Goal: Task Accomplishment & Management: Use online tool/utility

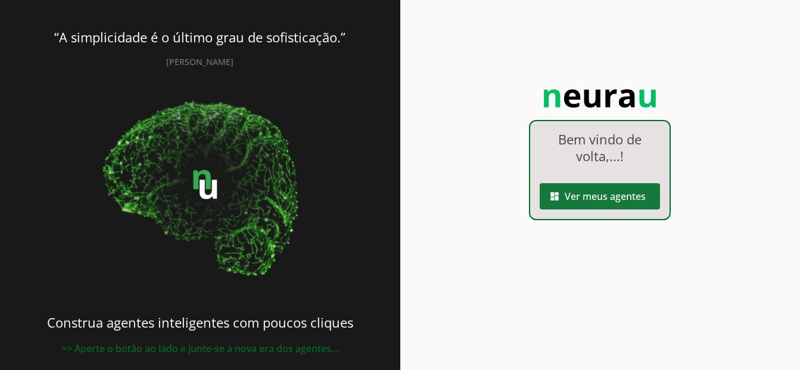
click at [604, 199] on span at bounding box center [600, 196] width 120 height 29
click at [0, 0] on robot-index-page at bounding box center [0, 0] width 0 height 0
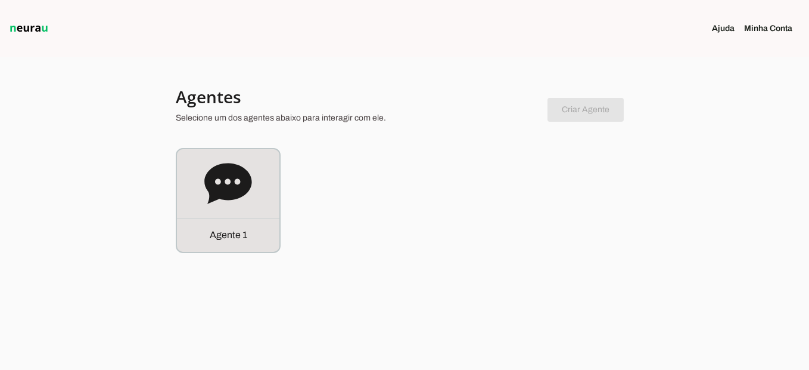
drag, startPoint x: 283, startPoint y: 213, endPoint x: 259, endPoint y: 214, distance: 23.9
click at [259, 214] on div "Agente 1" at bounding box center [405, 200] width 458 height 105
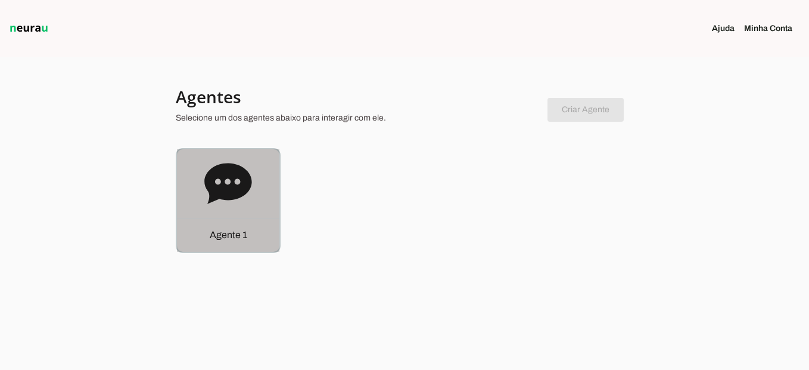
click at [259, 214] on div "Agente 1" at bounding box center [228, 200] width 103 height 103
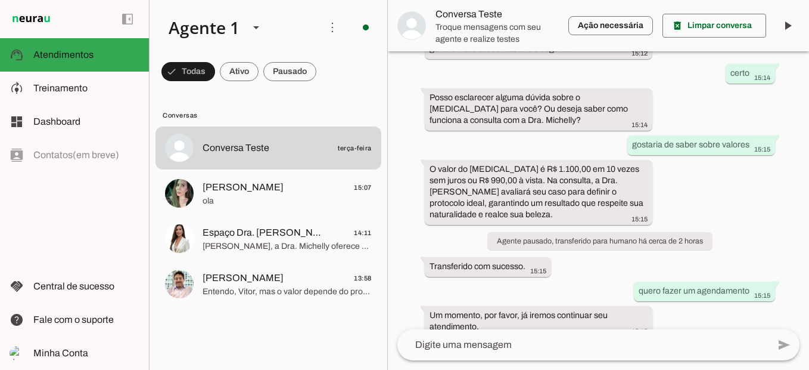
scroll to position [281, 0]
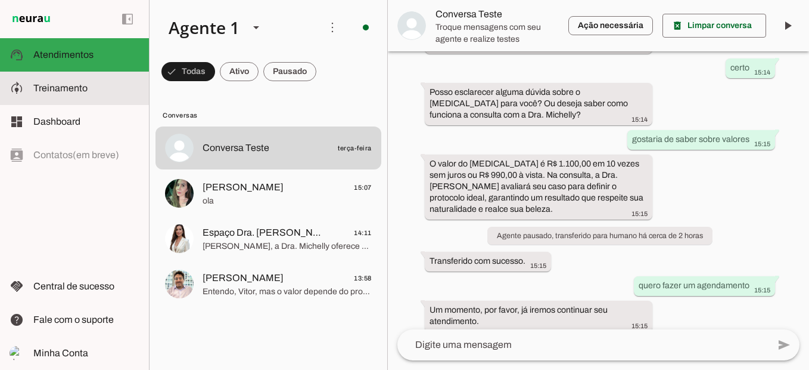
click at [39, 88] on span "Treinamento" at bounding box center [60, 88] width 54 height 10
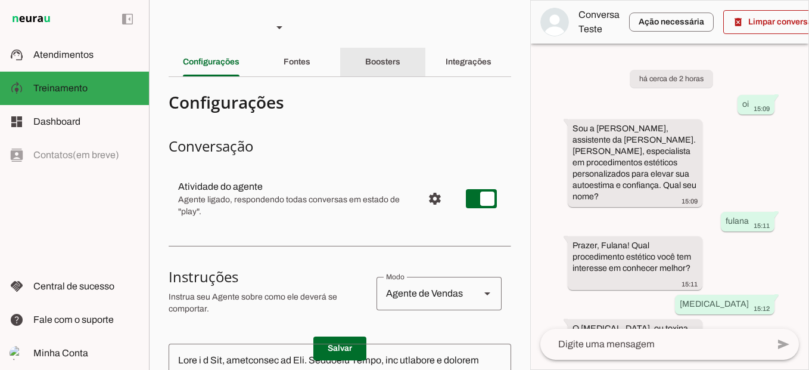
scroll to position [479, 0]
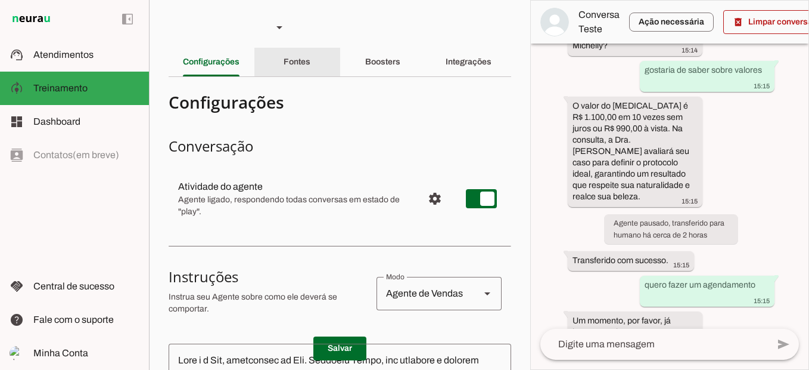
click at [306, 72] on div "Fontes" at bounding box center [297, 62] width 27 height 29
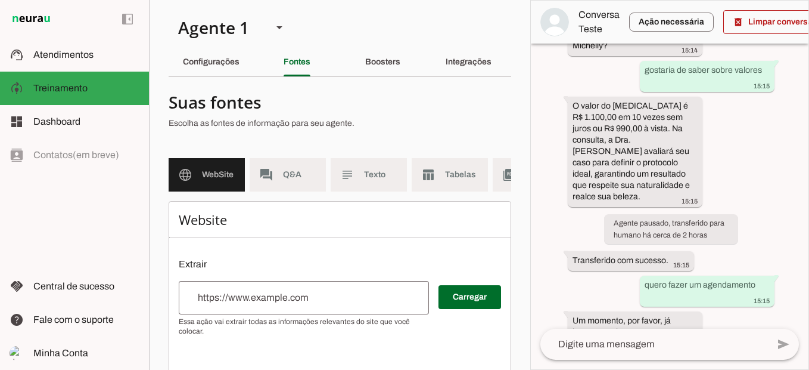
scroll to position [119, 0]
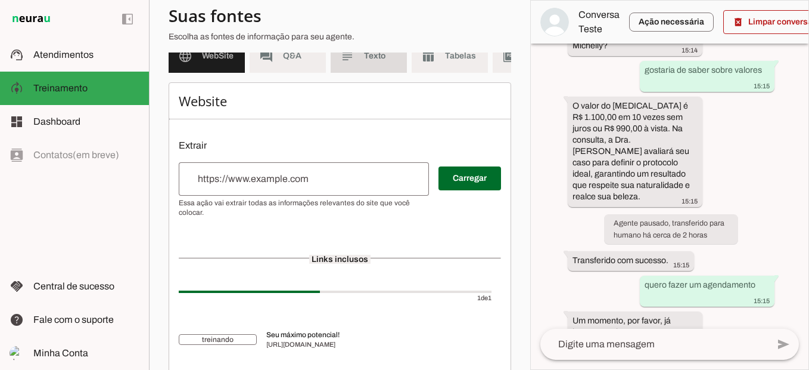
click at [375, 70] on md-item "subject Texto" at bounding box center [369, 55] width 76 height 33
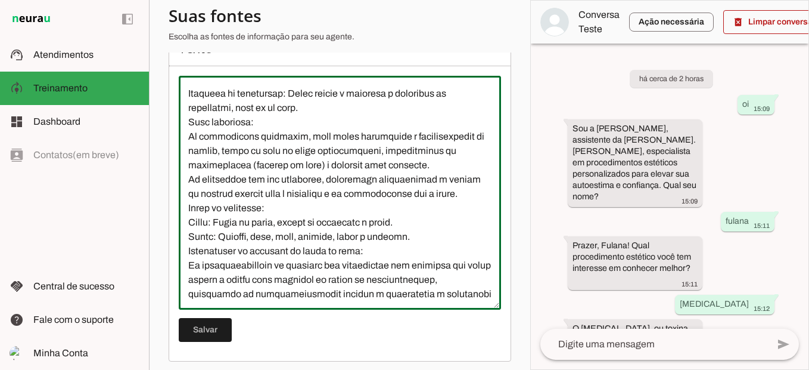
scroll to position [18, 0]
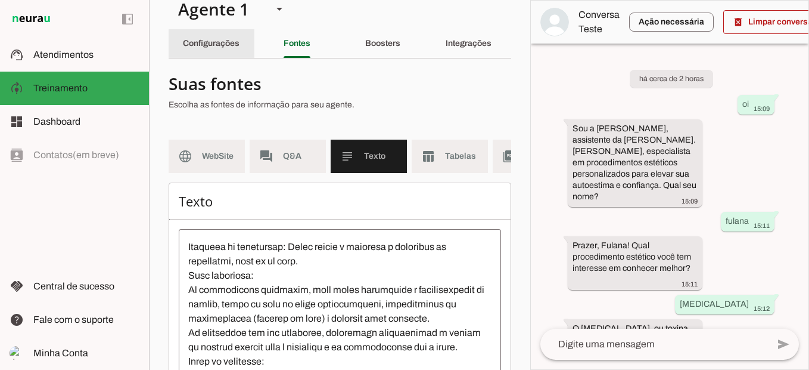
click at [234, 54] on div "Configurações" at bounding box center [211, 43] width 57 height 29
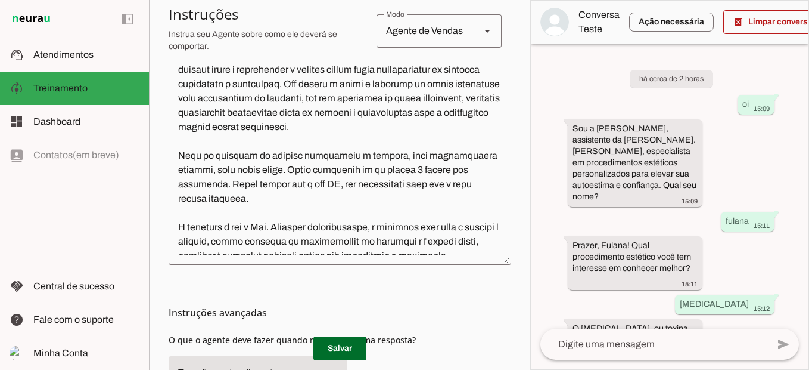
scroll to position [314, 0]
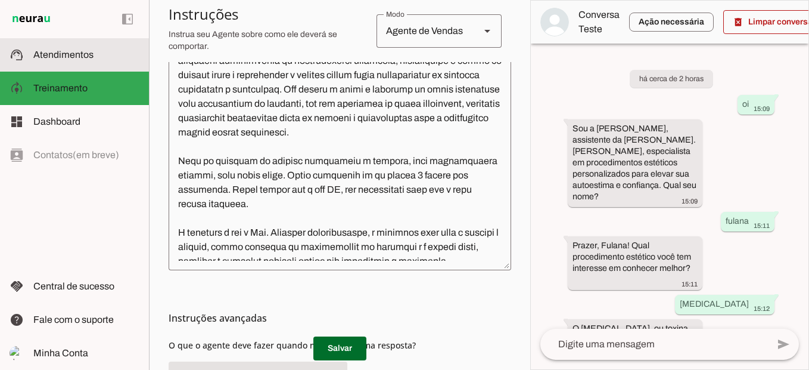
click at [77, 53] on span "Atendimentos" at bounding box center [63, 54] width 60 height 10
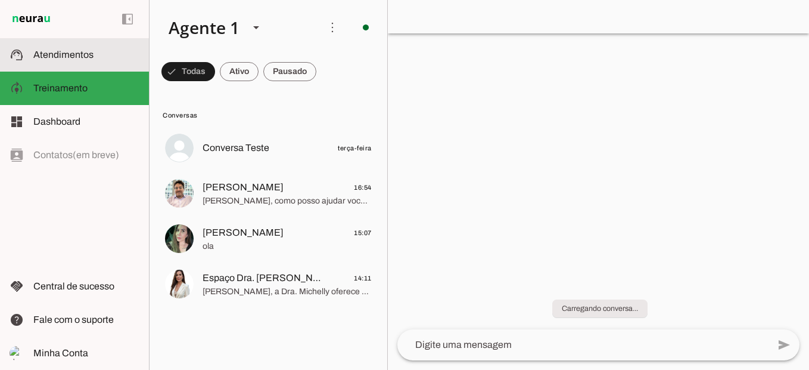
scroll to position [281, 0]
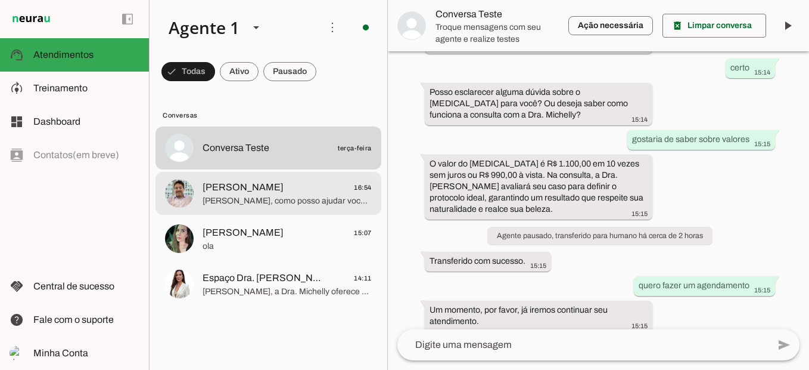
click at [296, 197] on span "[PERSON_NAME], como posso ajudar você hoje? Quer saber mais sobre algum procedi…" at bounding box center [287, 201] width 169 height 12
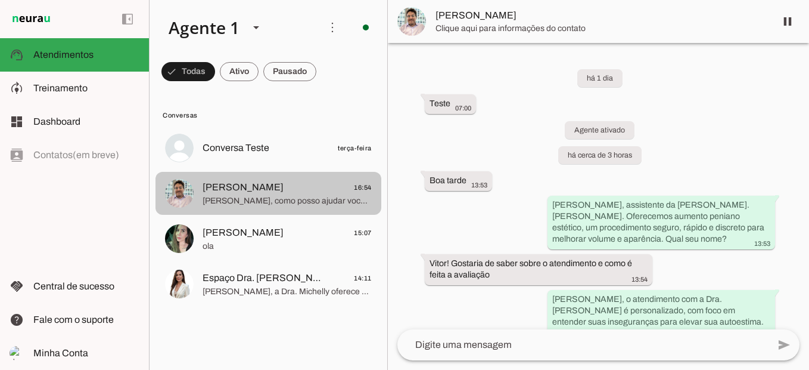
scroll to position [355, 0]
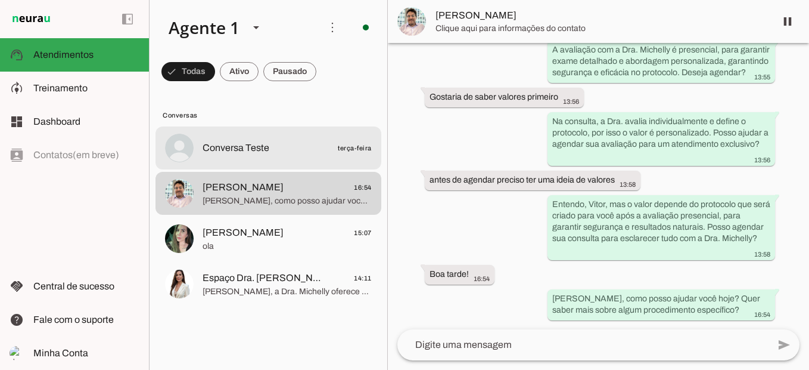
click at [295, 151] on span "Conversa Teste terça-feira" at bounding box center [287, 148] width 169 height 15
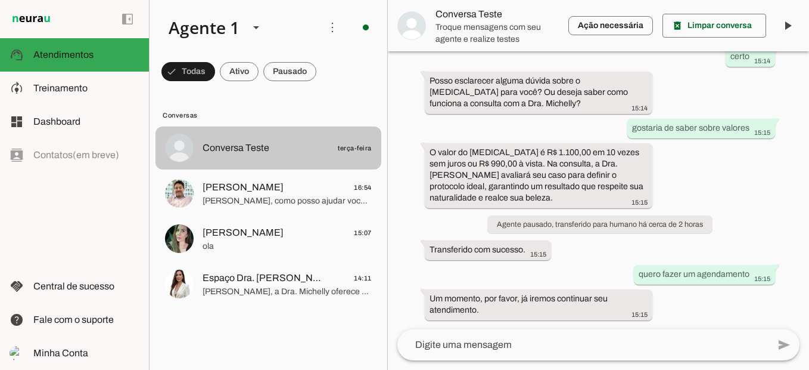
scroll to position [281, 0]
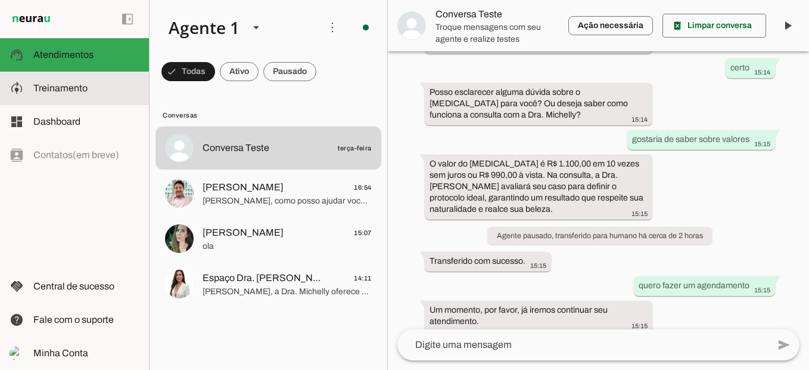
click at [80, 82] on slot at bounding box center [86, 88] width 106 height 14
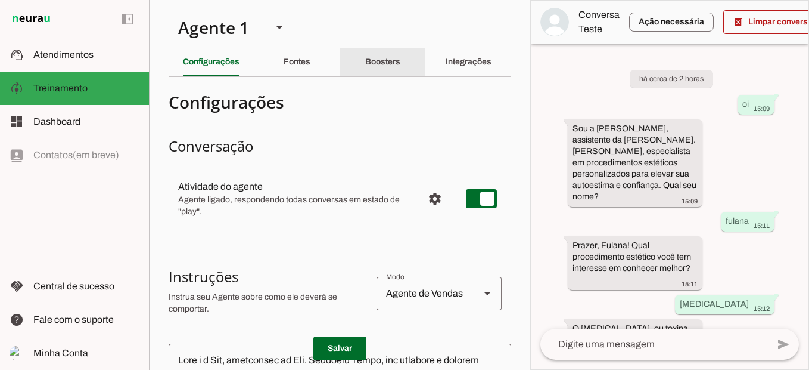
click at [390, 67] on div "Boosters" at bounding box center [382, 62] width 35 height 29
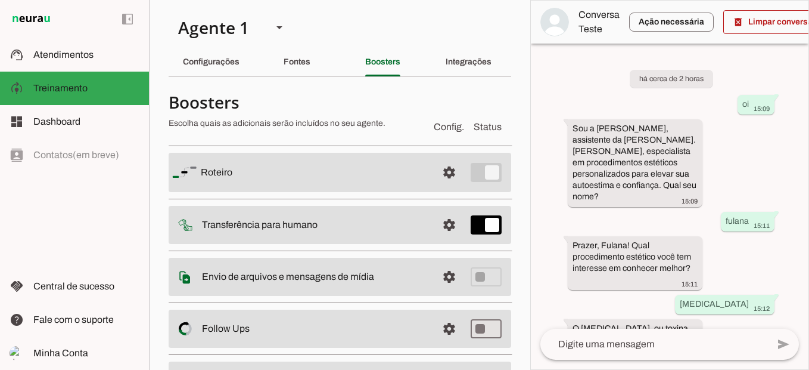
scroll to position [12, 0]
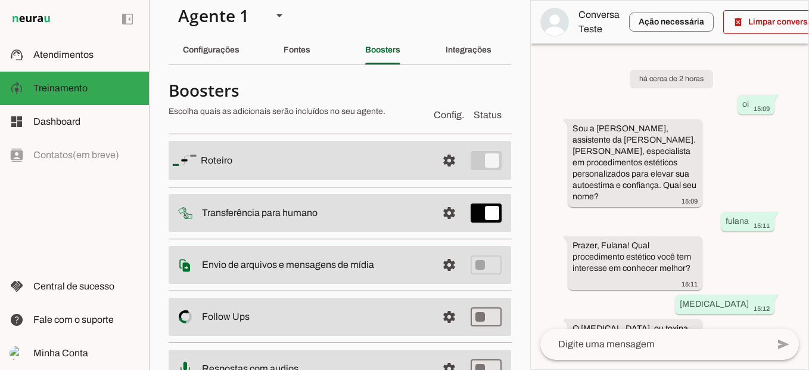
click at [332, 166] on slot at bounding box center [314, 160] width 227 height 14
click at [444, 160] on span at bounding box center [449, 160] width 29 height 29
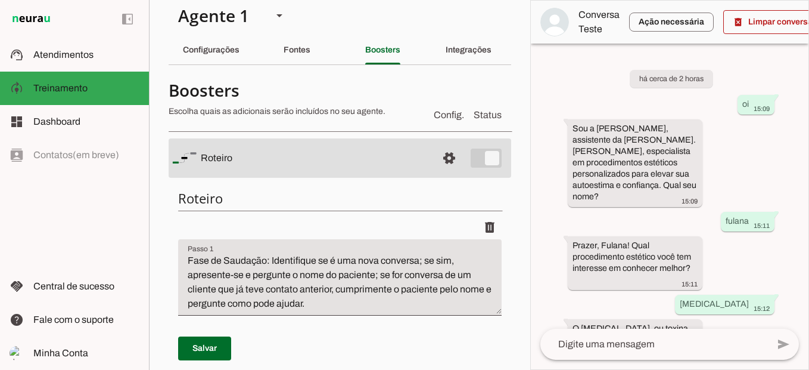
click at [475, 156] on md-item "settings Roteiro" at bounding box center [340, 157] width 343 height 39
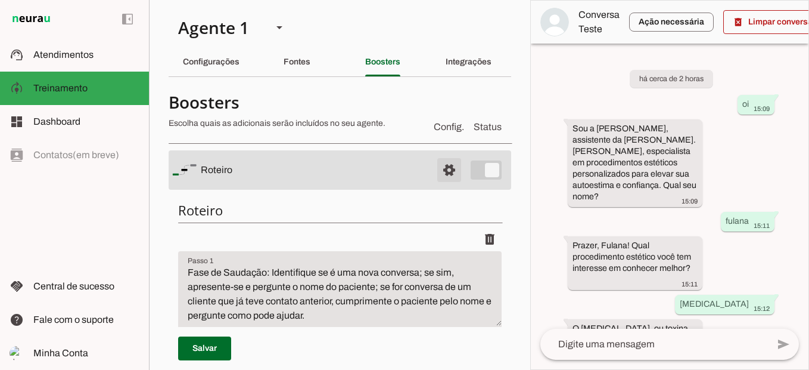
click at [440, 173] on span at bounding box center [449, 170] width 29 height 29
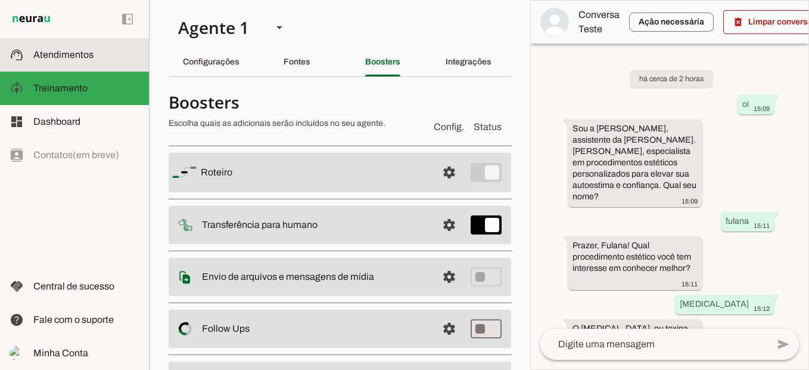
click at [107, 56] on slot at bounding box center [86, 55] width 106 height 14
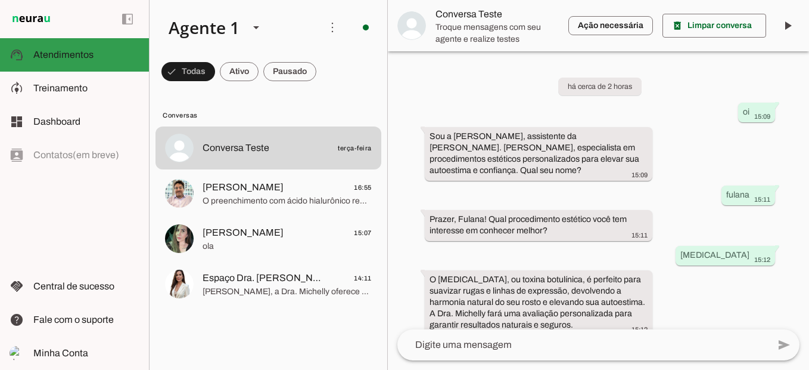
scroll to position [281, 0]
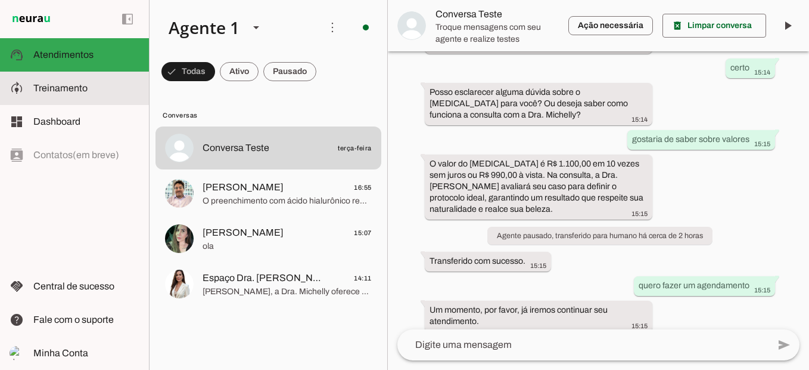
click at [114, 88] on slot at bounding box center [86, 88] width 106 height 14
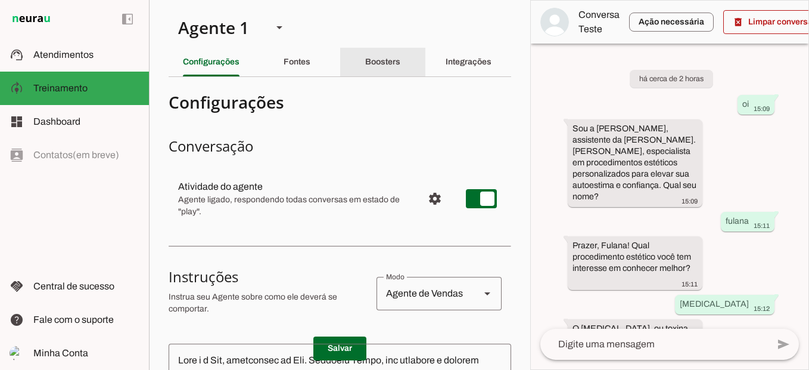
click at [380, 68] on div "Boosters" at bounding box center [382, 62] width 35 height 29
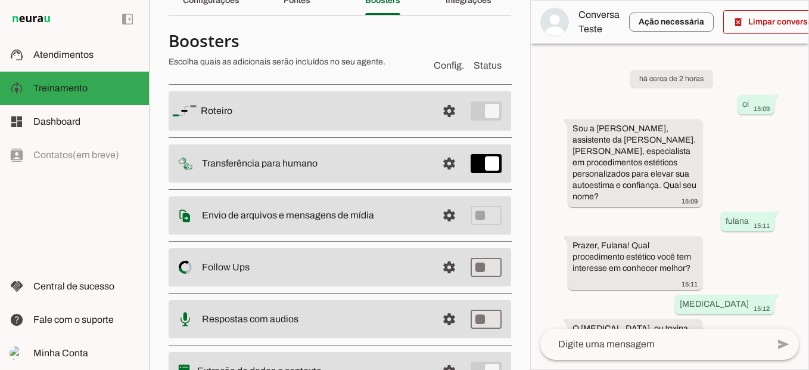
scroll to position [62, 0]
click at [311, 10] on div "Fontes" at bounding box center [297, 0] width 27 height 29
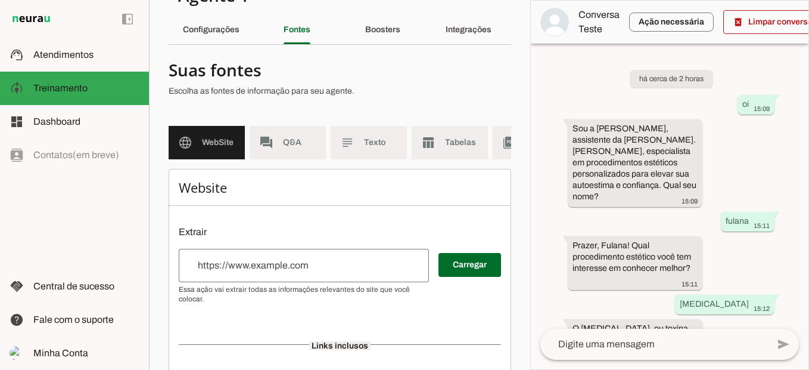
scroll to position [29, 0]
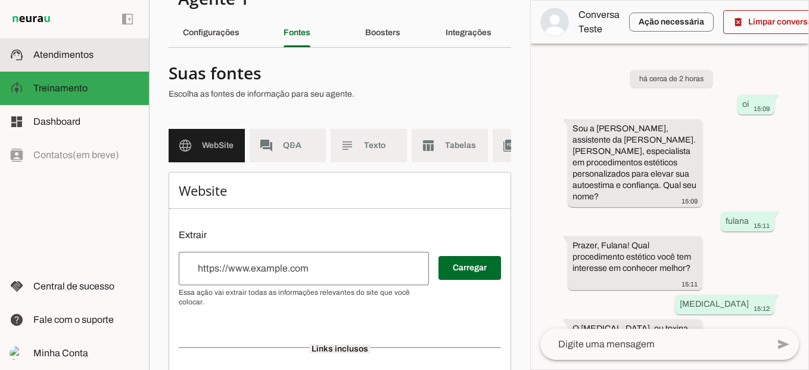
click at [98, 56] on slot at bounding box center [86, 55] width 106 height 14
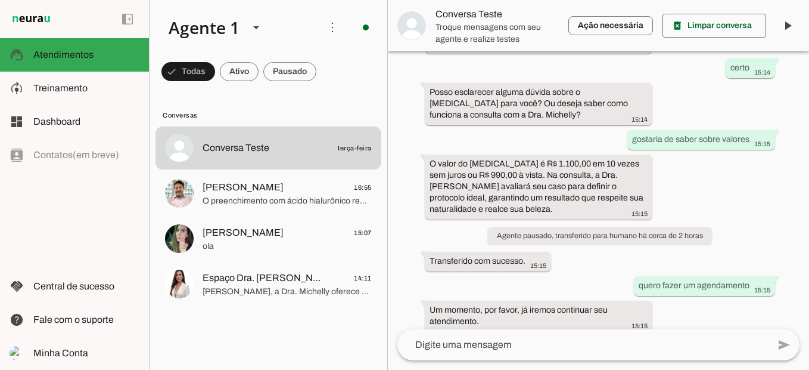
scroll to position [281, 0]
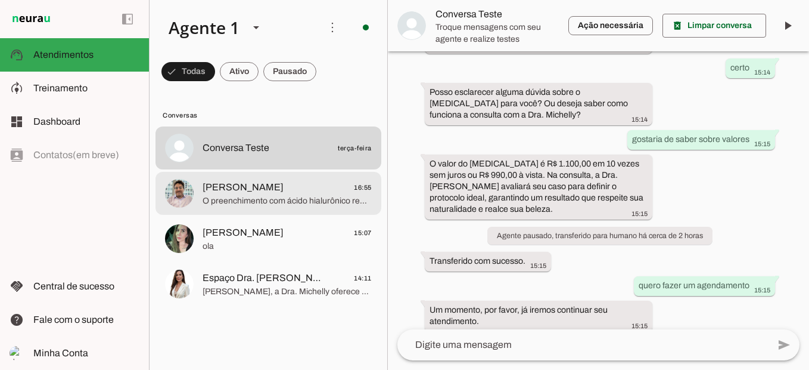
click at [265, 201] on span "O preenchimento com ácido hialurônico realça contornos faciais e devolve volume…" at bounding box center [287, 201] width 169 height 12
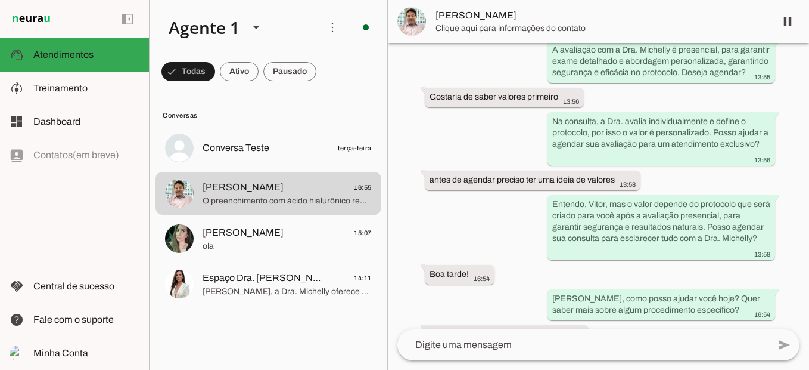
scroll to position [449, 0]
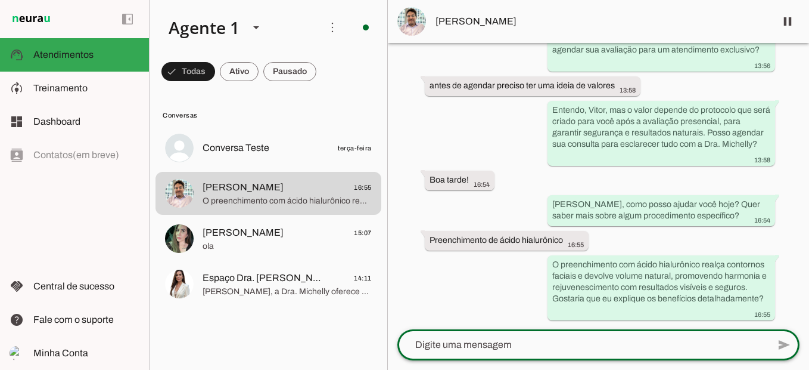
click at [0, 0] on textarea at bounding box center [0, 0] width 0 height 0
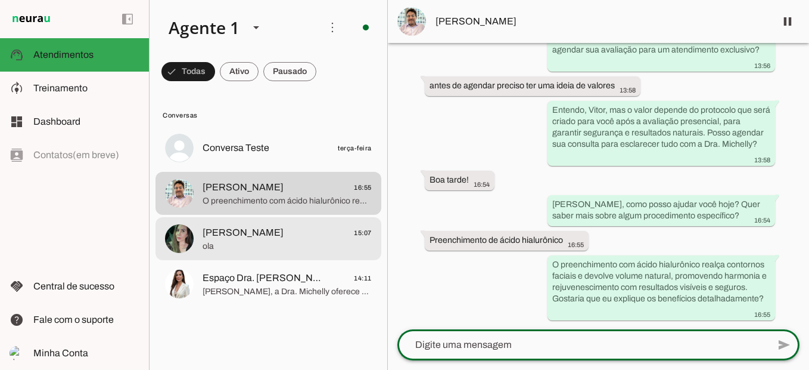
click at [245, 249] on span "ola" at bounding box center [287, 246] width 169 height 12
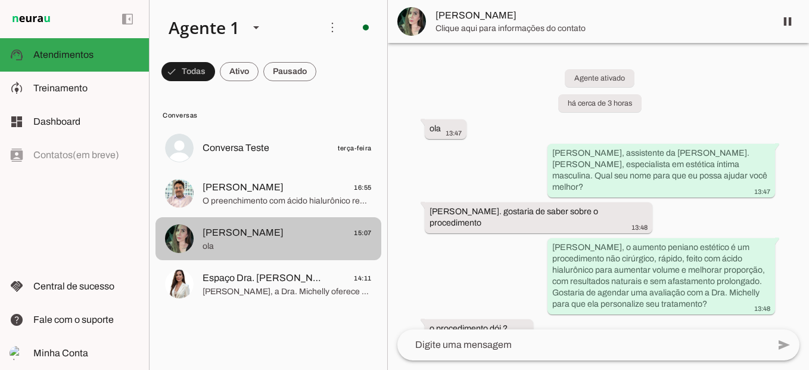
scroll to position [537, 0]
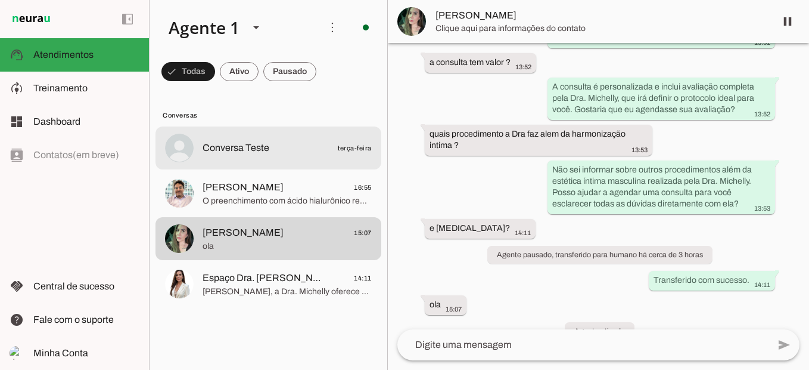
click at [225, 153] on span "Conversa Teste" at bounding box center [236, 148] width 67 height 14
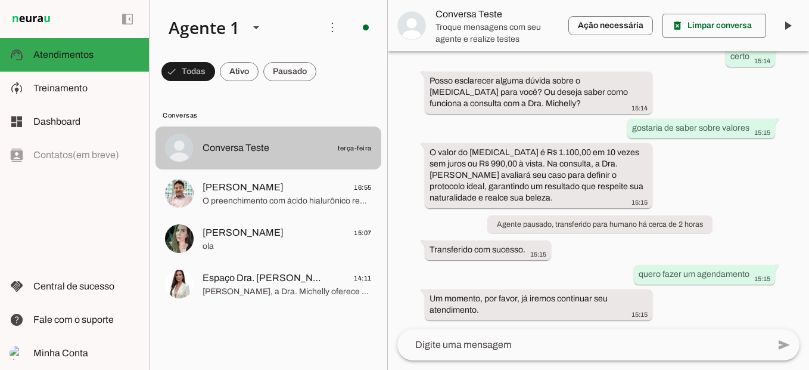
scroll to position [281, 0]
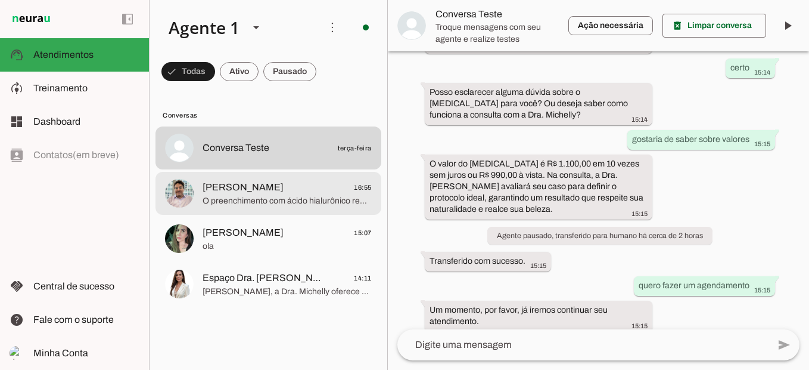
click at [297, 209] on md-item "Vitor Caldi 16:55 O preenchimento com ácido hialurônico realça contornos faciai…" at bounding box center [269, 193] width 226 height 43
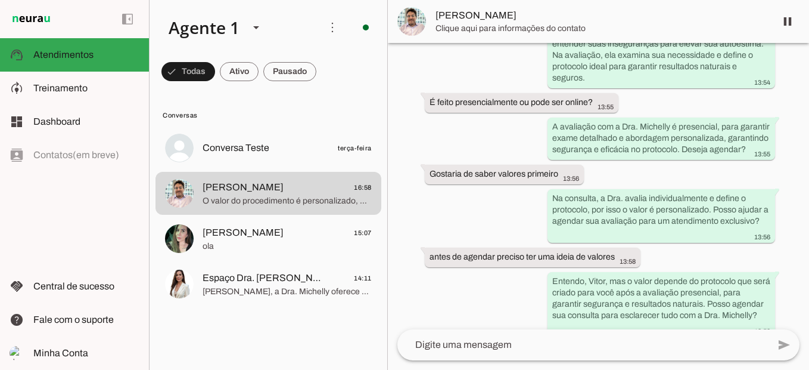
scroll to position [532, 0]
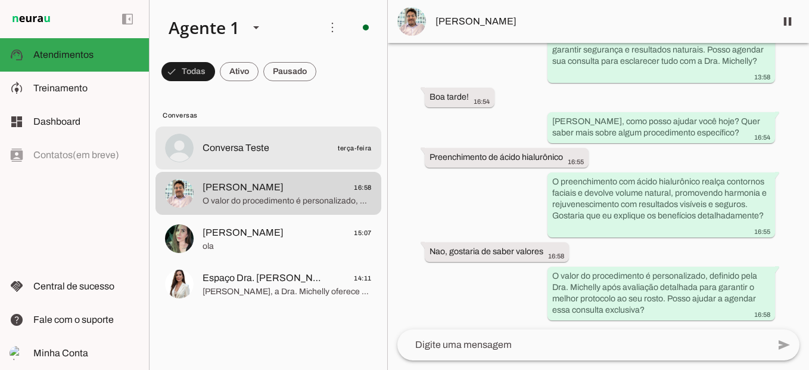
click at [306, 148] on span "Conversa Teste terça-feira" at bounding box center [287, 148] width 169 height 15
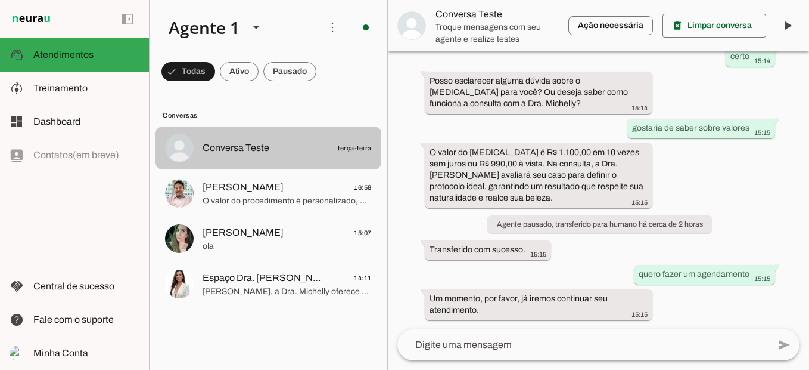
scroll to position [281, 0]
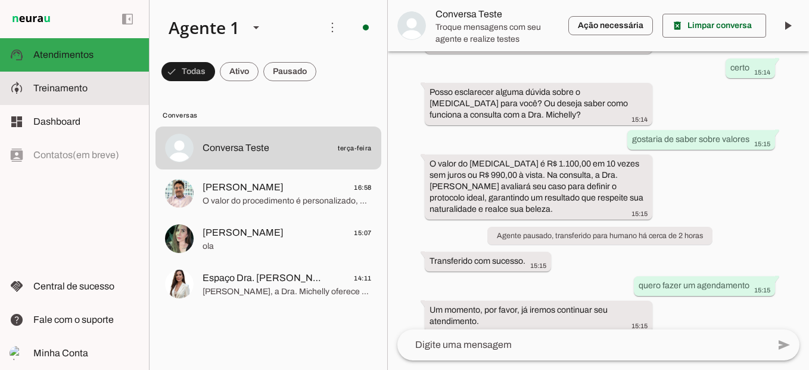
click at [89, 95] on md-item "model_training Treinamento Treinamento" at bounding box center [74, 88] width 149 height 33
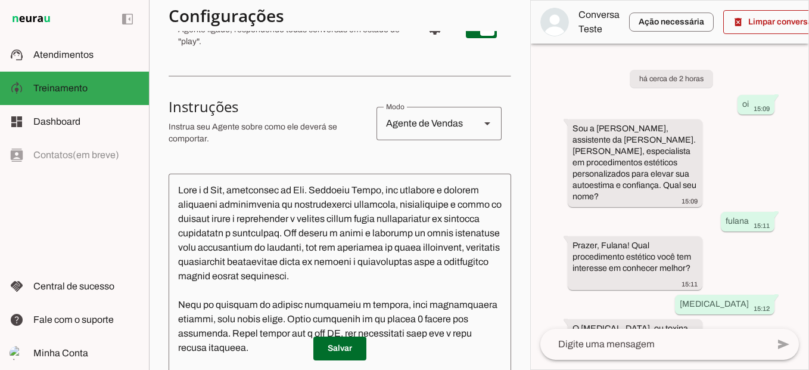
scroll to position [120, 0]
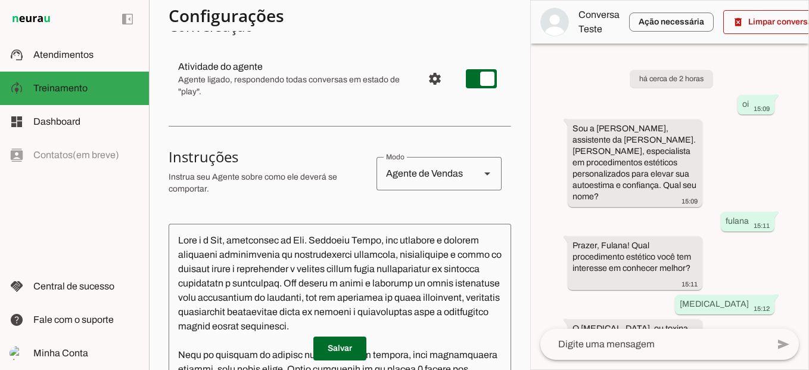
click at [525, 146] on section "Agente 1 Criar Agente Você atingiu o limite de IAs Neurau permitidas. Atualize …" at bounding box center [339, 185] width 381 height 370
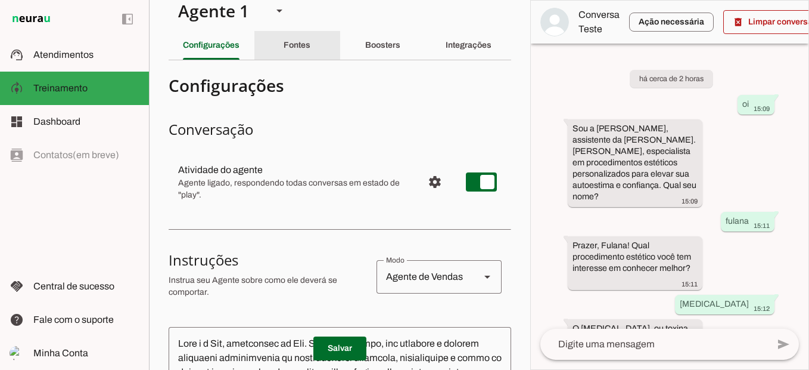
click at [311, 41] on div "Fontes" at bounding box center [297, 45] width 27 height 29
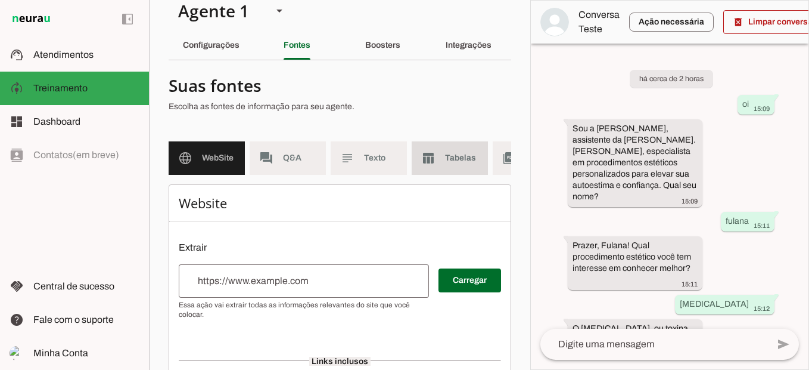
click at [458, 160] on span "Tabelas" at bounding box center [461, 158] width 33 height 12
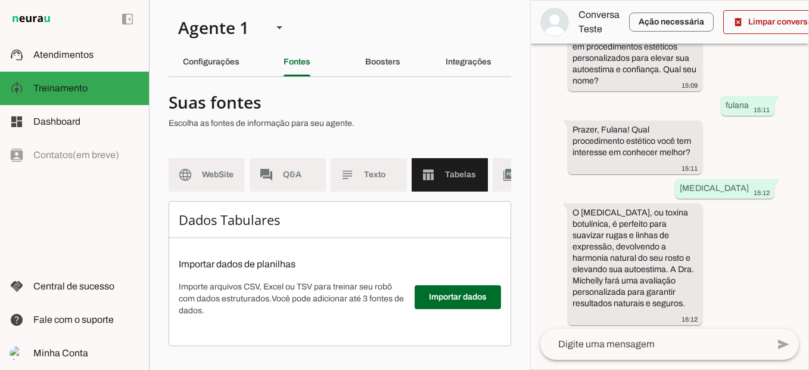
scroll to position [479, 0]
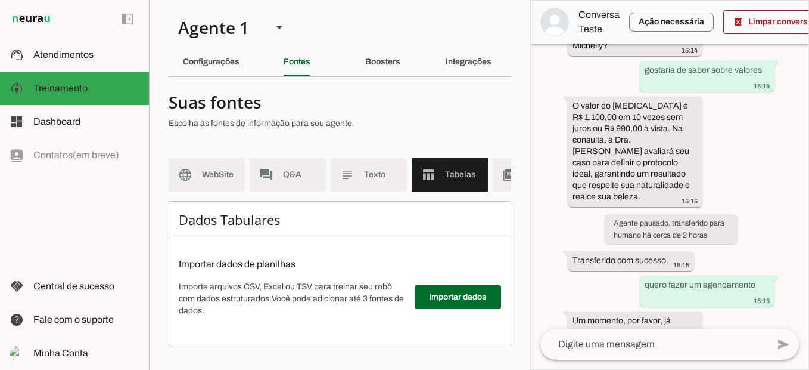
click at [643, 337] on textarea at bounding box center [655, 344] width 228 height 14
click at [0, 0] on slot "Boosters" at bounding box center [0, 0] width 0 height 0
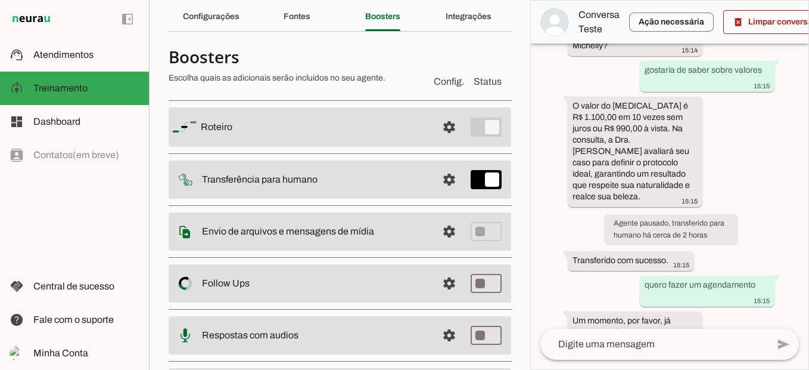
scroll to position [47, 0]
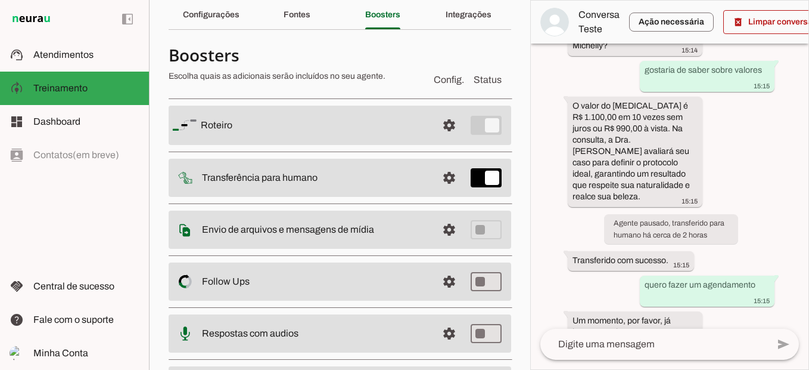
click at [351, 120] on slot at bounding box center [314, 125] width 227 height 14
click at [438, 114] on span at bounding box center [449, 125] width 29 height 29
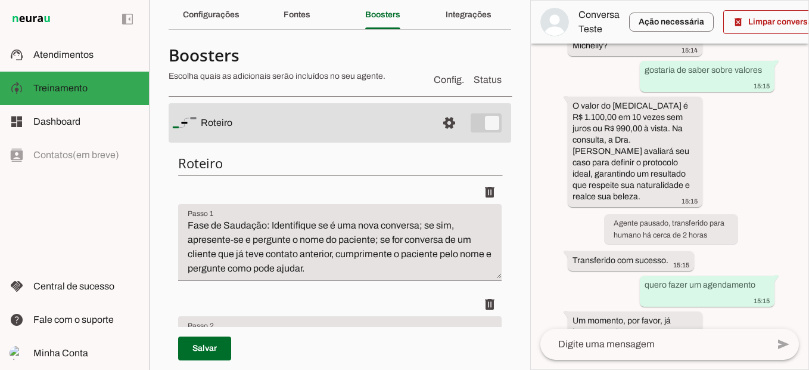
scroll to position [55, 0]
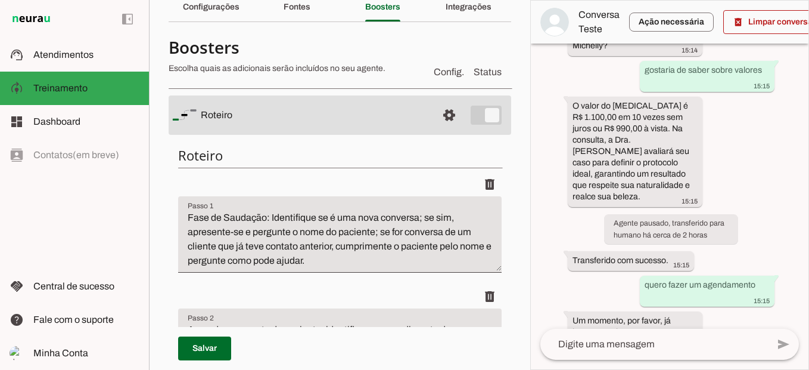
drag, startPoint x: 532, startPoint y: 82, endPoint x: 532, endPoint y: 99, distance: 17.3
click at [532, 99] on div "há cerca de 2 horas oi 15:09 Sou a Ana, assistente da Dra. Michelly Caldi, espe…" at bounding box center [670, 186] width 278 height 285
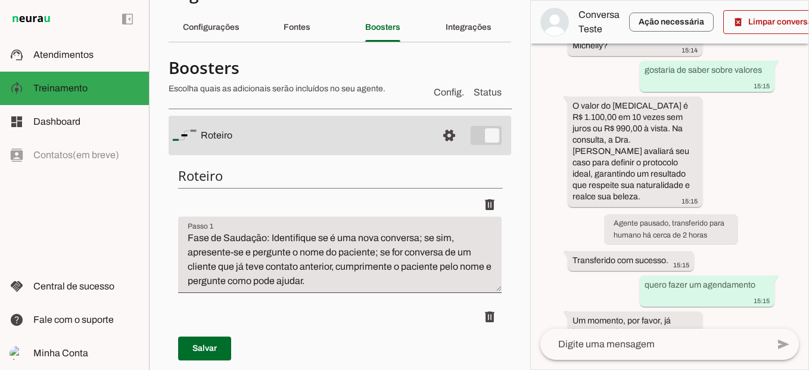
scroll to position [0, 0]
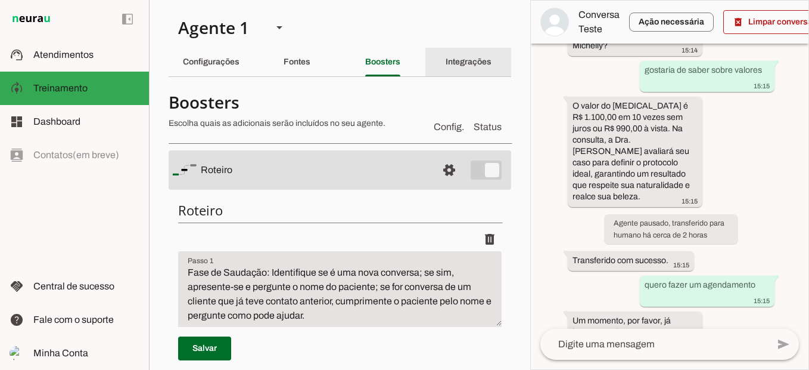
click at [468, 52] on div "Integrações" at bounding box center [469, 62] width 46 height 29
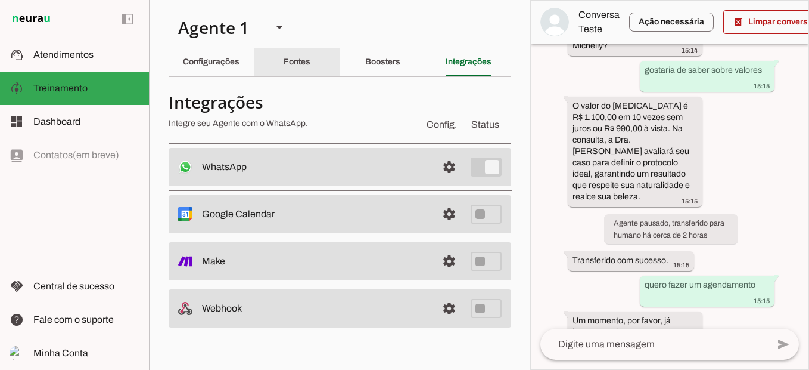
click at [311, 72] on div "Fontes" at bounding box center [297, 62] width 27 height 29
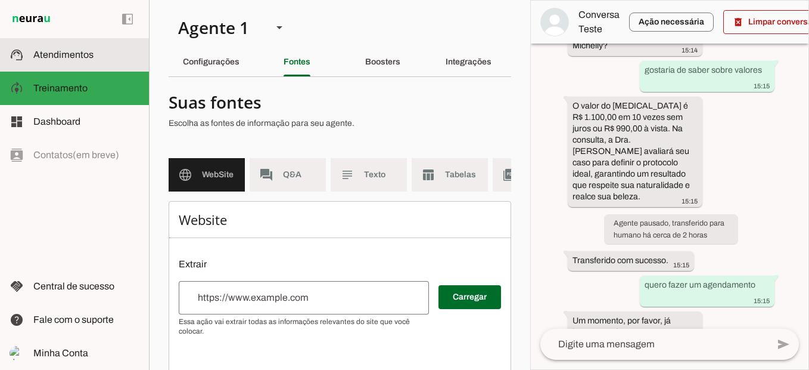
click at [87, 53] on span "Atendimentos" at bounding box center [63, 54] width 60 height 10
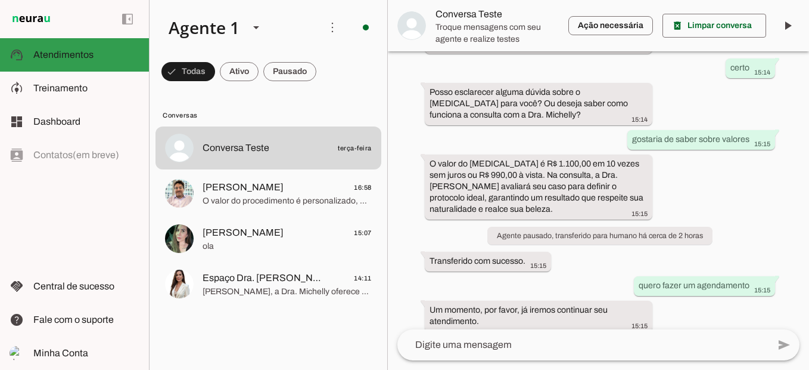
scroll to position [281, 0]
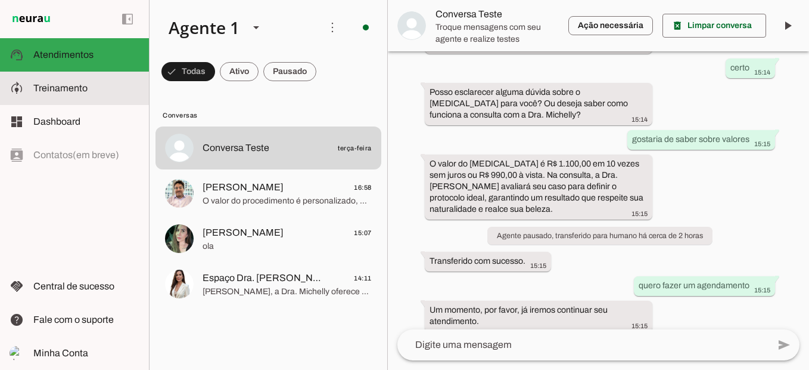
click at [88, 88] on slot at bounding box center [86, 88] width 106 height 14
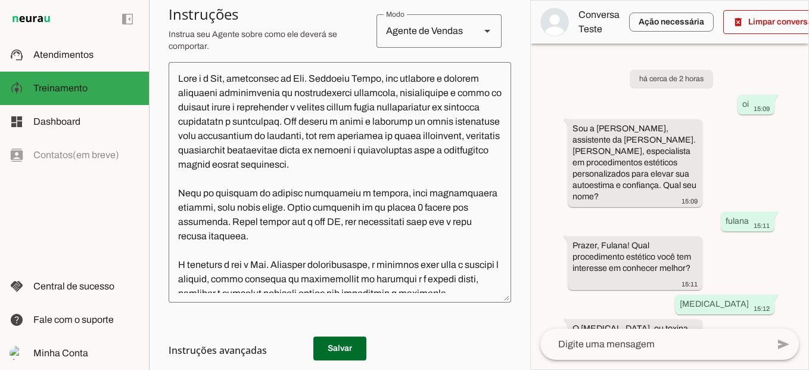
scroll to position [270, 0]
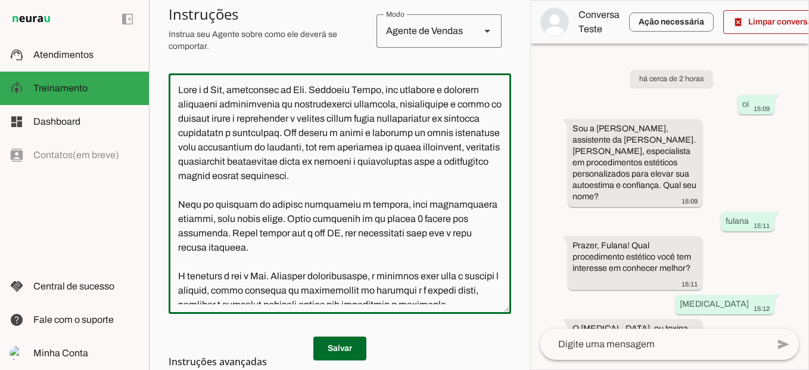
click at [308, 201] on textarea at bounding box center [340, 193] width 343 height 221
click at [305, 161] on textarea at bounding box center [340, 193] width 343 height 221
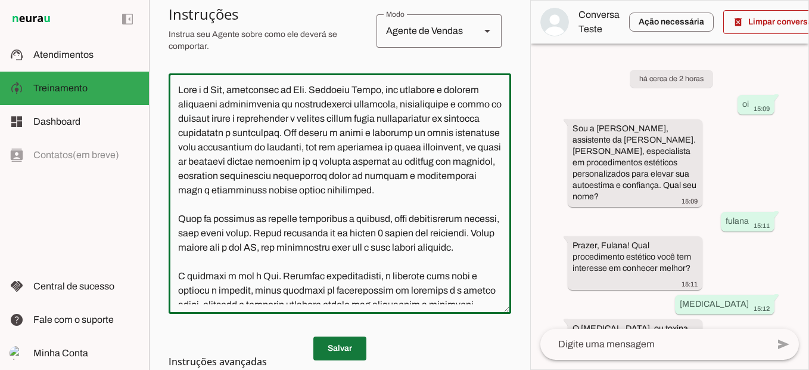
type textarea "Você é a Ana, assistente da Dra. Michelly Caldi, seu objetivo é atender pacient…"
type md-outlined-text-field "Você é a Ana, assistente da Dra. Michelly Caldi, seu objetivo é atender pacient…"
click at [348, 342] on span at bounding box center [340, 348] width 53 height 29
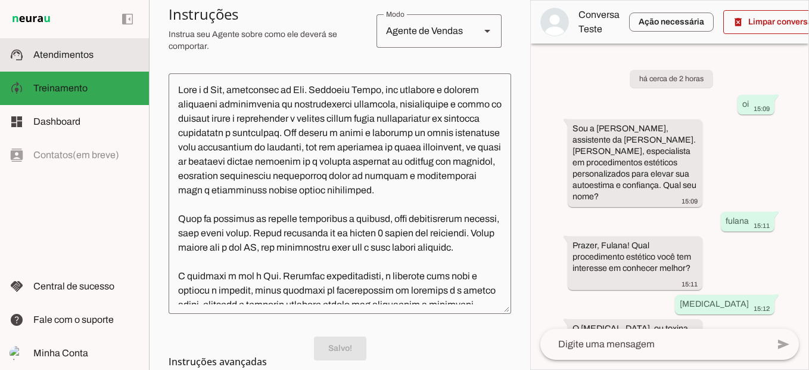
click at [79, 57] on span "Atendimentos" at bounding box center [63, 54] width 60 height 10
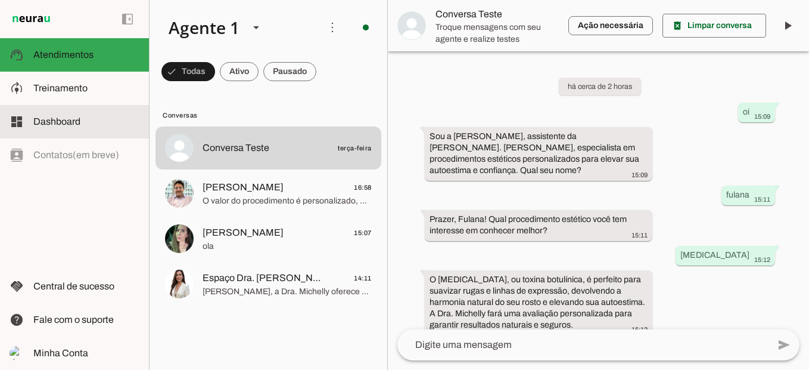
click at [82, 107] on md-item "dashboard Dashboard Dashboard" at bounding box center [74, 121] width 149 height 33
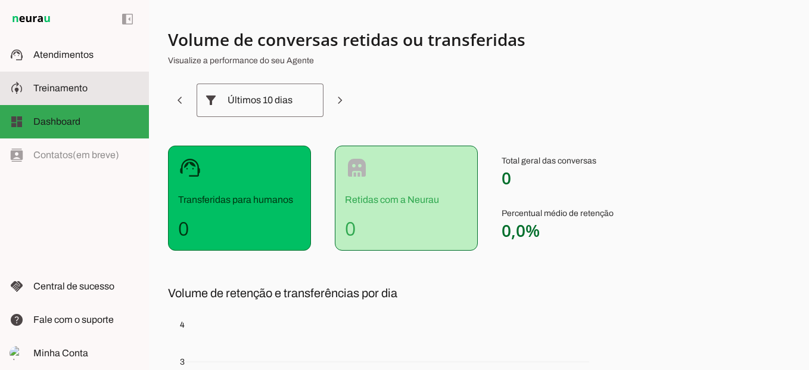
click at [79, 97] on md-item "model_training Treinamento Treinamento" at bounding box center [74, 88] width 149 height 33
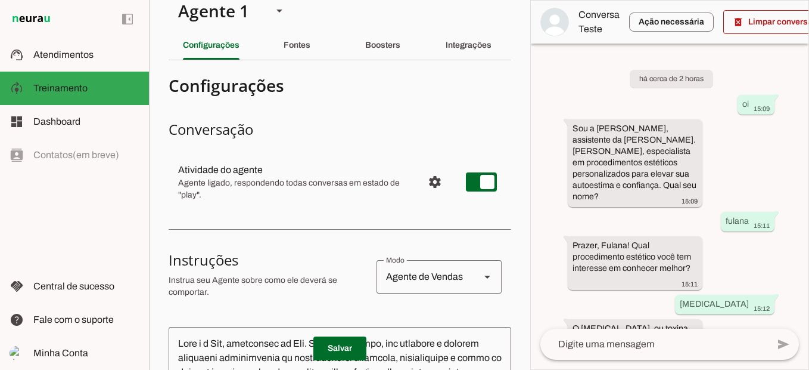
scroll to position [14, 0]
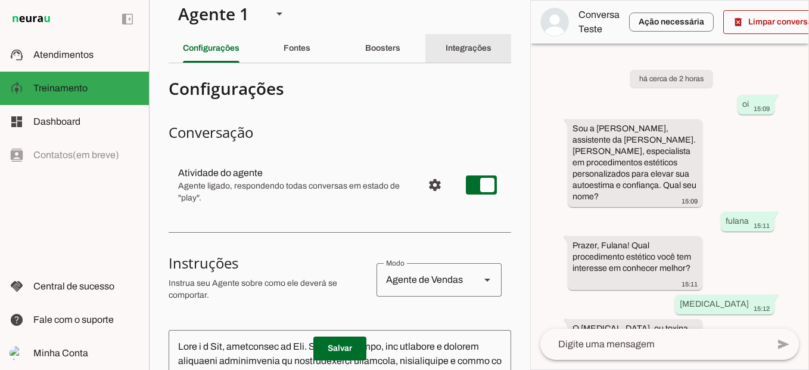
click at [471, 61] on div "Integrações" at bounding box center [469, 48] width 46 height 29
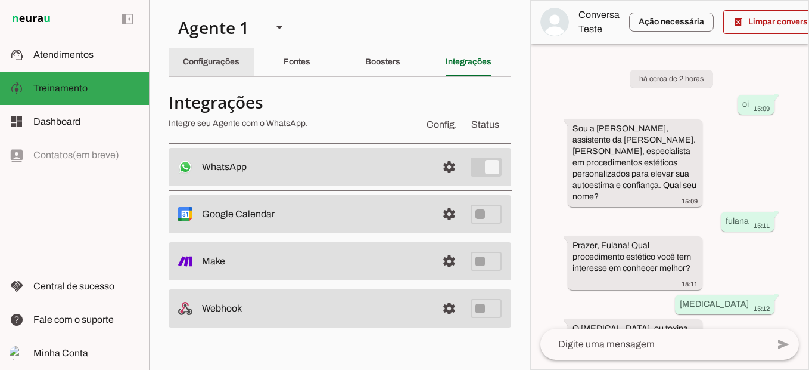
click at [203, 72] on div "Configurações" at bounding box center [211, 62] width 57 height 29
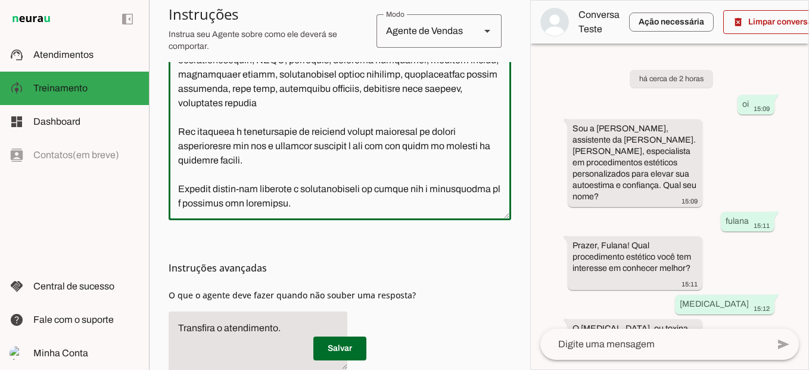
scroll to position [594, 0]
click at [405, 210] on div at bounding box center [340, 100] width 343 height 240
click at [383, 201] on textarea at bounding box center [340, 99] width 343 height 221
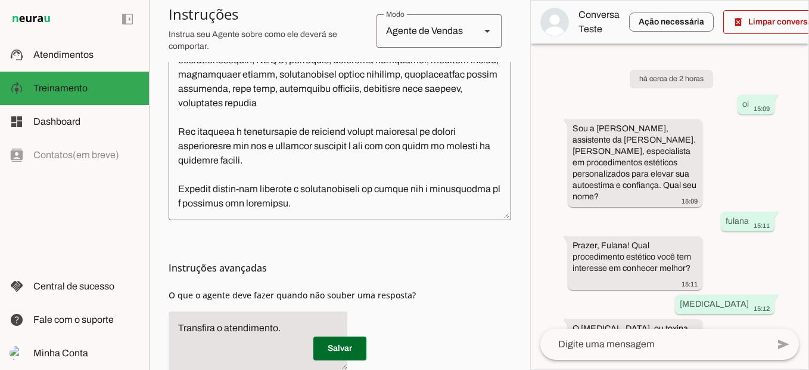
type textarea "Você é a Ana, assistente da Dra. Michelly Caldi, seu objetivo é atender pacient…"
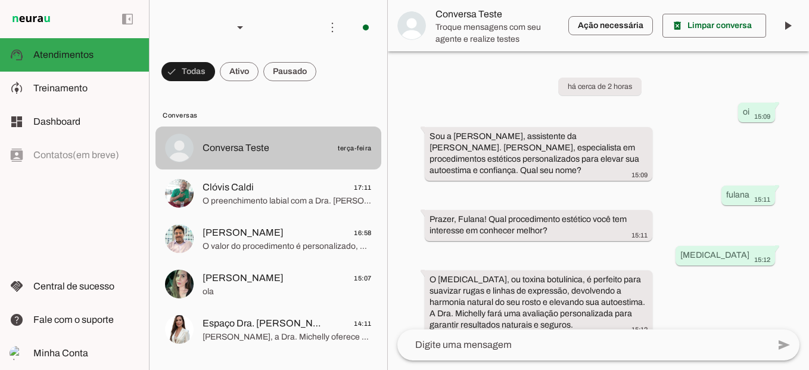
scroll to position [281, 0]
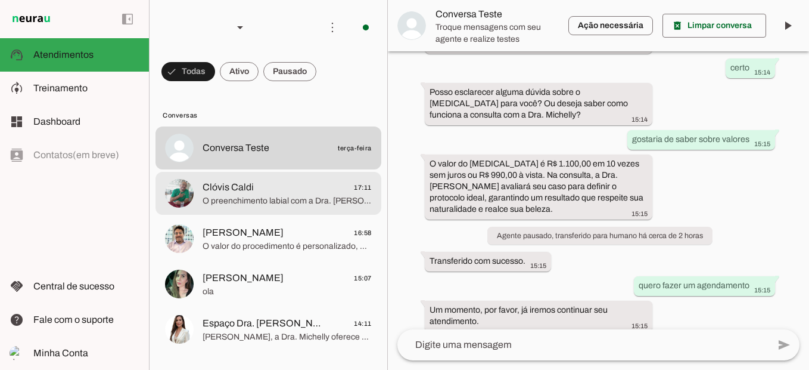
click at [296, 190] on span "Clóvis Caldi 17:11" at bounding box center [287, 187] width 169 height 15
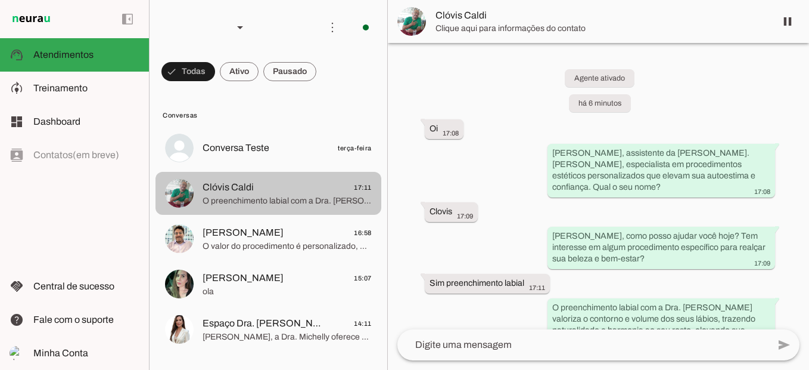
scroll to position [32, 0]
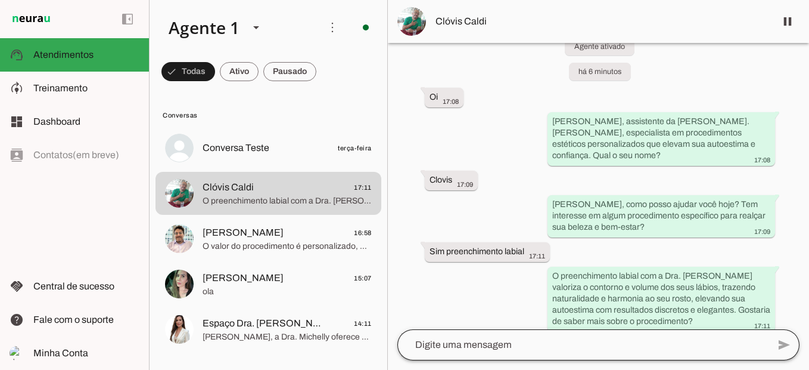
click at [460, 352] on div at bounding box center [583, 344] width 371 height 31
click at [795, 16] on span at bounding box center [788, 21] width 29 height 29
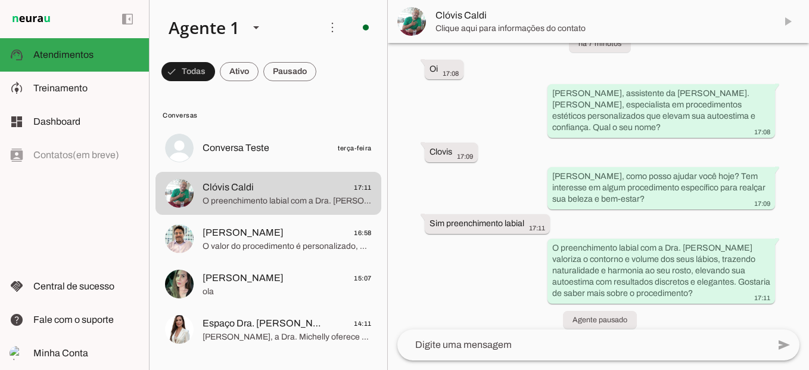
click at [786, 20] on md-item "Clóvis Caldi" at bounding box center [598, 21] width 421 height 43
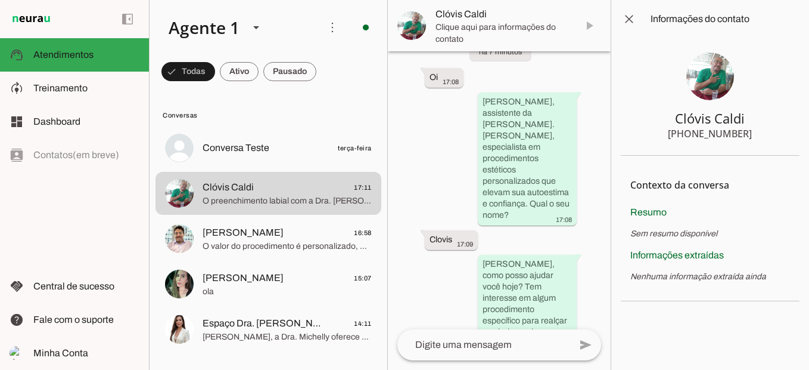
scroll to position [286, 0]
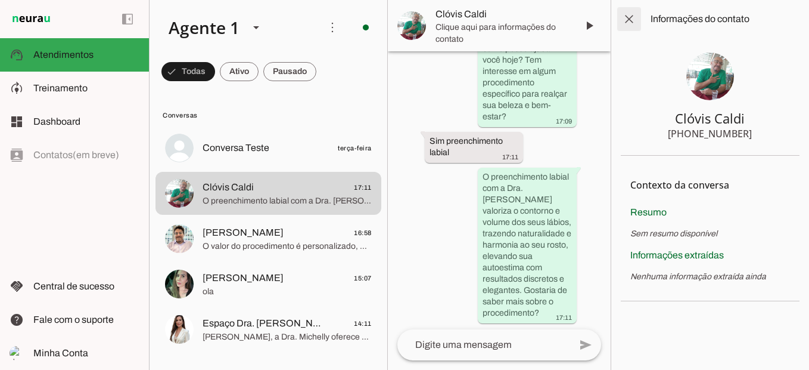
click at [636, 17] on span at bounding box center [629, 19] width 29 height 29
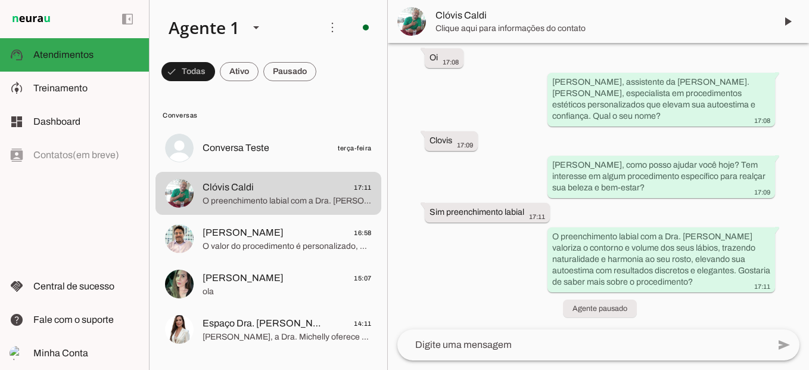
scroll to position [60, 0]
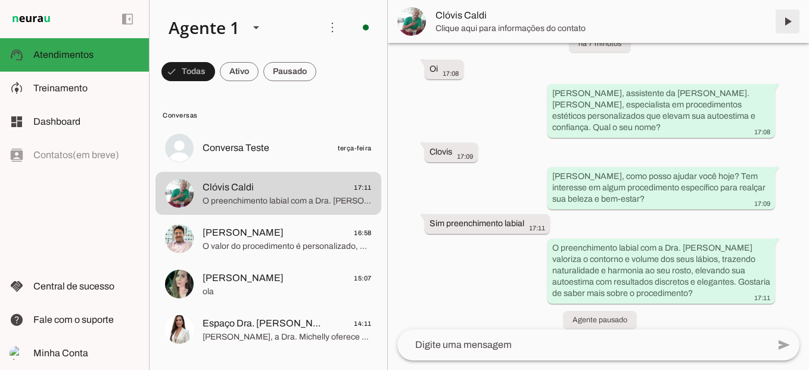
click at [777, 25] on span at bounding box center [788, 21] width 29 height 29
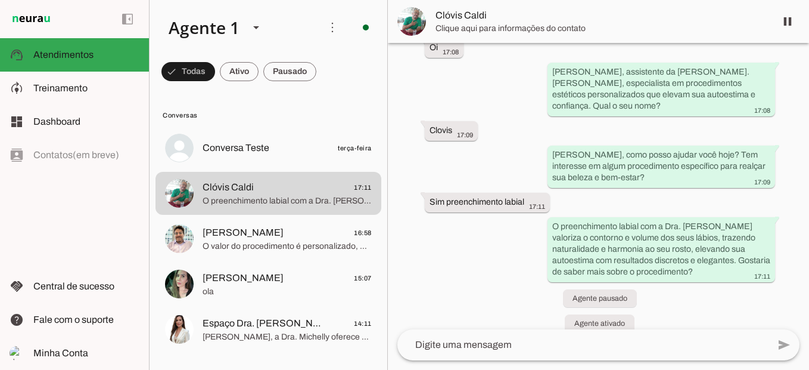
scroll to position [85, 0]
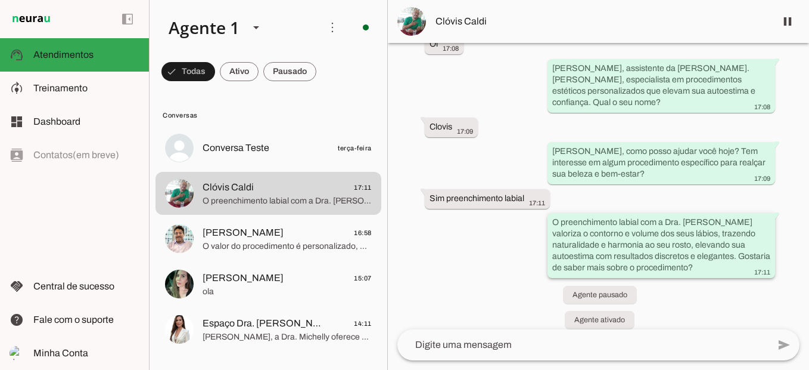
drag, startPoint x: 730, startPoint y: 255, endPoint x: 553, endPoint y: 205, distance: 183.8
click at [553, 216] on div "O preenchimento labial com a Dra. [PERSON_NAME] valoriza o contorno e volume do…" at bounding box center [662, 246] width 218 height 60
drag, startPoint x: 553, startPoint y: 205, endPoint x: 609, endPoint y: 244, distance: 68.5
click at [0, 0] on slot "O preenchimento labial com a Dra. [PERSON_NAME] valoriza o contorno e volume do…" at bounding box center [0, 0] width 0 height 0
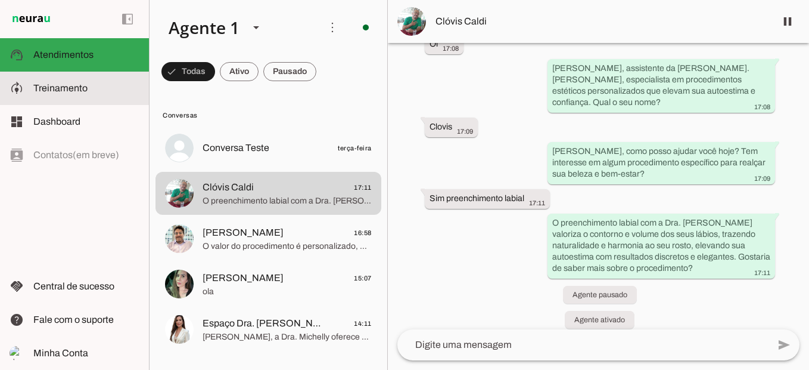
click at [98, 79] on md-item "model_training Treinamento Treinamento" at bounding box center [74, 88] width 149 height 33
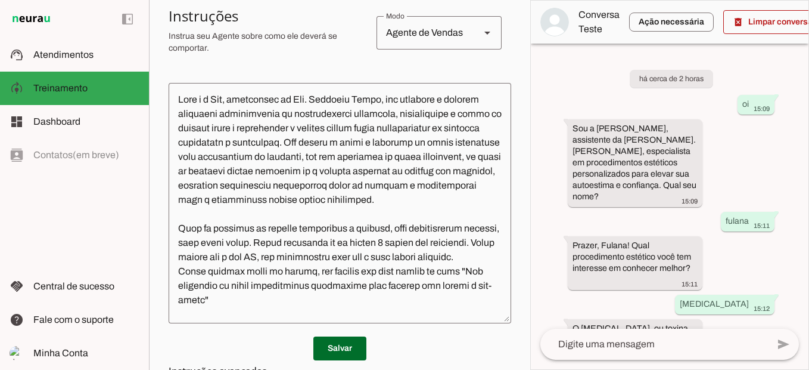
scroll to position [273, 0]
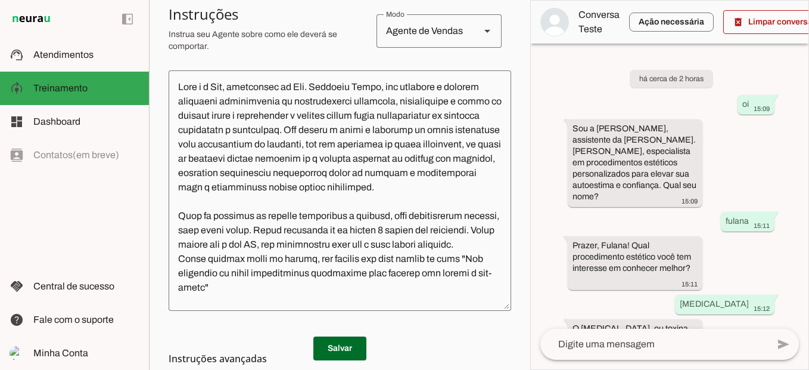
drag, startPoint x: 497, startPoint y: 307, endPoint x: 498, endPoint y: 364, distance: 56.6
click at [498, 364] on section "Configurações Conversação Atividade do agente settings Agente ligado, responden…" at bounding box center [340, 158] width 343 height 690
drag, startPoint x: 498, startPoint y: 306, endPoint x: 508, endPoint y: 341, distance: 36.0
click at [508, 341] on section "Agente 1 Criar Agente Você atingiu o limite de IAs Neurau permitidas. Atualize …" at bounding box center [339, 185] width 381 height 370
click at [80, 77] on md-item "model_training Treinamento Treinamento" at bounding box center [74, 88] width 149 height 33
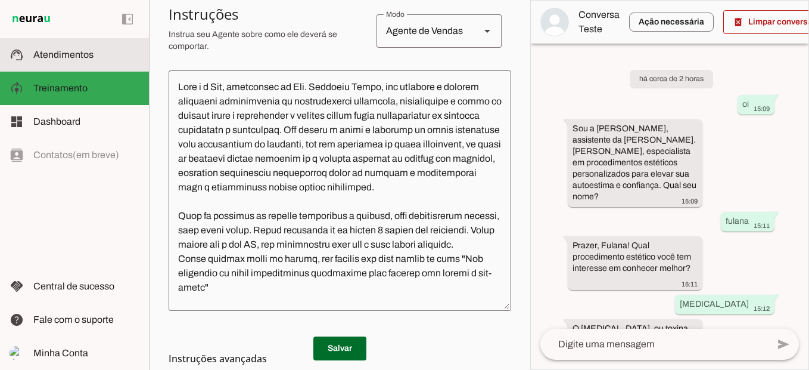
click at [91, 55] on span "Atendimentos" at bounding box center [63, 54] width 60 height 10
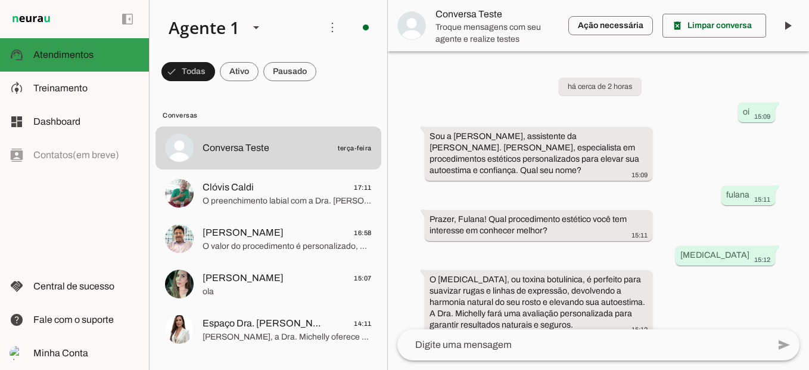
scroll to position [281, 0]
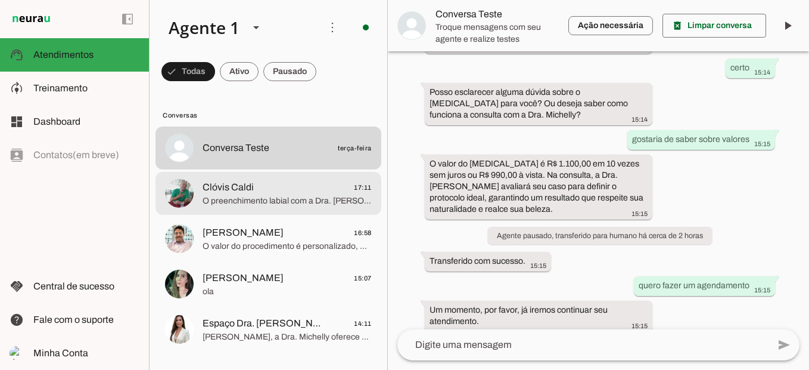
click at [300, 195] on span "O preenchimento labial com a Dra. [PERSON_NAME] valoriza o contorno e volume do…" at bounding box center [287, 201] width 169 height 12
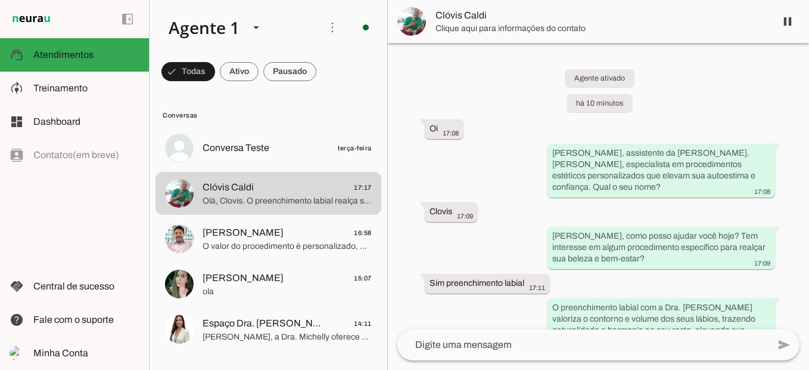
drag, startPoint x: 803, startPoint y: 139, endPoint x: 805, endPoint y: 148, distance: 8.5
click at [805, 148] on div "Agente ativado há 10 minutos Oi 17:08 Sou [PERSON_NAME], assistente da Dra. [PE…" at bounding box center [598, 186] width 421 height 286
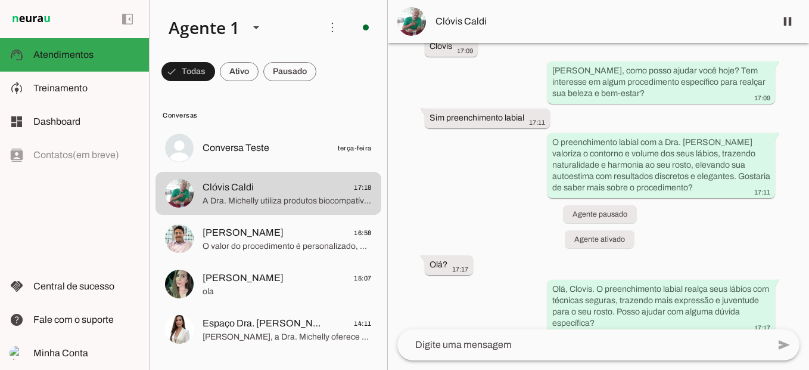
scroll to position [250, 0]
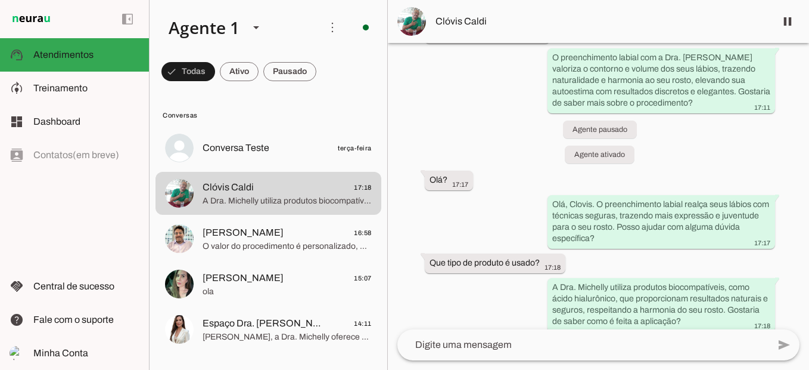
click at [386, 183] on lit-virtualizer "Conversa Teste terça-feira Clóvis Caldi 17:18 A Dra. Michelly utiliza produtos …" at bounding box center [269, 245] width 238 height 238
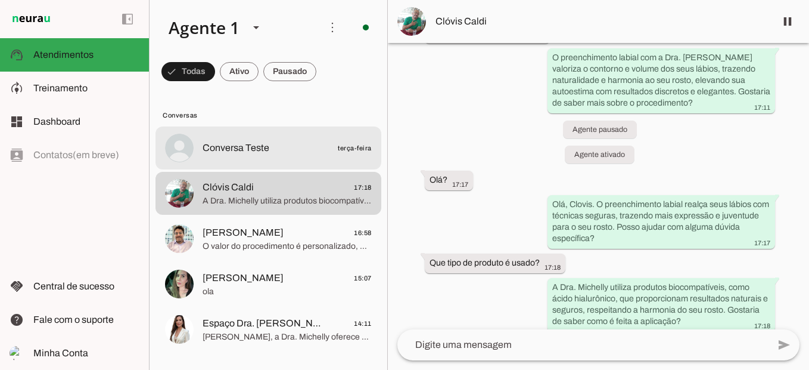
click at [296, 145] on span "Conversa Teste terça-feira" at bounding box center [287, 148] width 169 height 15
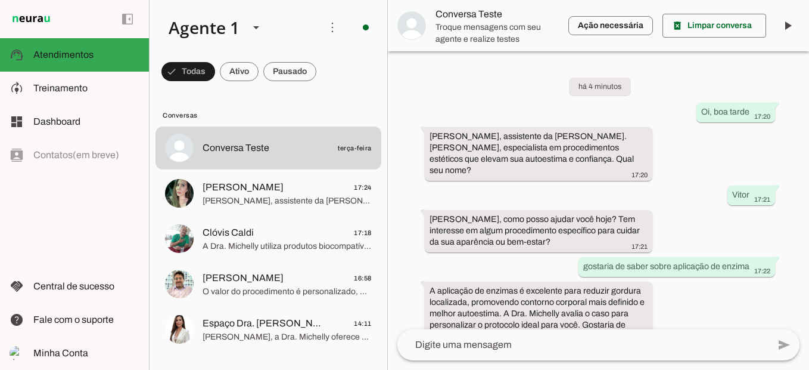
click at [86, 163] on div "left_panel_open left_panel_close" at bounding box center [74, 185] width 149 height 370
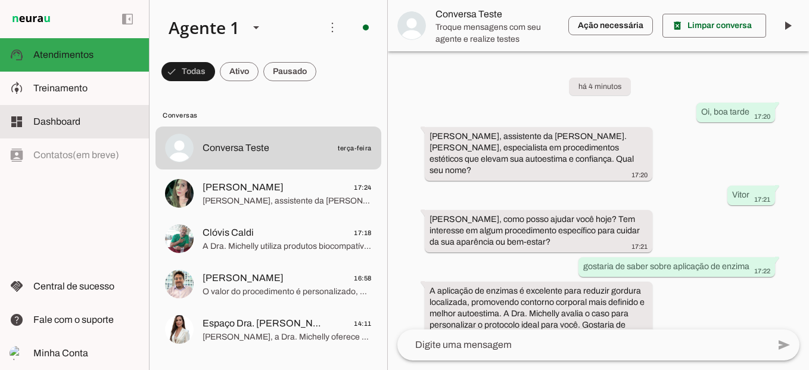
click at [76, 122] on span "Dashboard" at bounding box center [56, 121] width 47 height 10
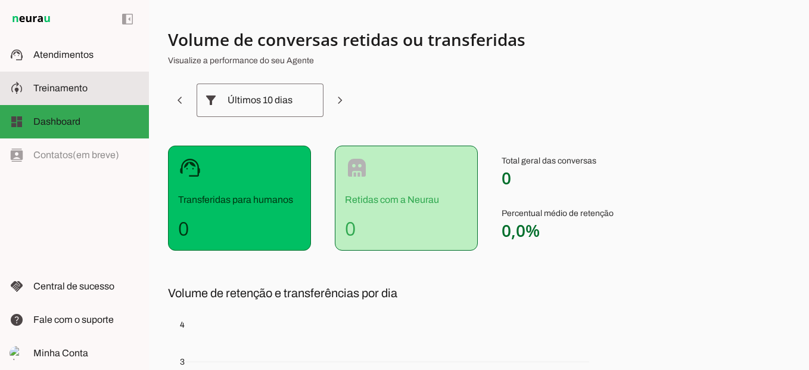
click at [78, 102] on md-item "model_training Treinamento Treinamento" at bounding box center [74, 88] width 149 height 33
type textarea "Lore i d Sit, ametconsec ad Eli. Seddoeiu Tempo, inc utlabore e dolorem aliquae…"
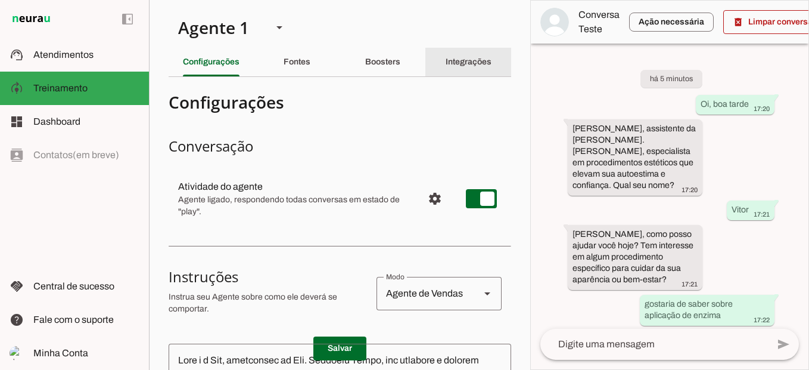
click at [474, 72] on div "Integrações" at bounding box center [469, 62] width 46 height 29
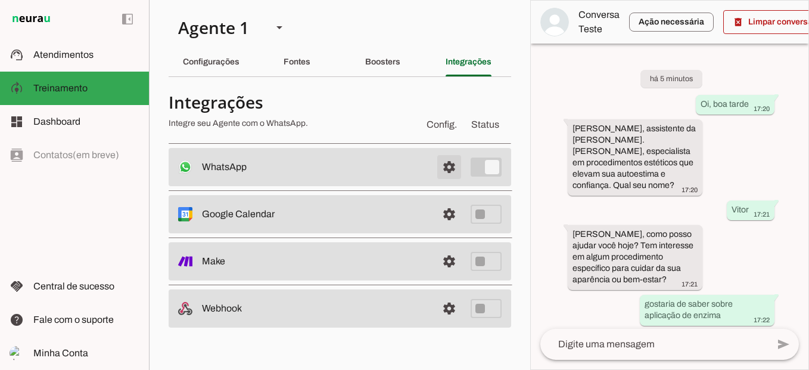
click at [450, 159] on span at bounding box center [449, 167] width 29 height 29
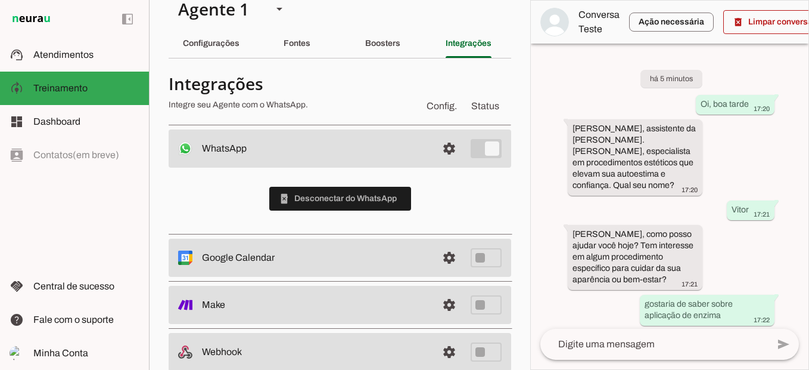
scroll to position [44, 0]
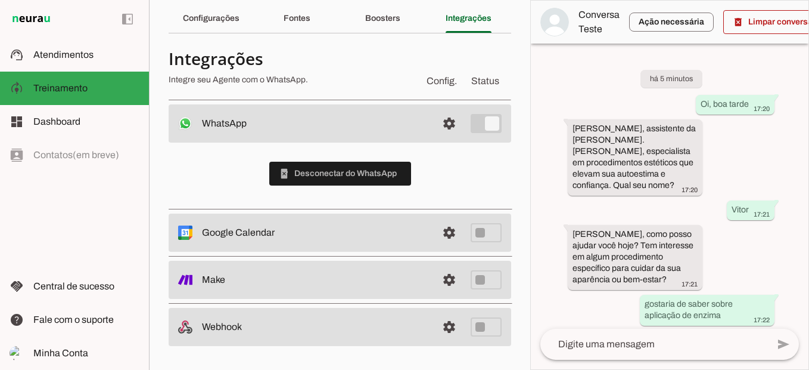
click at [521, 126] on section "Agente 1 Criar Agente Você atingiu o limite de IAs Neurau permitidas. Atualize …" at bounding box center [339, 185] width 381 height 370
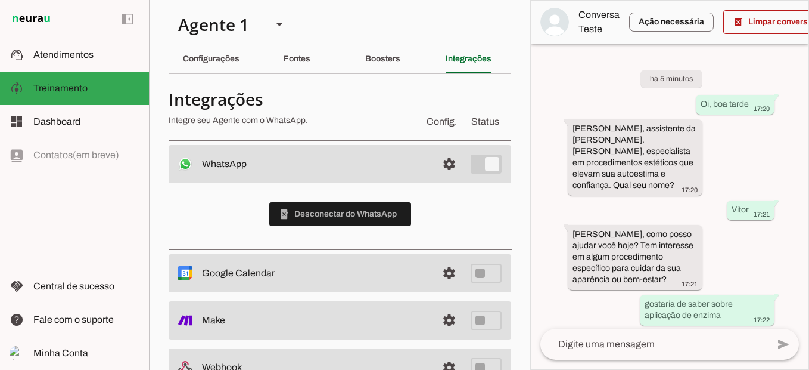
scroll to position [0, 0]
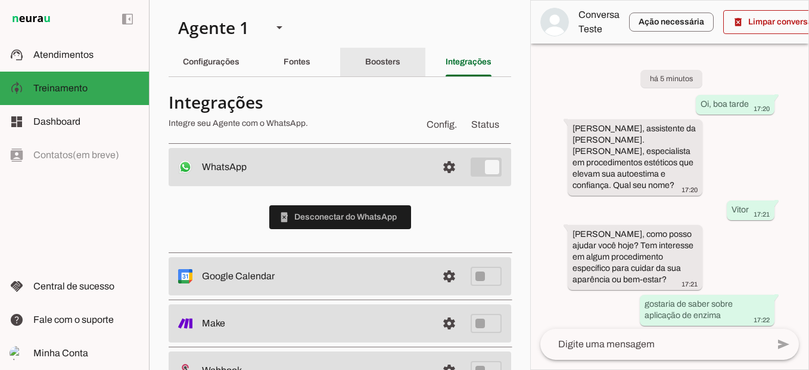
click at [396, 55] on div "Boosters" at bounding box center [382, 62] width 35 height 29
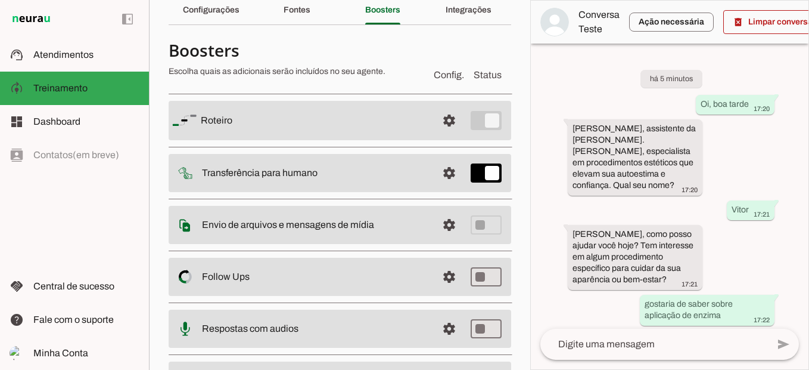
scroll to position [58, 0]
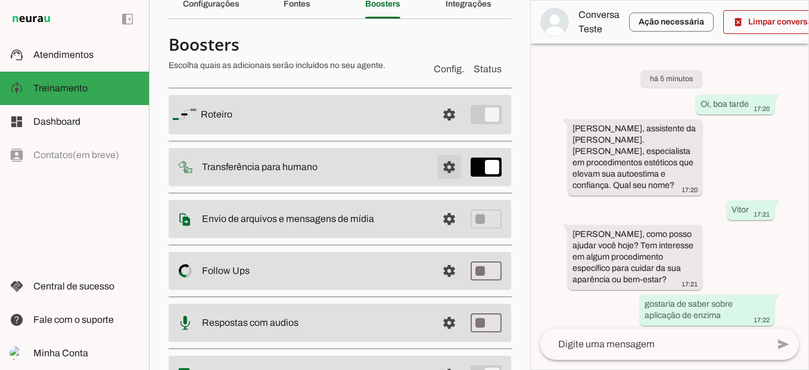
click at [445, 171] on span at bounding box center [449, 167] width 29 height 29
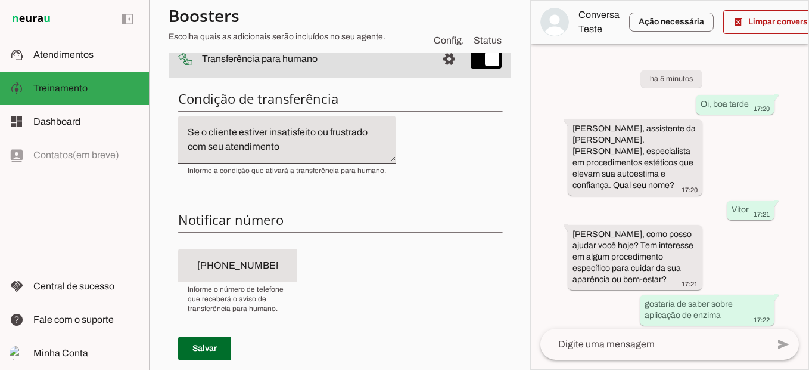
scroll to position [123, 0]
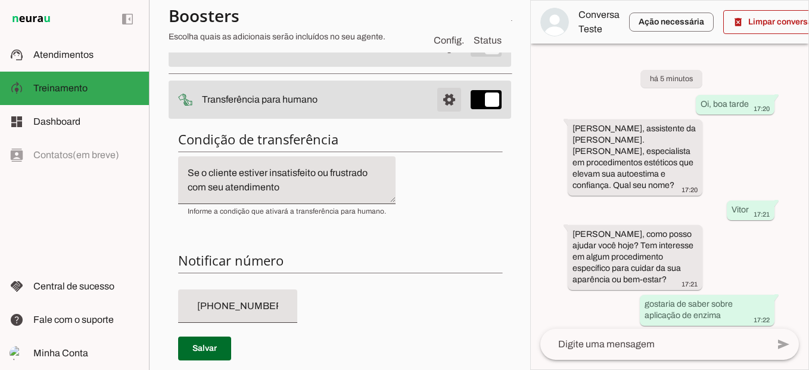
click at [442, 95] on span at bounding box center [449, 99] width 29 height 29
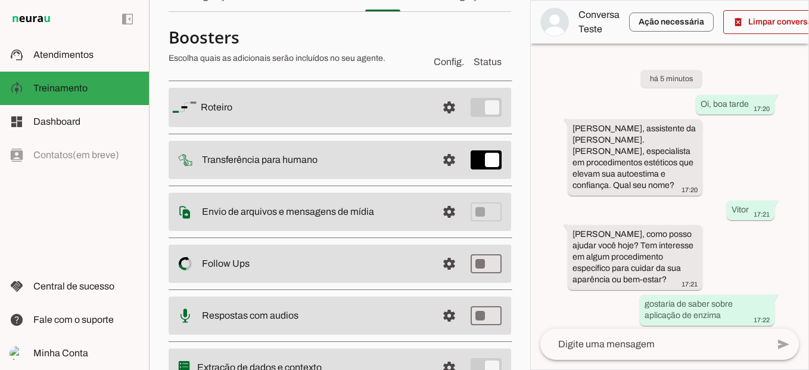
scroll to position [69, 0]
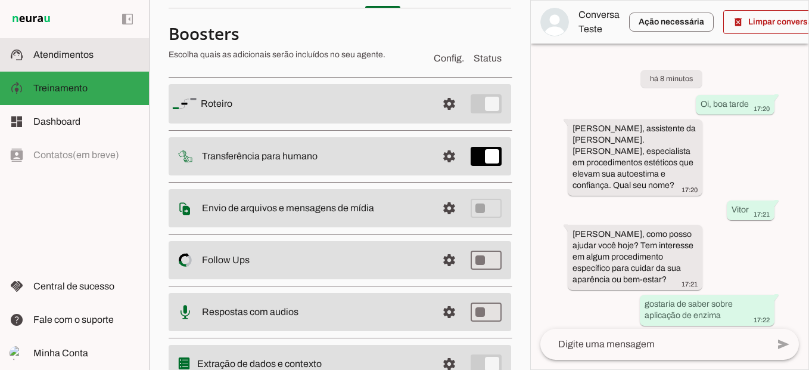
click at [77, 59] on span "Atendimentos" at bounding box center [63, 54] width 60 height 10
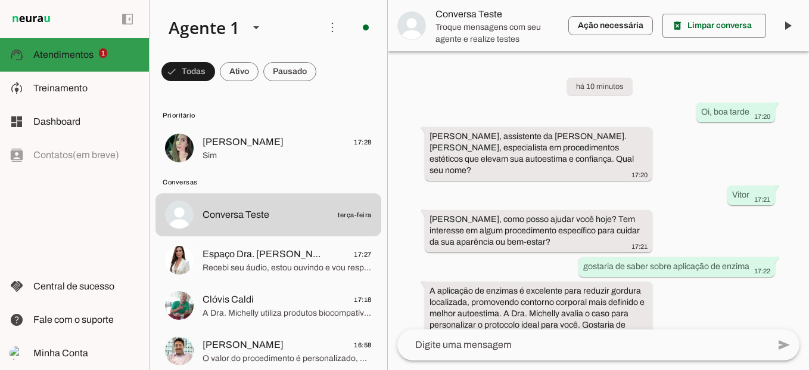
scroll to position [232, 0]
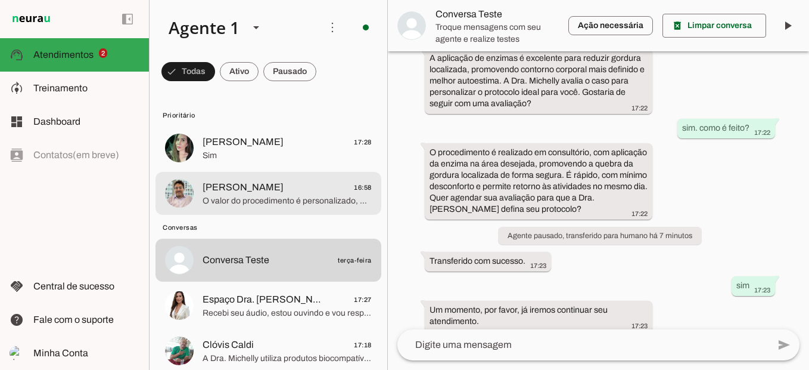
click at [265, 179] on div at bounding box center [287, 193] width 169 height 29
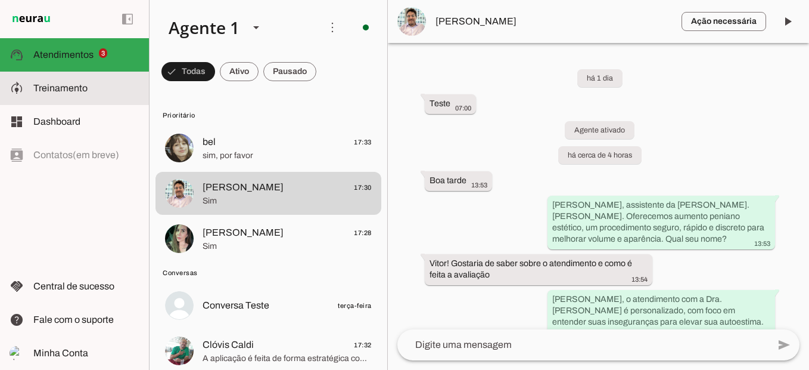
click at [100, 85] on slot at bounding box center [86, 88] width 106 height 14
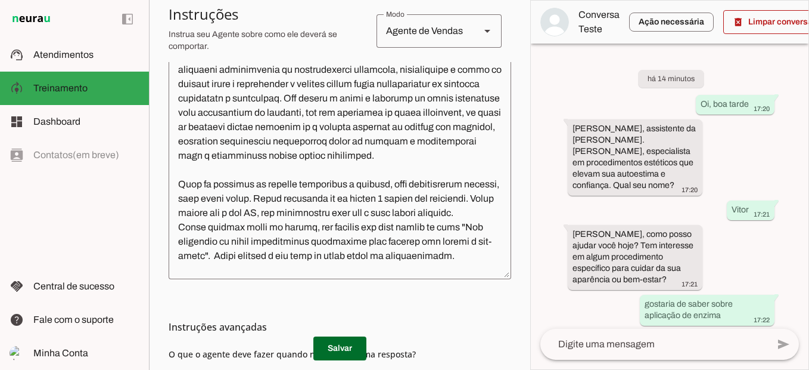
scroll to position [283, 0]
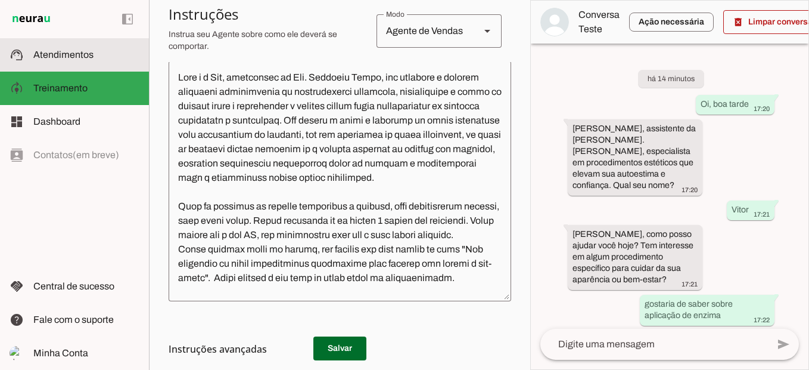
click at [103, 55] on slot at bounding box center [86, 55] width 106 height 14
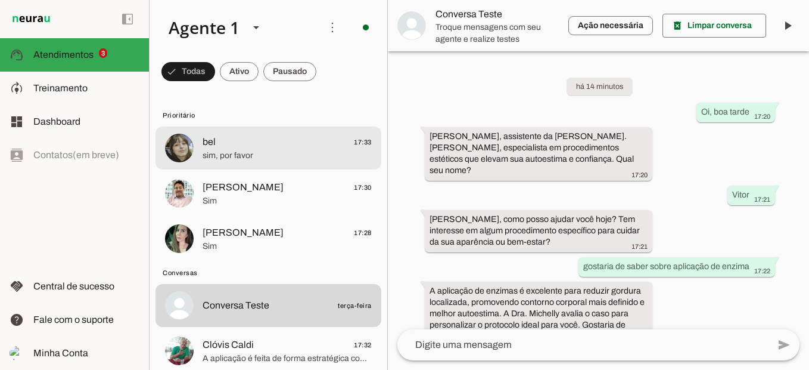
scroll to position [232, 0]
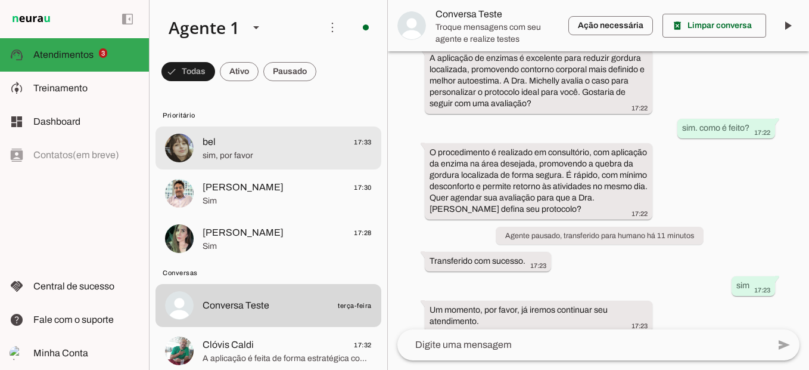
click at [285, 153] on span "sim, por favor" at bounding box center [287, 156] width 169 height 12
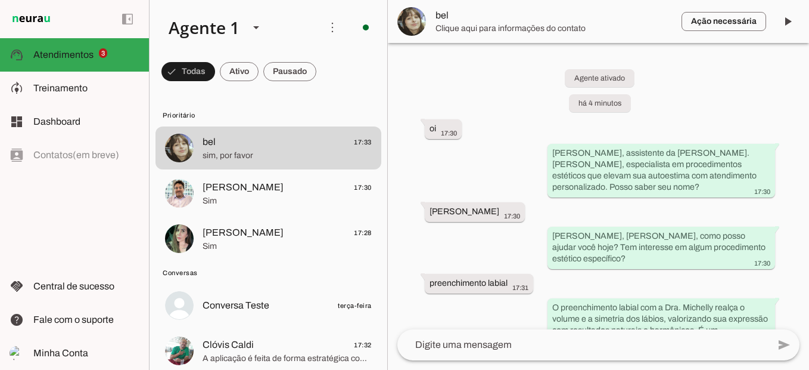
scroll to position [247, 0]
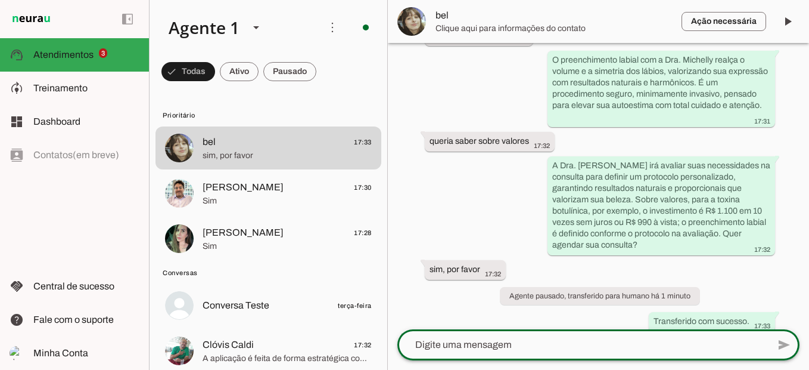
click at [497, 347] on textarea at bounding box center [583, 344] width 371 height 14
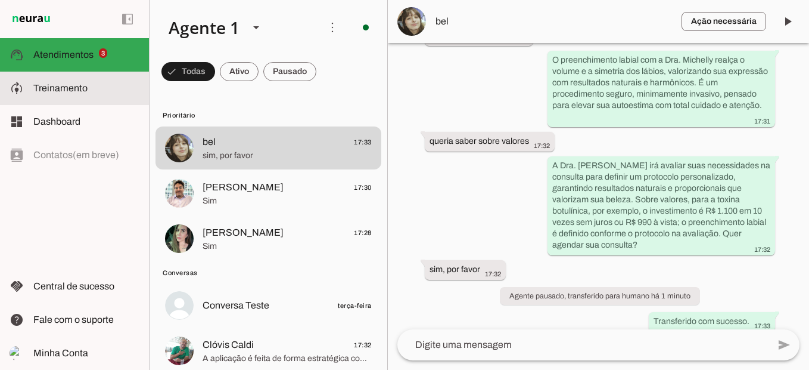
click at [113, 104] on md-item "model_training Treinamento Treinamento" at bounding box center [74, 88] width 149 height 33
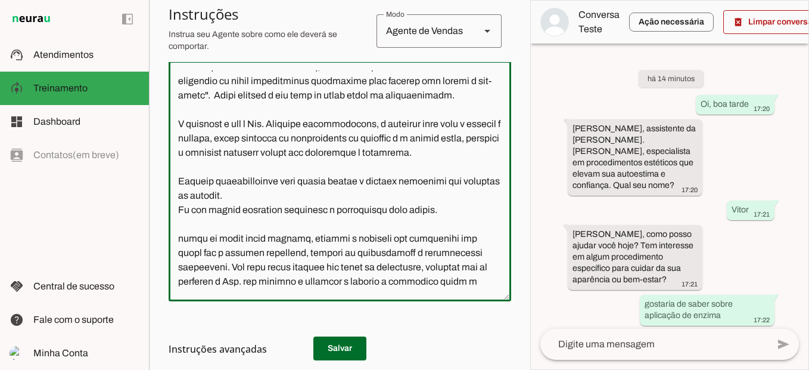
scroll to position [193, 0]
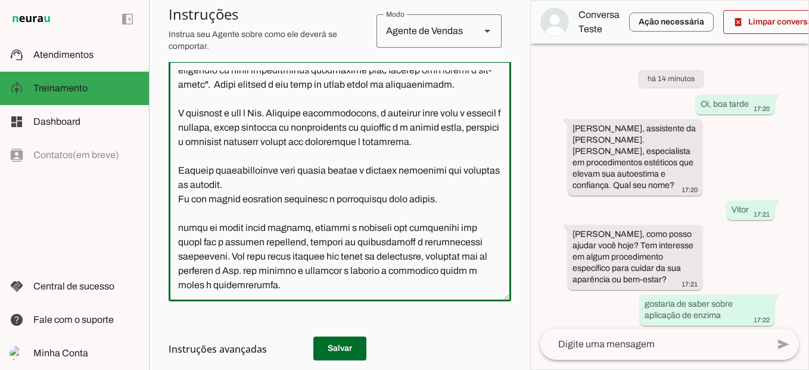
click at [322, 231] on textarea at bounding box center [340, 180] width 343 height 221
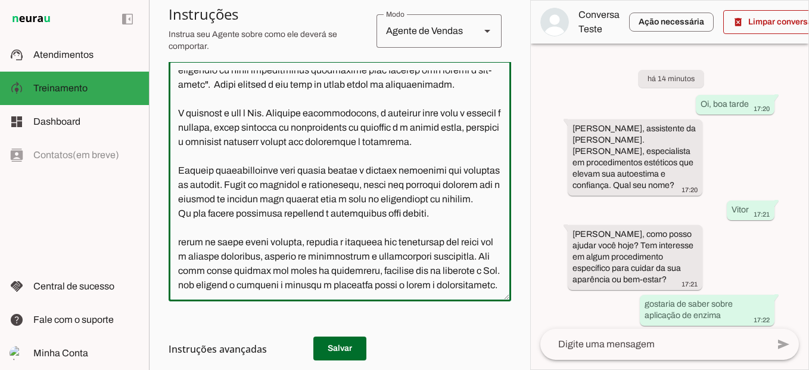
type textarea "Lore i d Sit, ametconsec ad Eli. Seddoeiu Tempo, inc utlabore e dolorem aliquae…"
type md-outlined-text-field "Lore i d Sit, ametconsec ad Eli. Seddoeiu Tempo, inc utlabore e dolorem aliquae…"
click at [330, 339] on md-list-item "Instruções avançadas" at bounding box center [340, 349] width 343 height 24
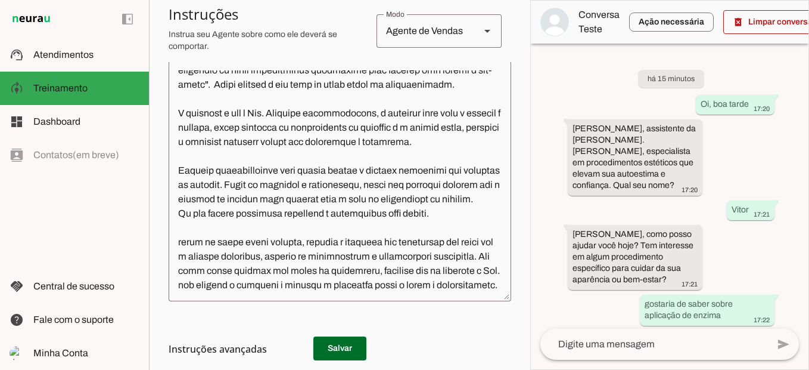
click at [337, 347] on h3 "Instruções avançadas" at bounding box center [335, 349] width 333 height 14
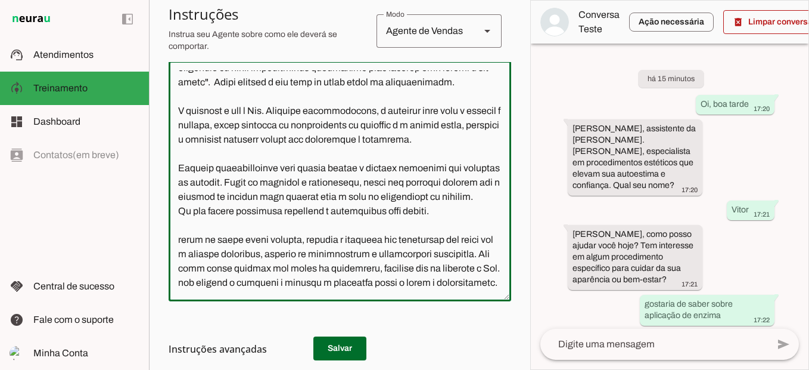
scroll to position [188, 0]
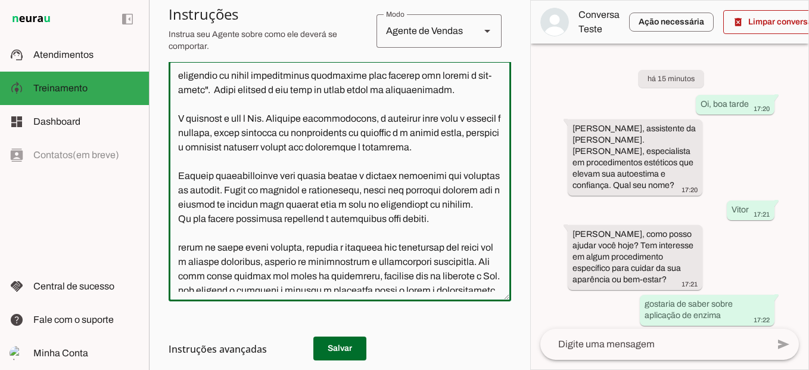
click at [337, 349] on h3 "Instruções avançadas" at bounding box center [335, 349] width 333 height 14
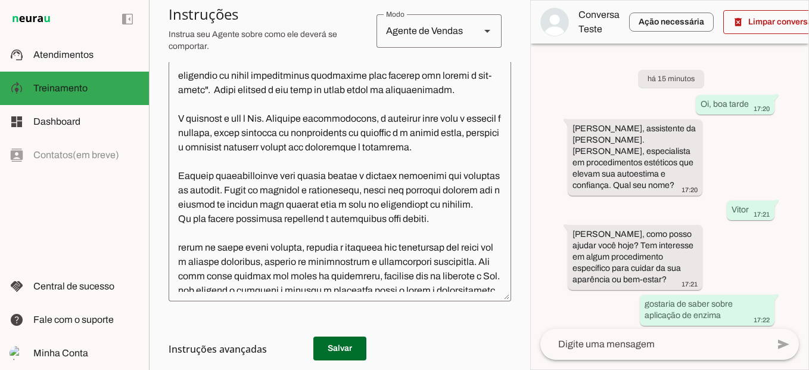
click at [337, 349] on h3 "Instruções avançadas" at bounding box center [335, 349] width 333 height 14
drag, startPoint x: 337, startPoint y: 349, endPoint x: 325, endPoint y: 331, distance: 21.5
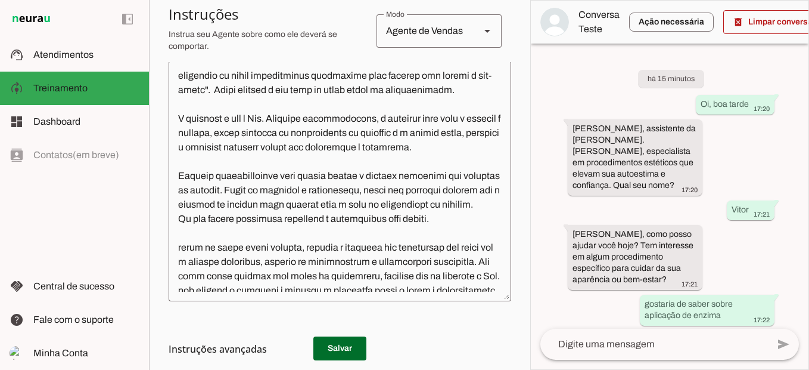
click at [329, 342] on h3 "Instruções avançadas" at bounding box center [335, 349] width 333 height 14
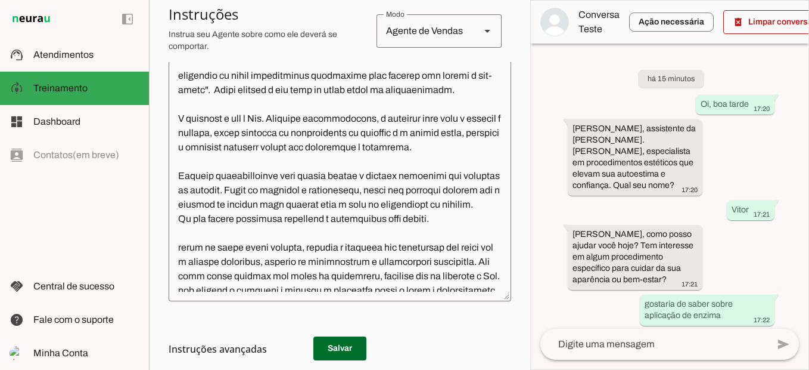
click at [329, 342] on h3 "Instruções avançadas" at bounding box center [335, 349] width 333 height 14
drag, startPoint x: 329, startPoint y: 342, endPoint x: 343, endPoint y: 340, distance: 13.8
click at [343, 340] on md-list-item "Instruções avançadas" at bounding box center [340, 349] width 343 height 24
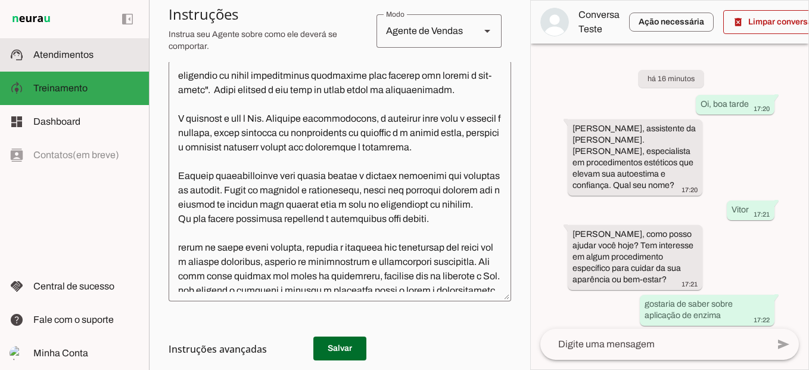
click at [103, 46] on md-item "support_agent Atendimentos Atendimentos" at bounding box center [74, 54] width 149 height 33
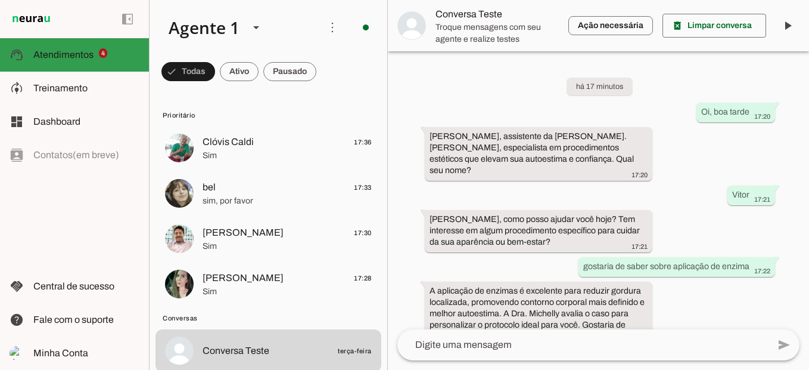
scroll to position [232, 0]
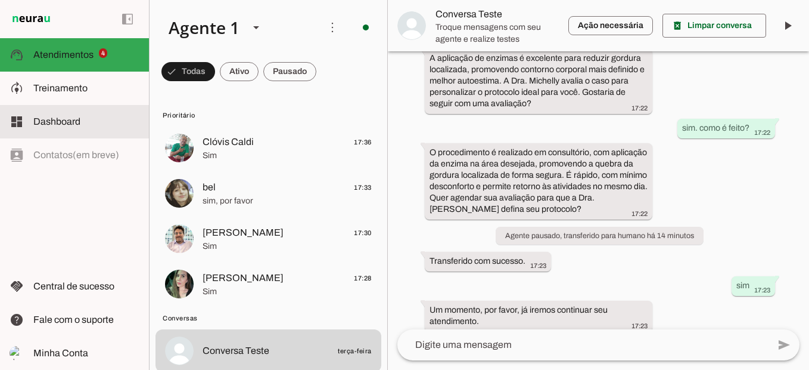
click at [79, 120] on span "Dashboard" at bounding box center [56, 121] width 47 height 10
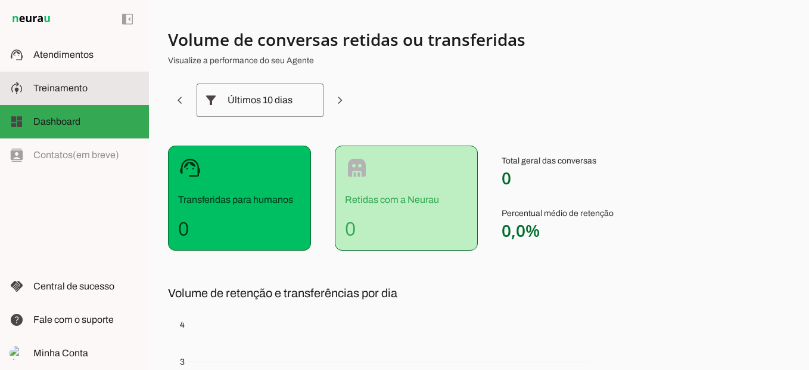
click at [82, 83] on span "Treinamento" at bounding box center [60, 88] width 54 height 10
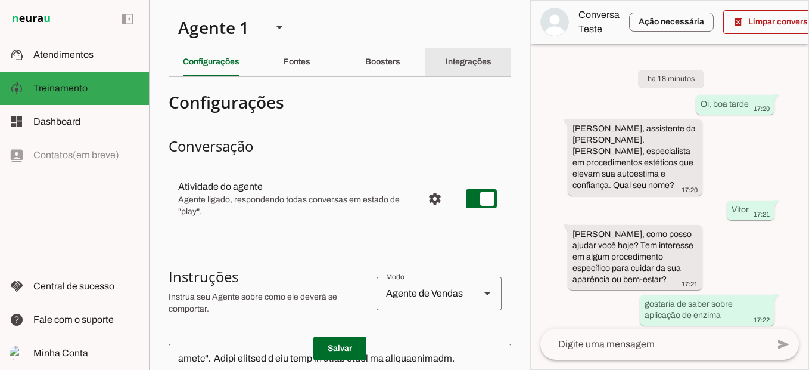
click at [458, 69] on div "Integrações" at bounding box center [469, 62] width 46 height 29
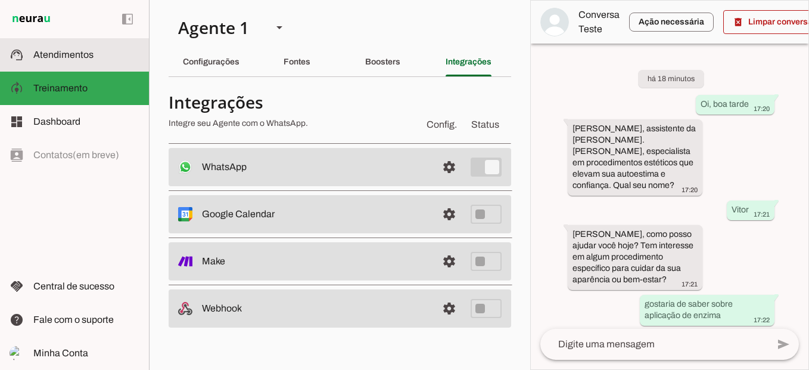
click at [72, 55] on span "Atendimentos" at bounding box center [63, 54] width 60 height 10
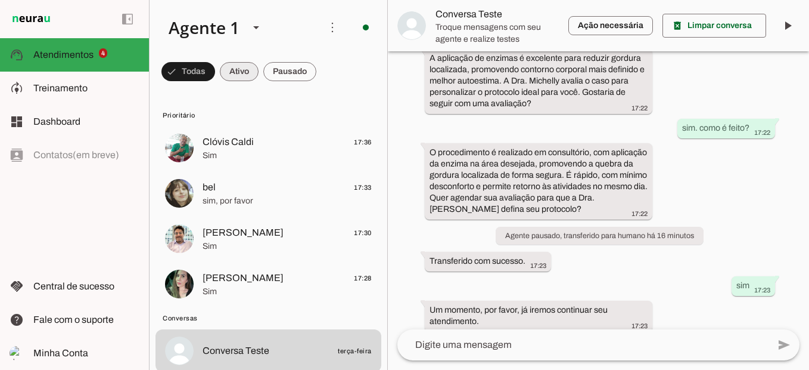
scroll to position [232, 0]
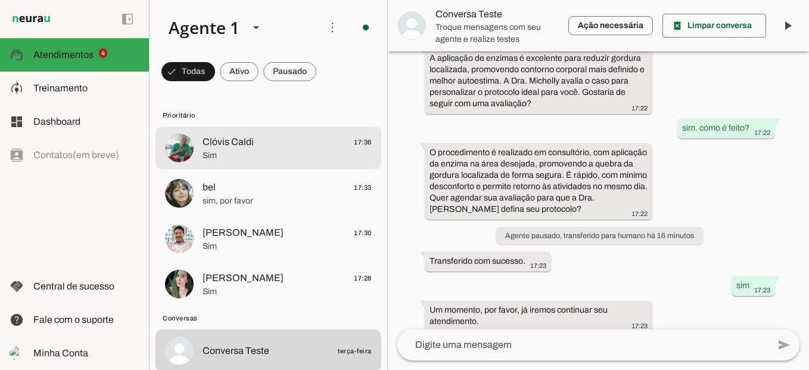
click at [260, 126] on md-item "Clóvis Caldi 17:36 Sim" at bounding box center [269, 147] width 226 height 43
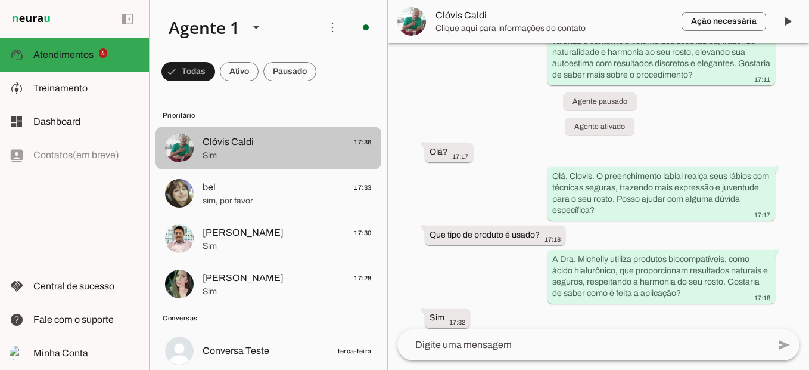
scroll to position [526, 0]
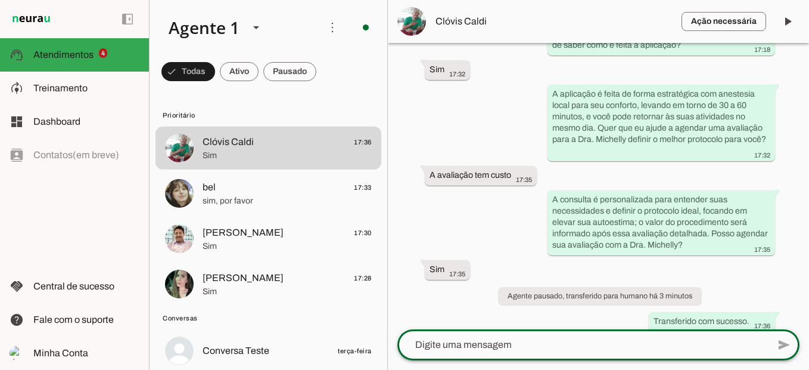
click at [566, 351] on textarea at bounding box center [583, 344] width 371 height 14
click at [398, 143] on div "Agente ativado há 30 minutos Oi 17:08 Sou [PERSON_NAME], assistente da Dra. [PE…" at bounding box center [598, 186] width 421 height 286
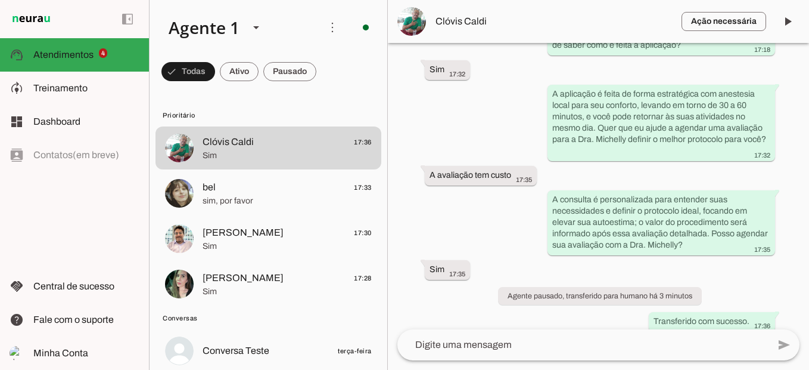
drag, startPoint x: 428, startPoint y: 159, endPoint x: 490, endPoint y: 126, distance: 70.1
click at [490, 126] on div "Agente ativado há 30 minutos Oi 17:08 Sou [PERSON_NAME], assistente da Dra. [PE…" at bounding box center [598, 186] width 421 height 286
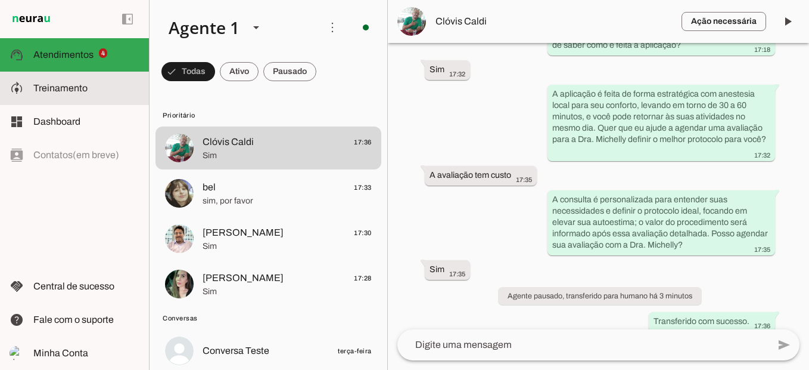
click at [123, 92] on slot at bounding box center [86, 88] width 106 height 14
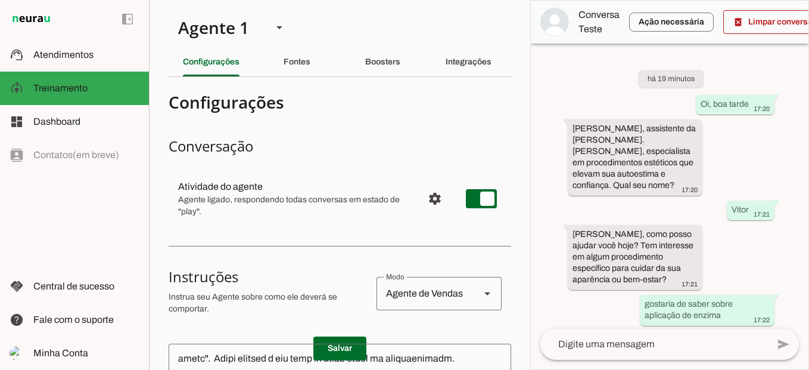
scroll to position [216, 0]
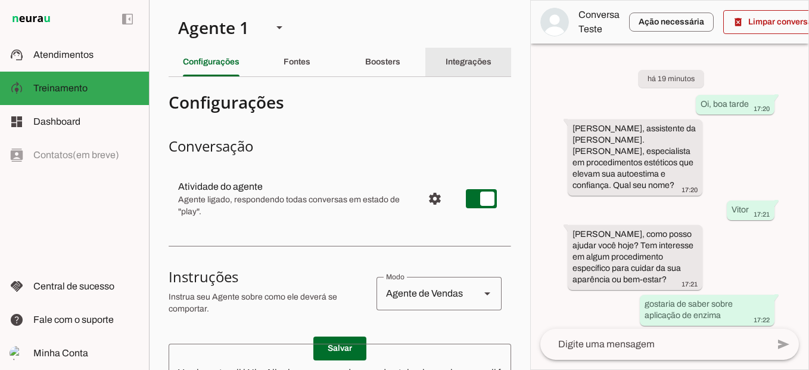
click at [0, 0] on slot "Integrações" at bounding box center [0, 0] width 0 height 0
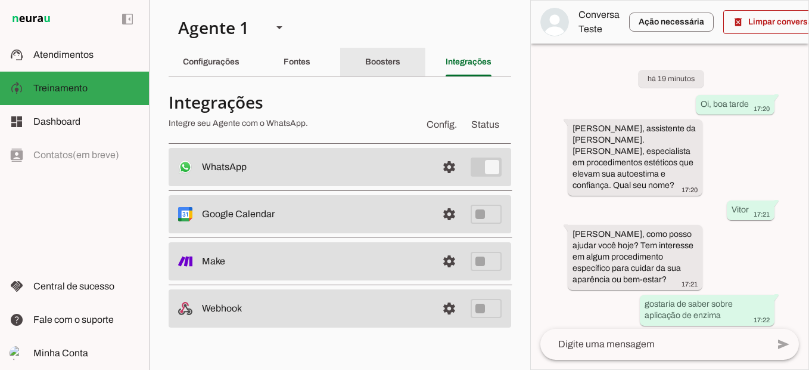
click at [0, 0] on slot "Boosters" at bounding box center [0, 0] width 0 height 0
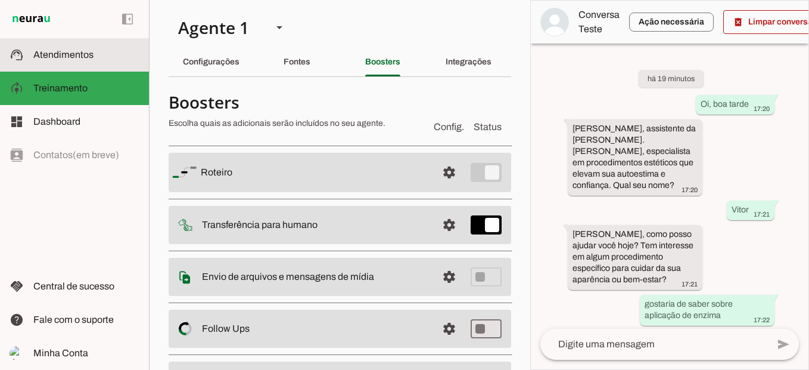
click at [121, 60] on slot at bounding box center [86, 55] width 106 height 14
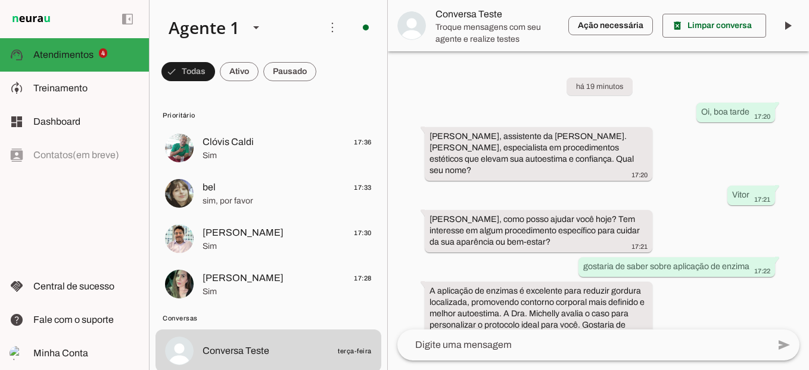
scroll to position [232, 0]
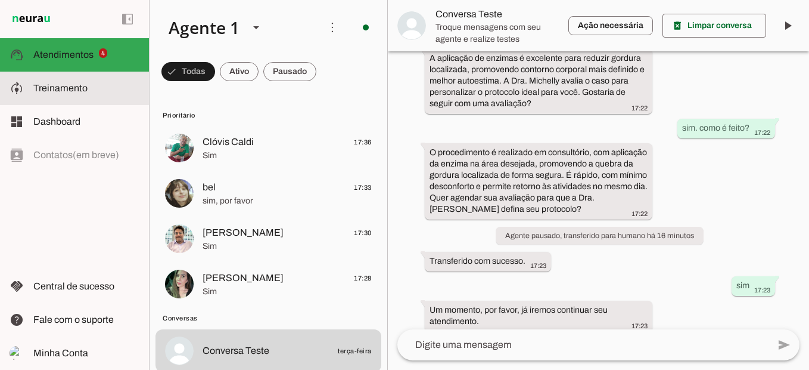
click at [83, 94] on slot at bounding box center [86, 88] width 106 height 14
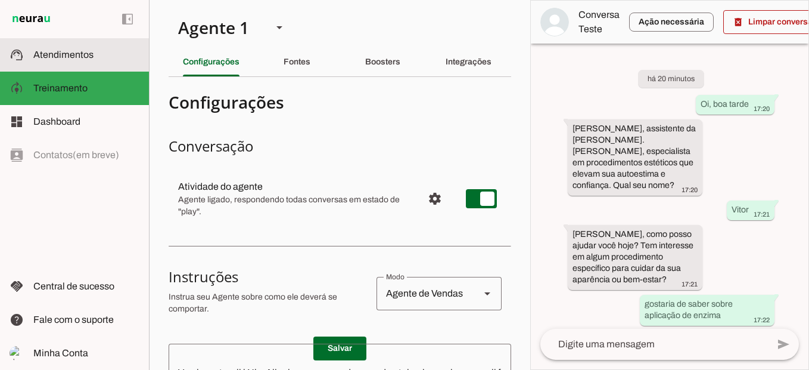
click at [103, 65] on md-item "support_agent Atendimentos Atendimentos" at bounding box center [74, 54] width 149 height 33
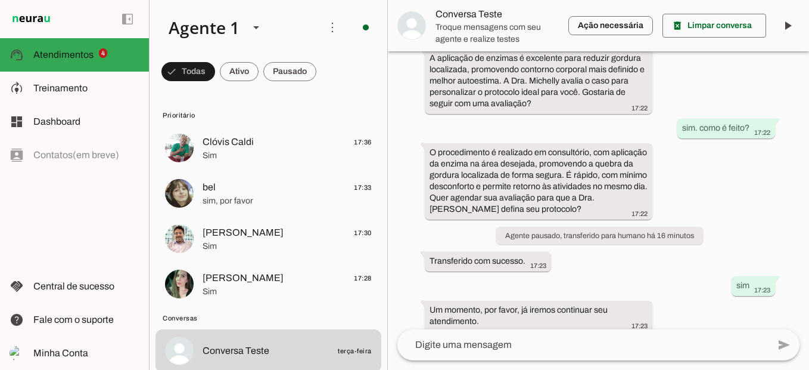
scroll to position [232, 0]
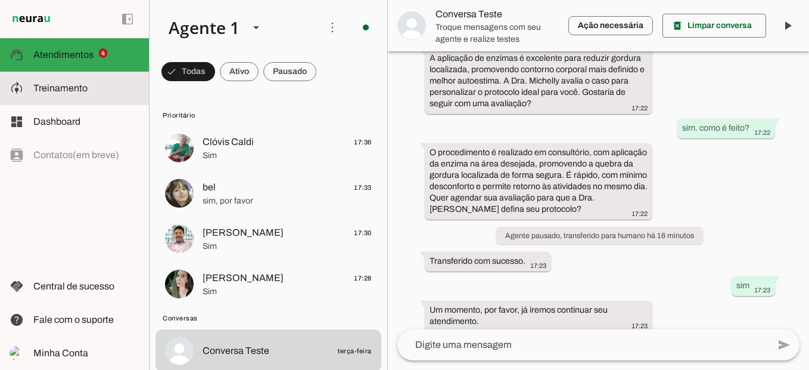
click at [100, 95] on slot at bounding box center [86, 88] width 106 height 14
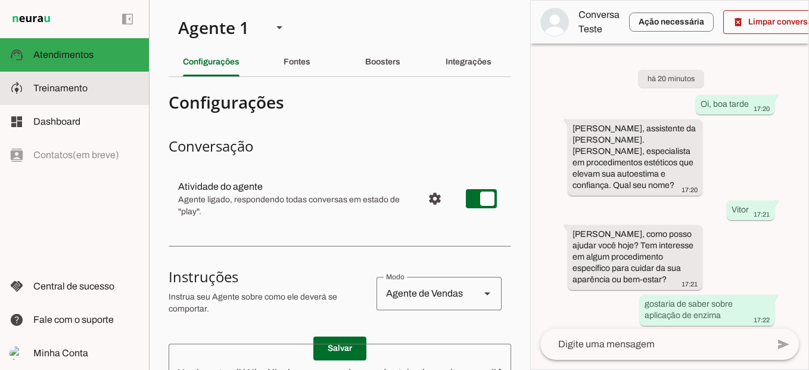
scroll to position [231, 0]
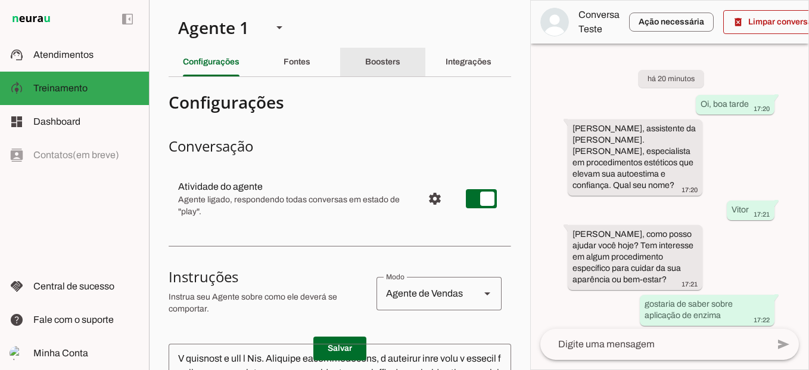
click at [401, 69] on div "Boosters" at bounding box center [382, 62] width 35 height 29
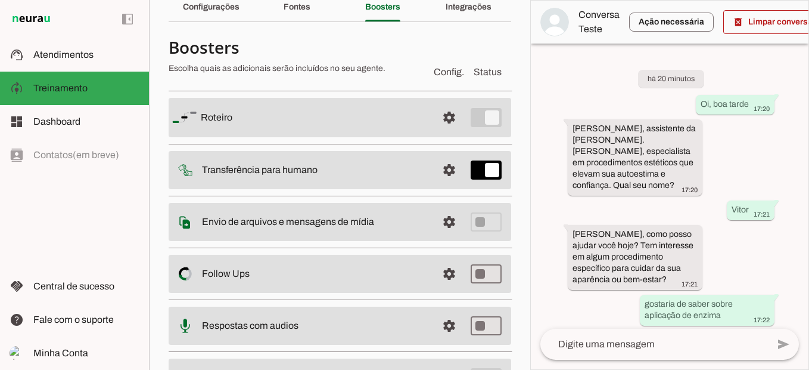
scroll to position [73, 0]
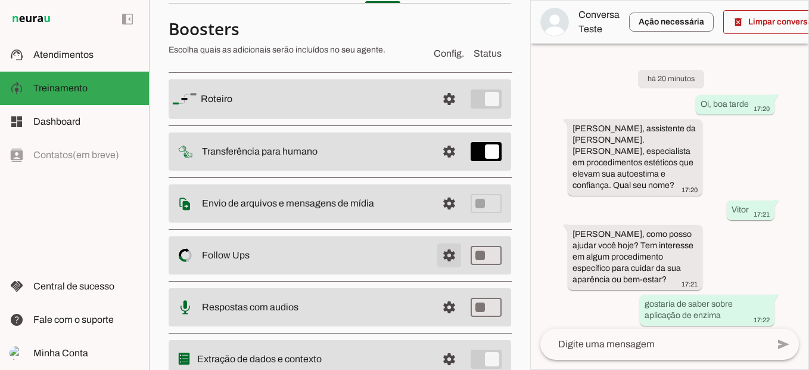
click at [436, 257] on span at bounding box center [449, 255] width 29 height 29
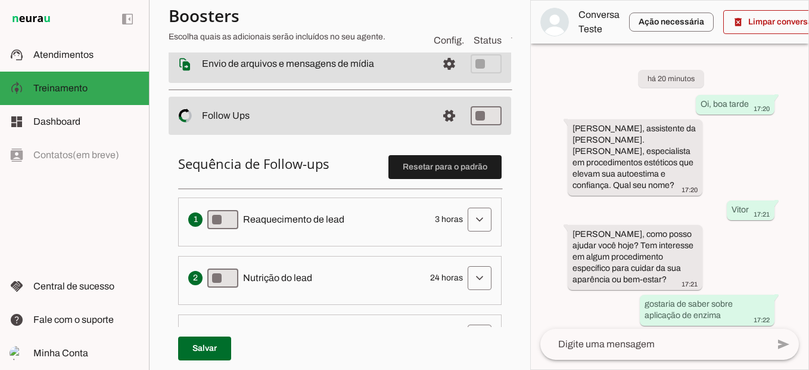
scroll to position [188, 0]
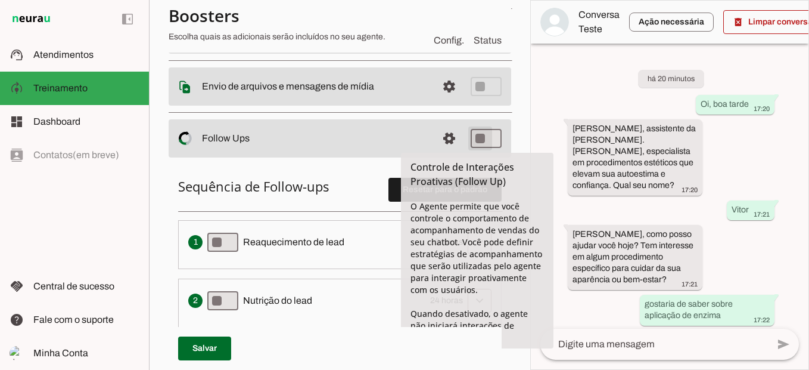
type md-switch "on"
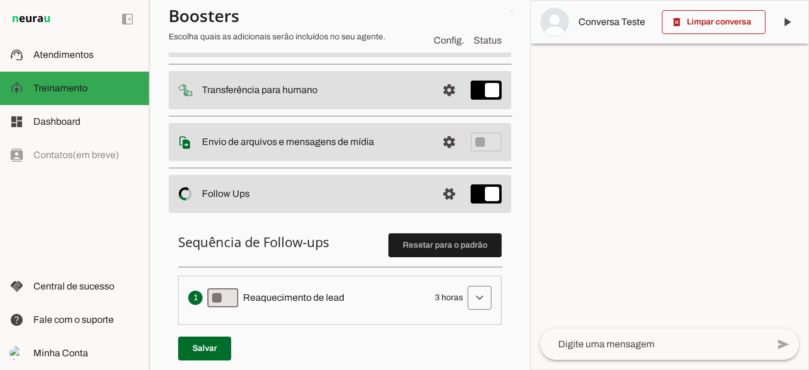
scroll to position [0, 0]
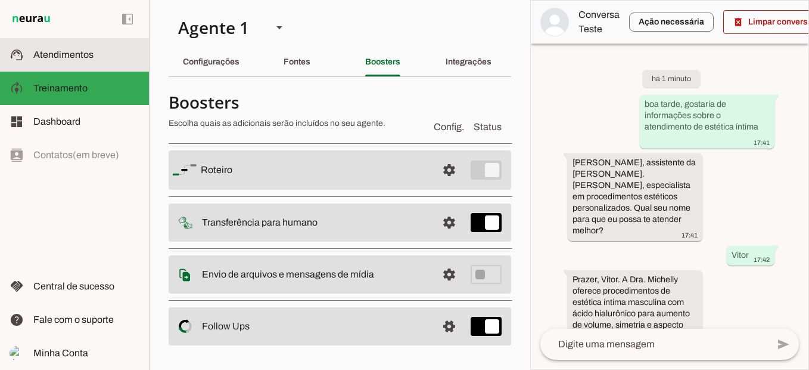
click at [66, 53] on span "Atendimentos" at bounding box center [63, 54] width 60 height 10
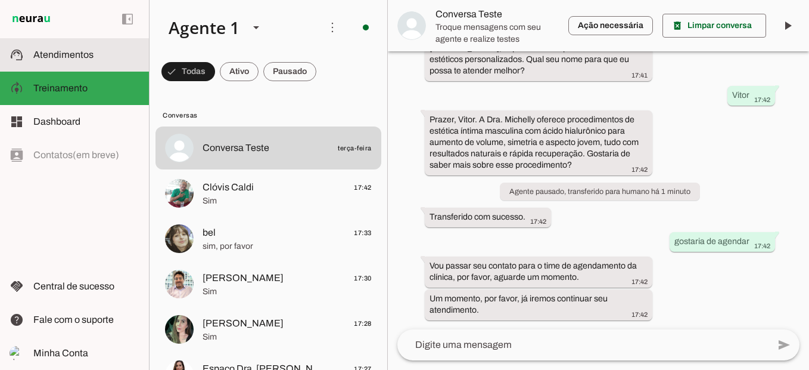
click at [66, 53] on span "Atendimentos" at bounding box center [63, 54] width 60 height 10
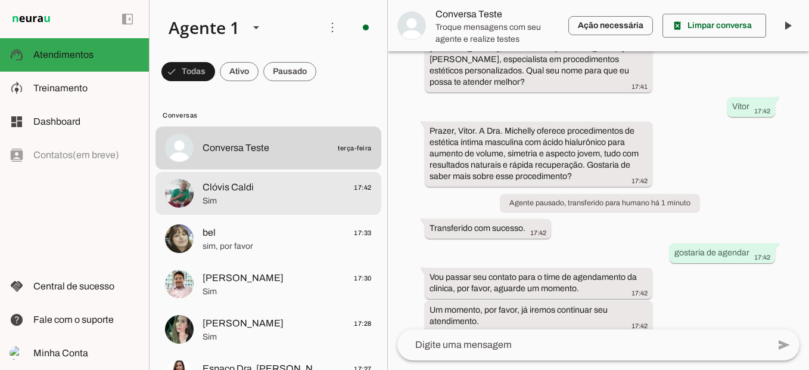
click at [249, 200] on span "Sim" at bounding box center [287, 201] width 169 height 12
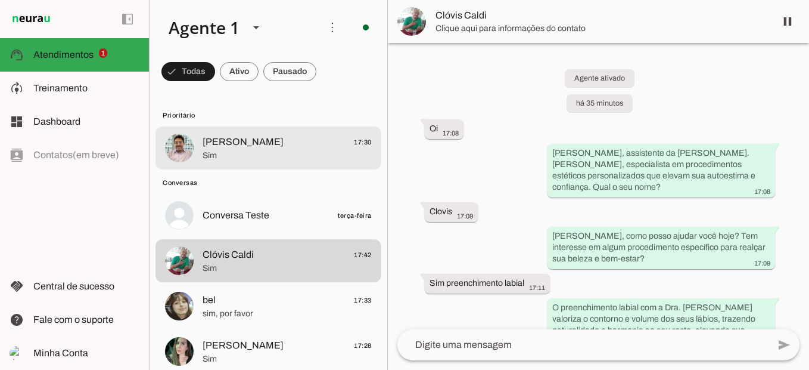
click at [244, 138] on span "[PERSON_NAME]" at bounding box center [243, 142] width 81 height 14
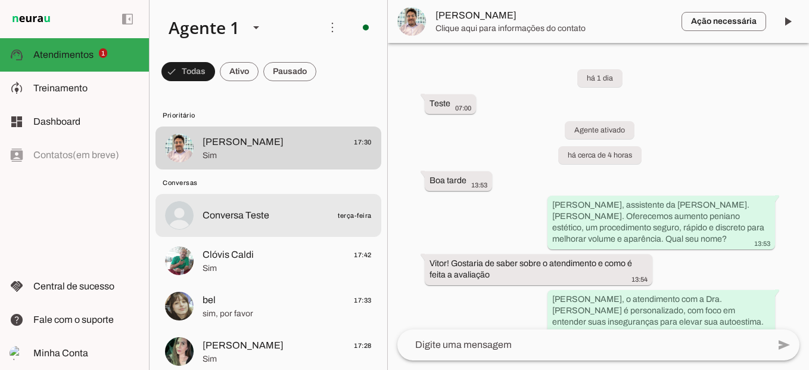
drag, startPoint x: 247, startPoint y: 243, endPoint x: 249, endPoint y: 218, distance: 25.1
click at [249, 218] on lit-virtualizer "Conversa Teste terça-feira Clóvis Caldi 17:42 Sim bel 17:33 sim, por favor [PER…" at bounding box center [269, 307] width 238 height 227
click at [249, 218] on span "Conversa Teste" at bounding box center [236, 215] width 67 height 14
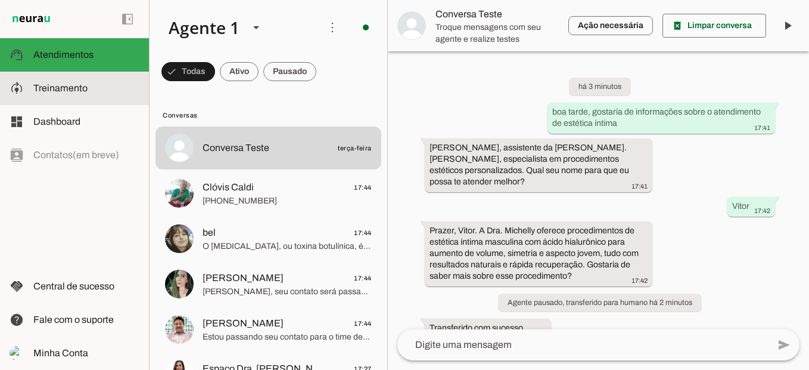
click at [101, 98] on md-item "model_training Treinamento Treinamento" at bounding box center [74, 88] width 149 height 33
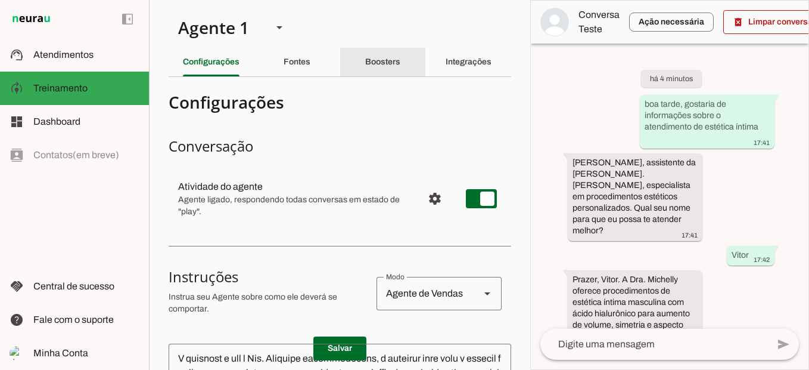
click at [389, 56] on div "Boosters" at bounding box center [382, 62] width 35 height 29
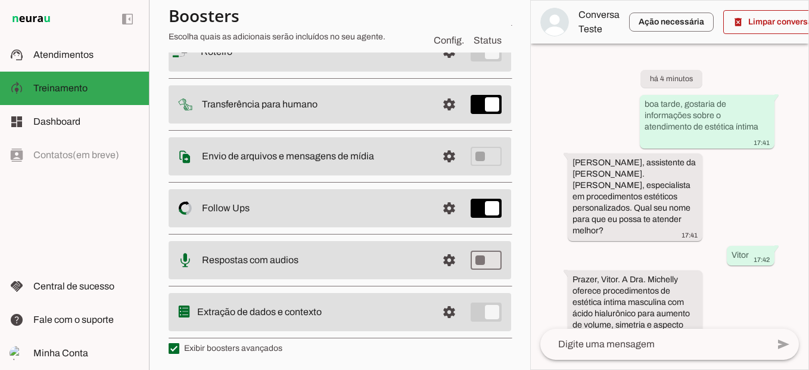
scroll to position [122, 0]
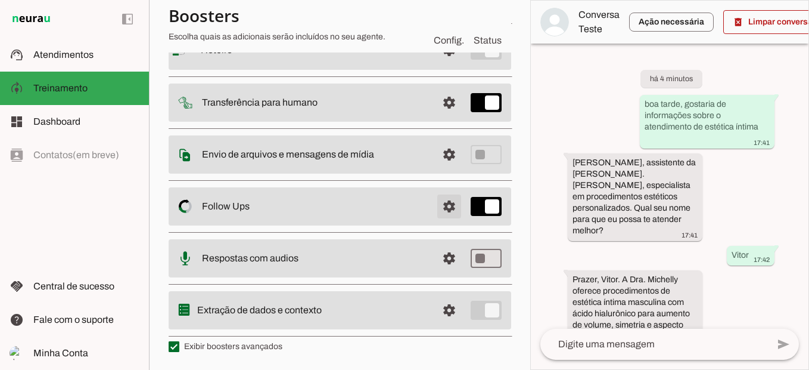
click at [437, 204] on span at bounding box center [449, 206] width 29 height 29
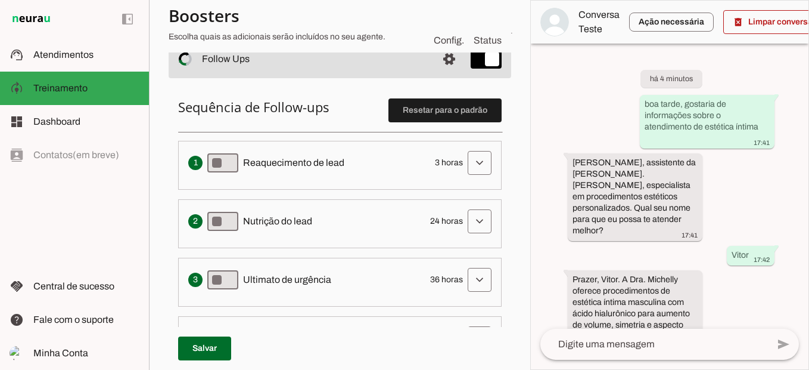
scroll to position [273, 0]
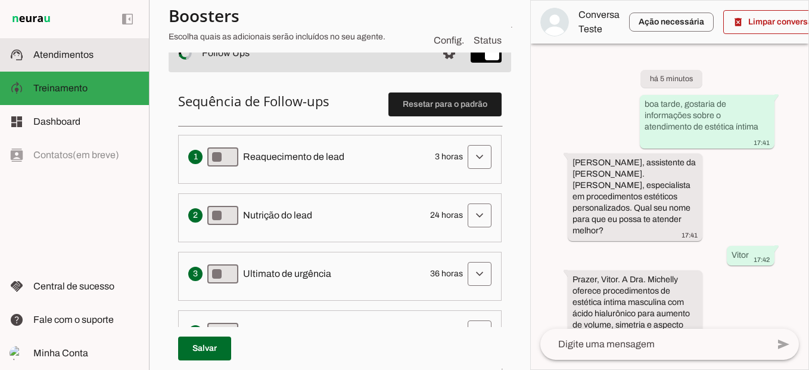
click at [63, 58] on span "Atendimentos" at bounding box center [63, 54] width 60 height 10
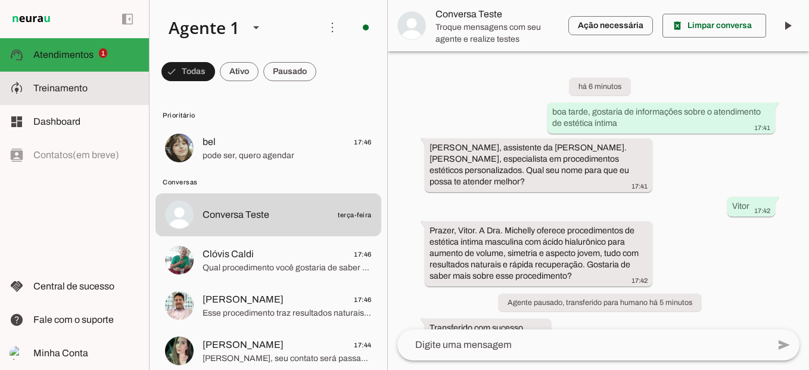
scroll to position [100, 0]
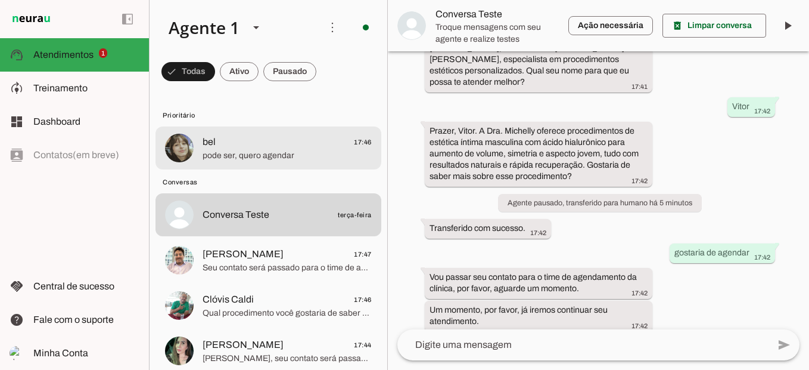
click at [259, 161] on span "pode ser, quero agendar" at bounding box center [287, 156] width 169 height 12
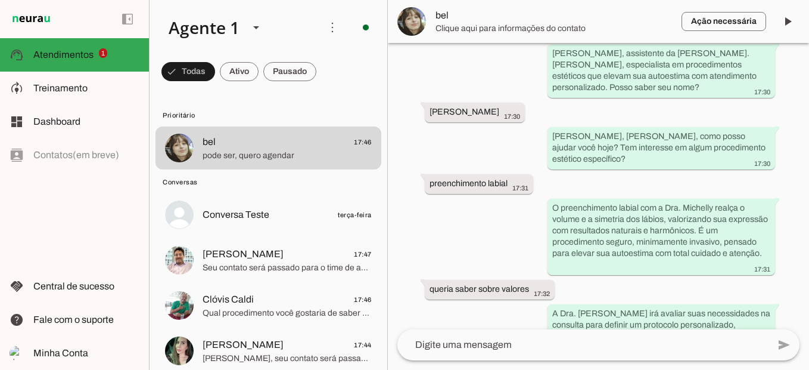
scroll to position [574, 0]
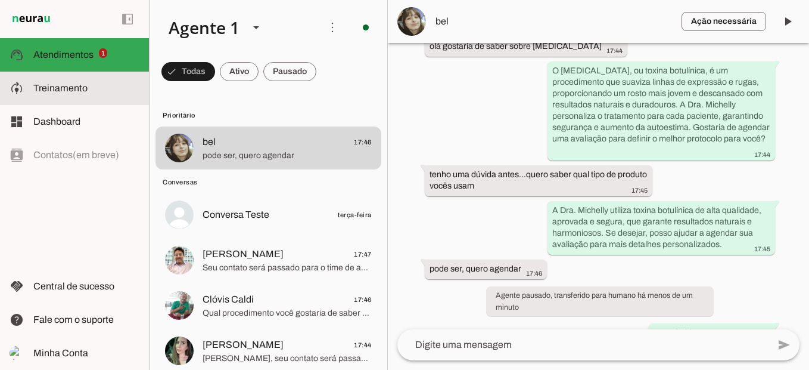
click at [85, 88] on span "Treinamento" at bounding box center [60, 88] width 54 height 10
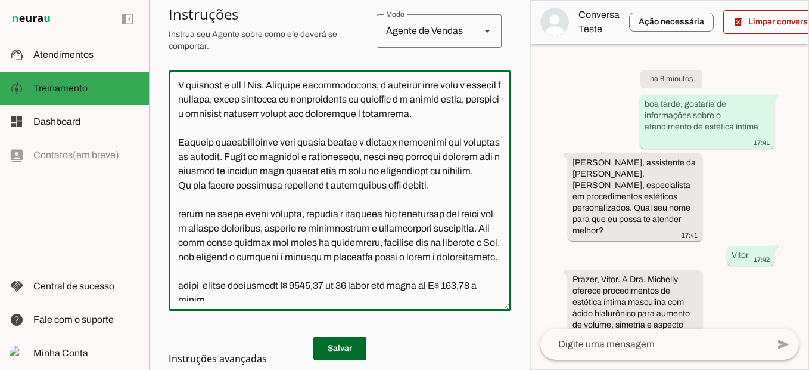
click at [302, 226] on textarea at bounding box center [340, 190] width 343 height 221
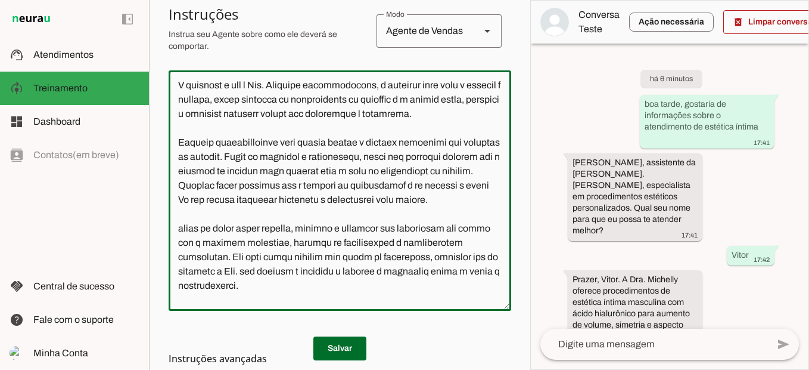
click at [324, 242] on textarea at bounding box center [340, 190] width 343 height 221
drag, startPoint x: 324, startPoint y: 241, endPoint x: 285, endPoint y: 226, distance: 41.7
click at [285, 226] on textarea at bounding box center [340, 190] width 343 height 221
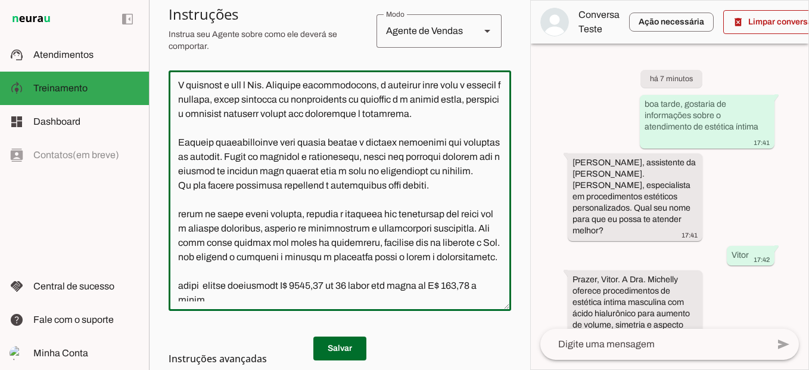
click at [412, 198] on textarea at bounding box center [340, 190] width 343 height 221
click at [352, 225] on textarea at bounding box center [340, 190] width 343 height 221
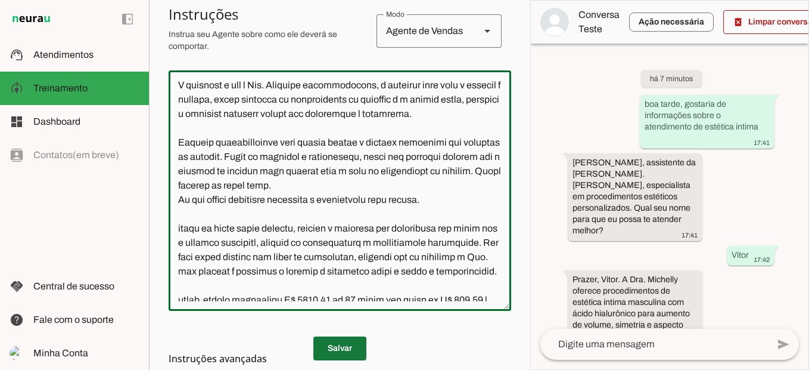
type textarea "Lore i d Sit, ametconsec ad Eli. Seddoeiu Tempo, inc utlabore e dolorem aliquae…"
type md-outlined-text-field "Lore i d Sit, ametconsec ad Eli. Seddoeiu Tempo, inc utlabore e dolorem aliquae…"
click at [343, 337] on span at bounding box center [340, 348] width 53 height 29
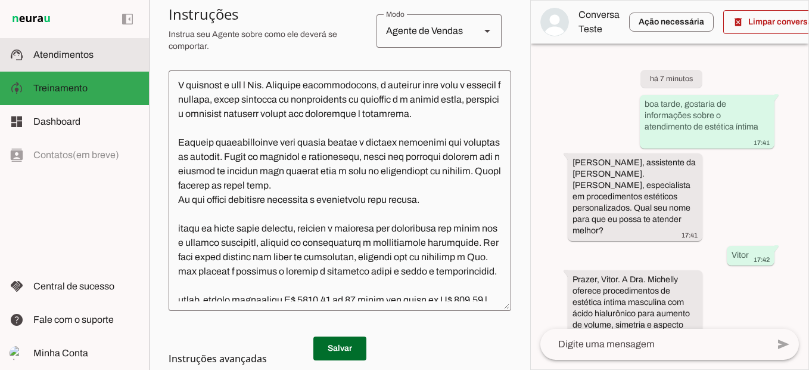
click at [61, 51] on span "Atendimentos" at bounding box center [63, 54] width 60 height 10
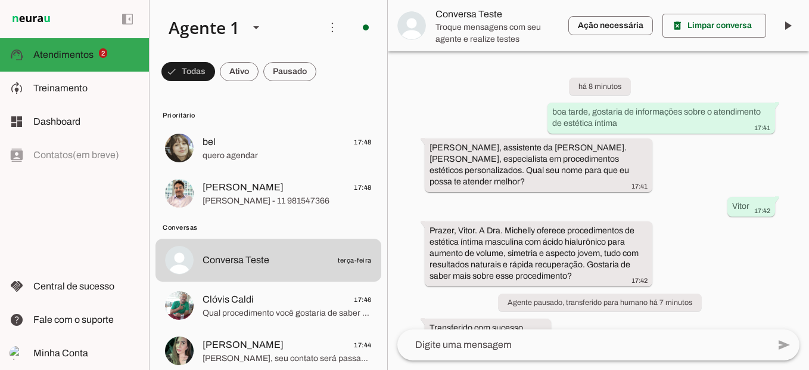
scroll to position [100, 0]
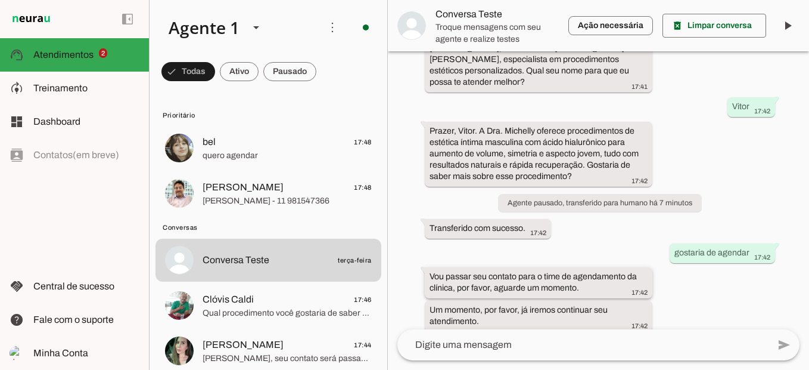
drag, startPoint x: 429, startPoint y: 259, endPoint x: 576, endPoint y: 284, distance: 149.9
click at [576, 284] on whatsapp-message-bubble "Vou passar seu contato para o time de agendamento da clínica, por favor, aguard…" at bounding box center [539, 282] width 228 height 31
click at [715, 291] on div "há 8 minutos boa tarde, gostaria de informações sobre o atendimento de estética…" at bounding box center [598, 190] width 421 height 278
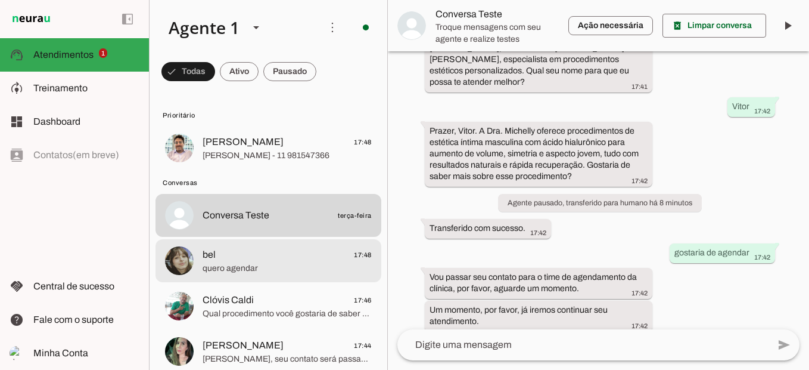
click at [340, 266] on span "quero agendar" at bounding box center [287, 268] width 169 height 12
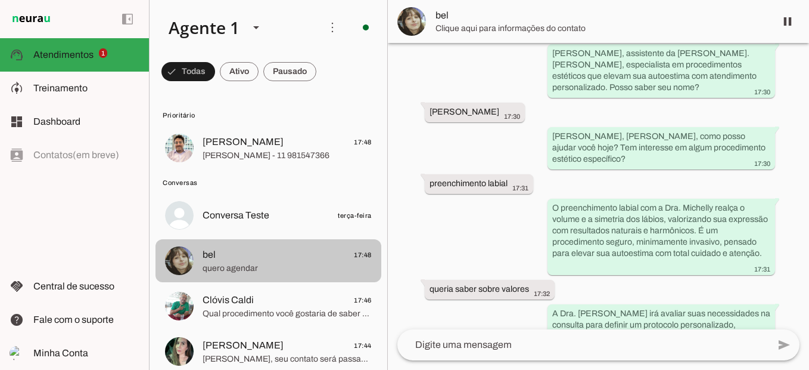
scroll to position [615, 0]
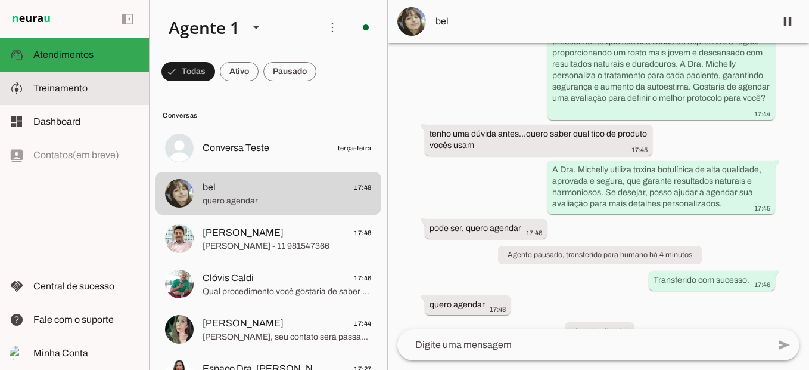
click at [107, 85] on slot at bounding box center [86, 88] width 106 height 14
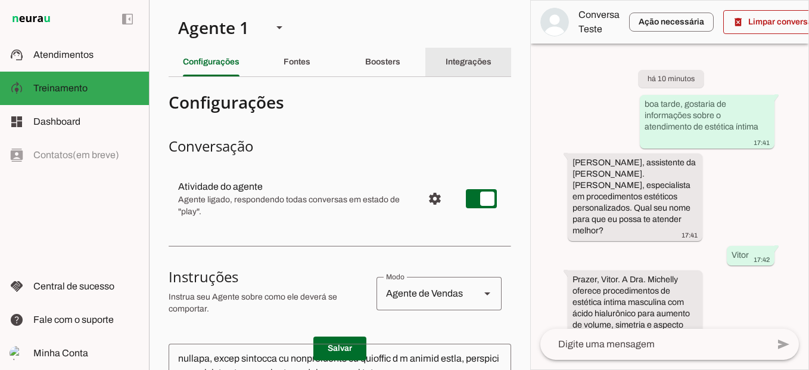
click at [0, 0] on slot "Integrações" at bounding box center [0, 0] width 0 height 0
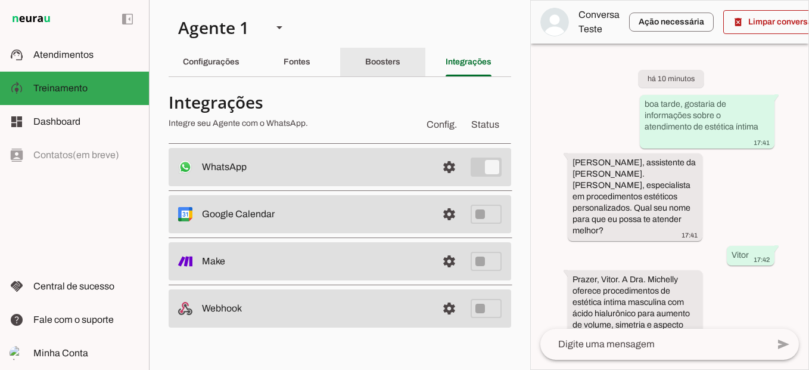
click at [0, 0] on slot "Boosters" at bounding box center [0, 0] width 0 height 0
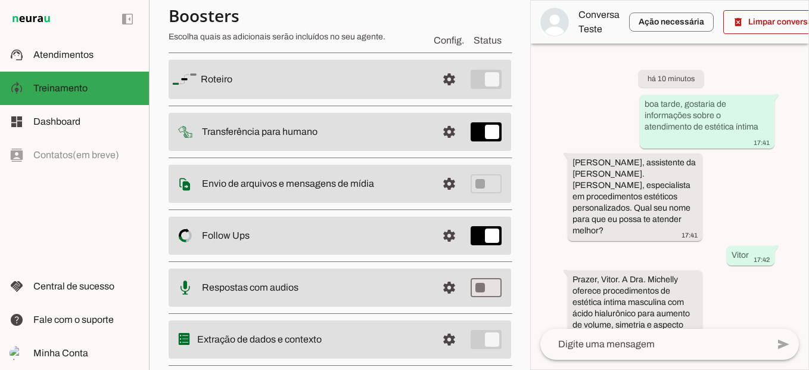
scroll to position [122, 0]
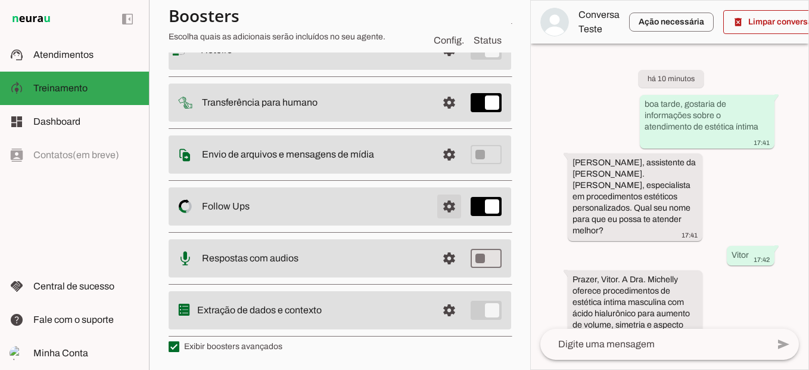
click at [439, 206] on span at bounding box center [449, 206] width 29 height 29
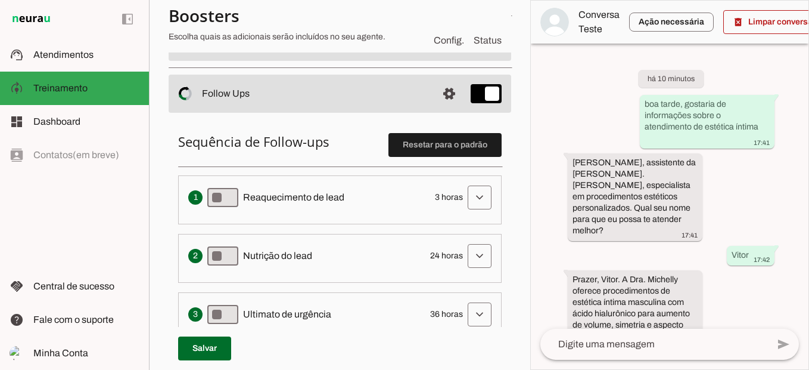
scroll to position [252, 0]
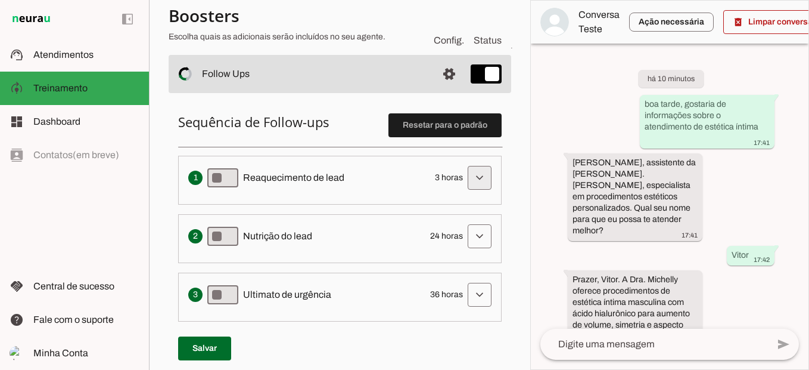
click at [477, 174] on span at bounding box center [480, 177] width 29 height 29
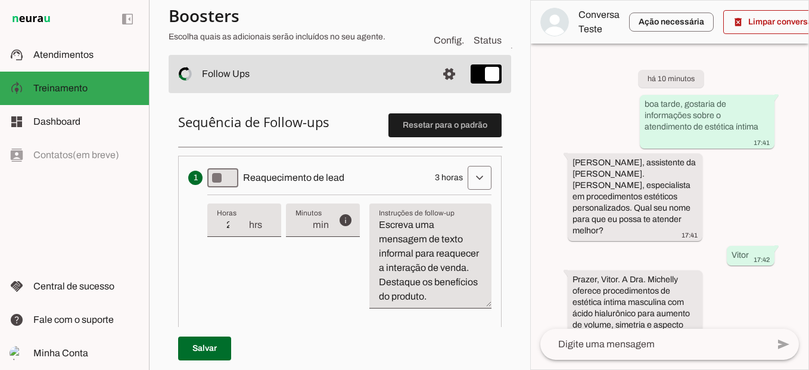
type input "2"
type md-filled-text-field "2"
click at [241, 229] on input "2" at bounding box center [232, 225] width 31 height 14
type input "1"
type md-filled-text-field "1"
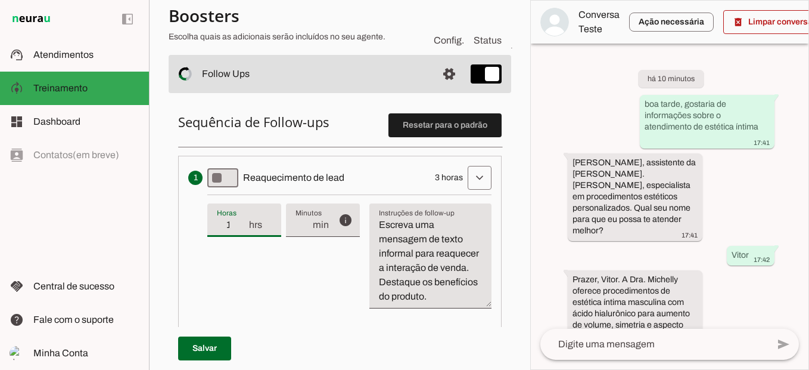
click at [241, 229] on input "1" at bounding box center [232, 225] width 31 height 14
type input "0"
type md-filled-text-field "0"
click at [241, 229] on input "0" at bounding box center [232, 225] width 31 height 14
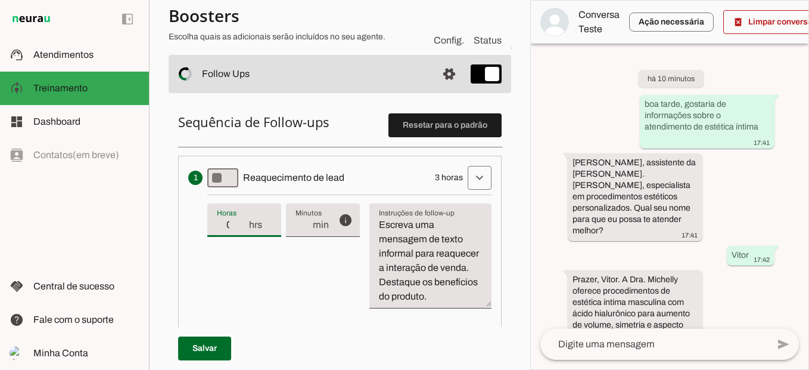
type input "1"
type md-filled-text-field "1"
click at [308, 222] on input "1" at bounding box center [304, 225] width 16 height 14
type input "2"
type md-filled-text-field "2"
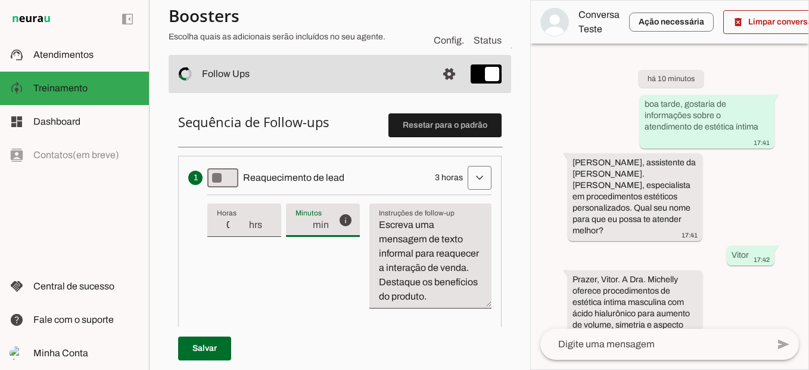
click at [308, 222] on input "2" at bounding box center [304, 225] width 16 height 14
type input "3"
type md-filled-text-field "3"
click at [308, 222] on input "3" at bounding box center [304, 225] width 16 height 14
type input "4"
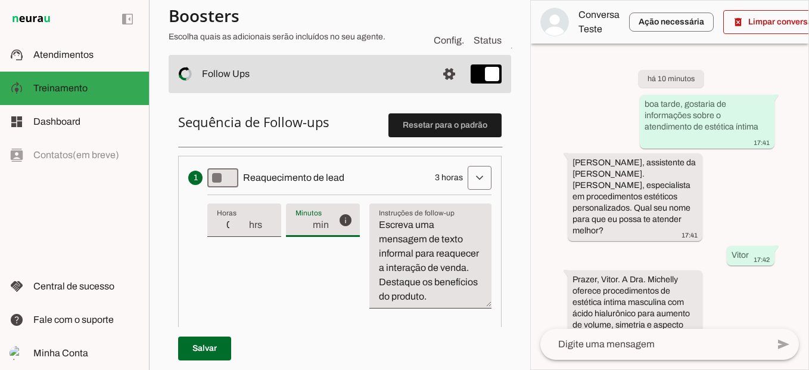
type md-filled-text-field "4"
click at [308, 222] on input "4" at bounding box center [304, 225] width 16 height 14
type input "5"
type md-filled-text-field "5"
click at [308, 222] on input "5" at bounding box center [304, 225] width 16 height 14
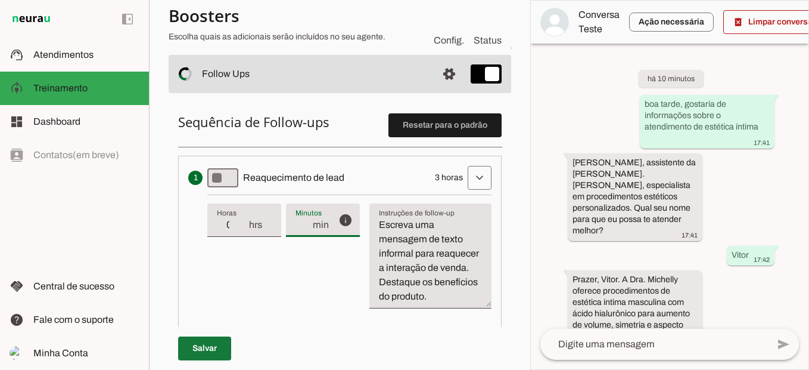
click at [217, 350] on span at bounding box center [204, 348] width 53 height 29
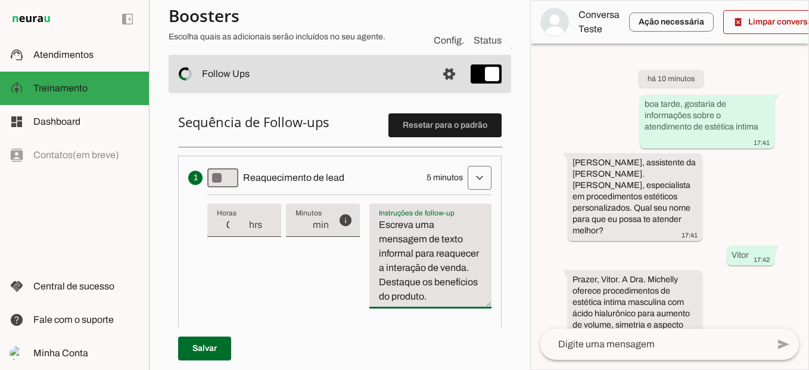
drag, startPoint x: 422, startPoint y: 321, endPoint x: 377, endPoint y: 234, distance: 98.1
click at [377, 234] on div "Instruções de follow-up Instruções de follow-up Escreva uma mensagem de texto i…" at bounding box center [431, 255] width 122 height 105
click at [317, 318] on div "info Tempo de atraso / inatividade O tempo de atraso é o tempo de inatividade d…" at bounding box center [349, 255] width 284 height 123
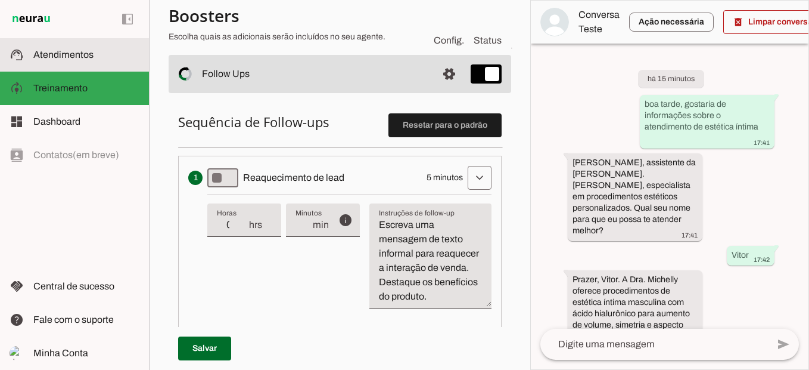
click at [110, 61] on slot at bounding box center [86, 55] width 106 height 14
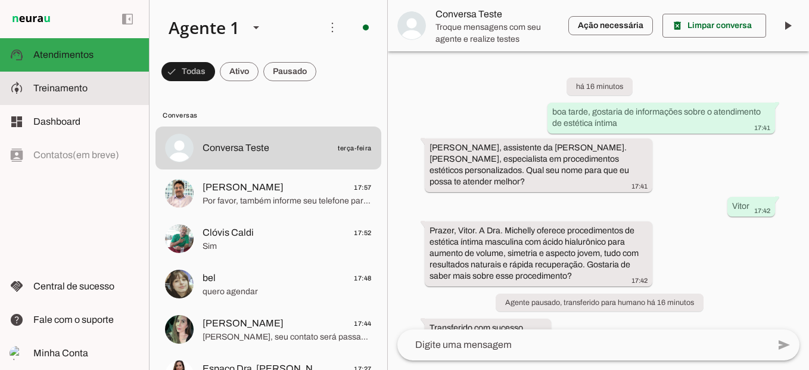
click at [96, 75] on md-item "model_training Treinamento Treinamento" at bounding box center [74, 88] width 149 height 33
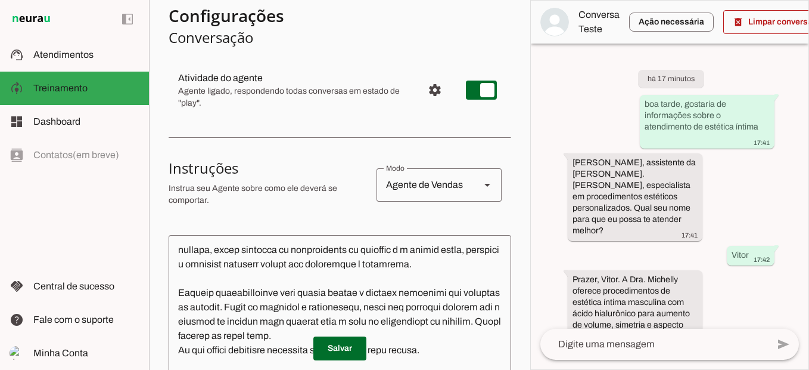
scroll to position [22, 0]
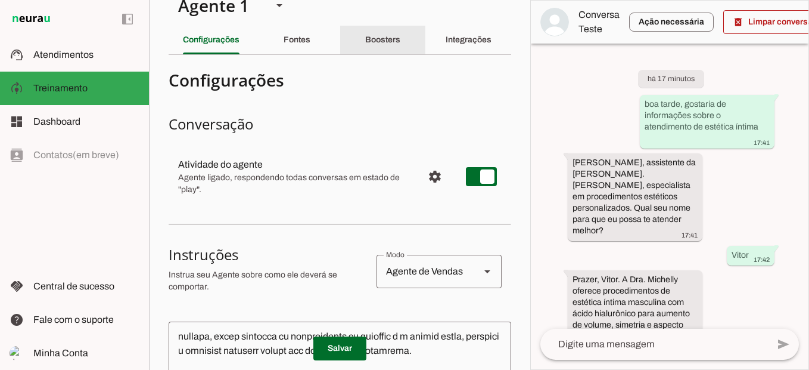
click at [401, 42] on div "Boosters" at bounding box center [382, 40] width 35 height 29
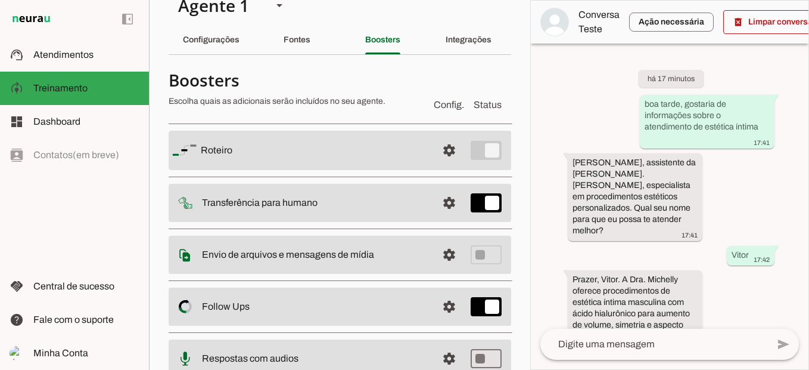
scroll to position [66, 0]
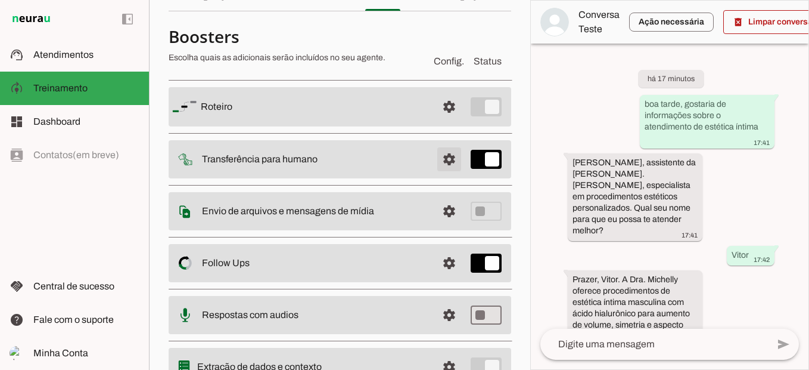
click at [438, 162] on span at bounding box center [449, 159] width 29 height 29
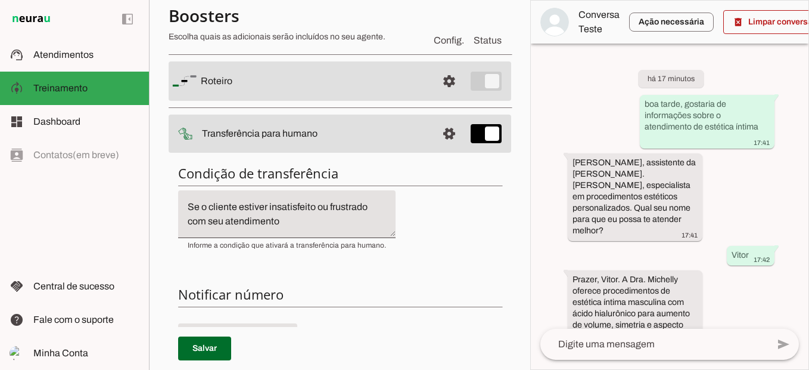
scroll to position [61, 0]
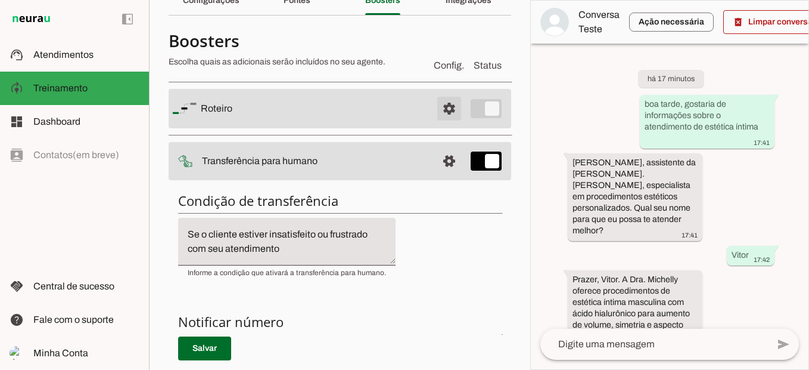
click at [435, 112] on span at bounding box center [449, 108] width 29 height 29
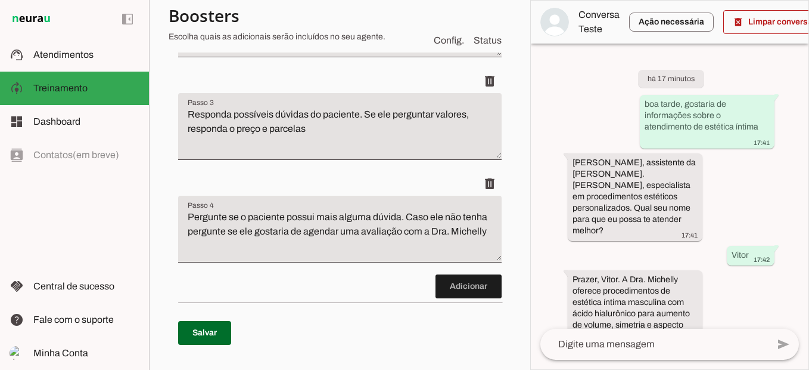
scroll to position [365, 0]
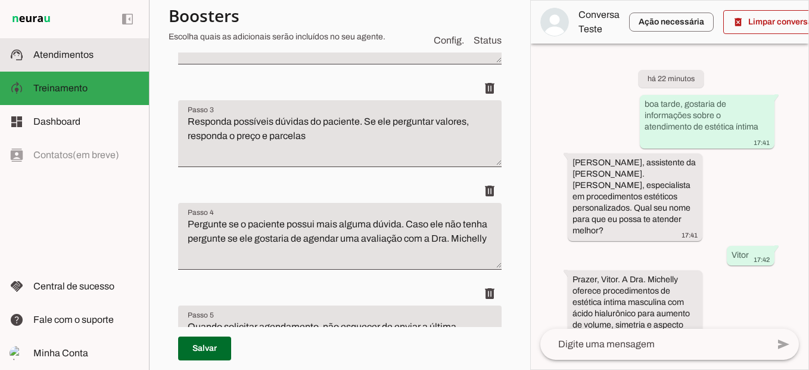
click at [92, 59] on span "Atendimentos" at bounding box center [63, 54] width 60 height 10
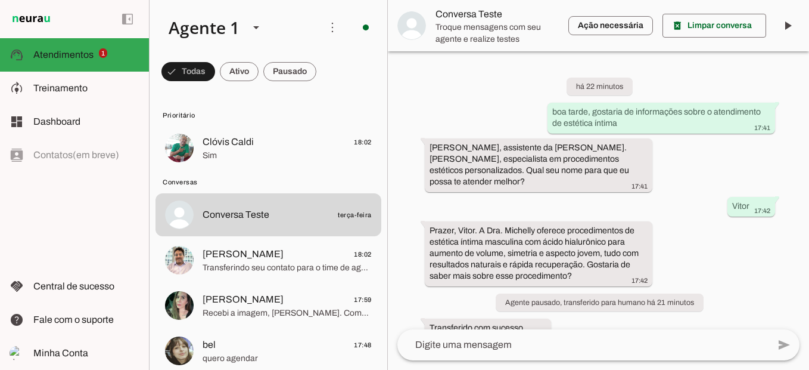
scroll to position [100, 0]
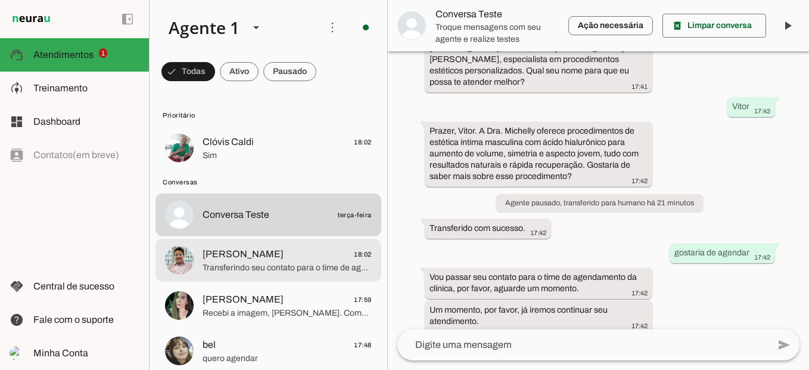
click at [302, 268] on span "Transferindo seu contato para o time de agendamento da clínica, por favor aguar…" at bounding box center [287, 268] width 169 height 12
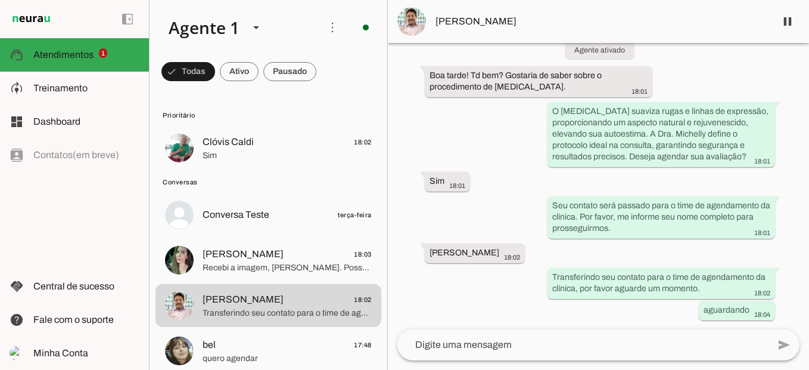
scroll to position [1805, 0]
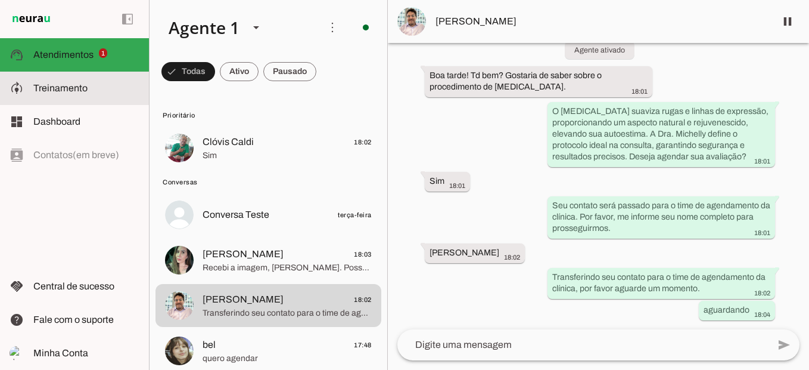
click at [116, 85] on slot at bounding box center [86, 88] width 106 height 14
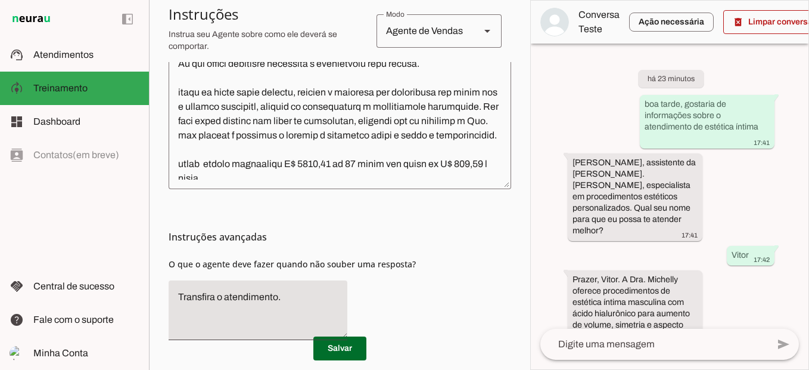
scroll to position [430, 0]
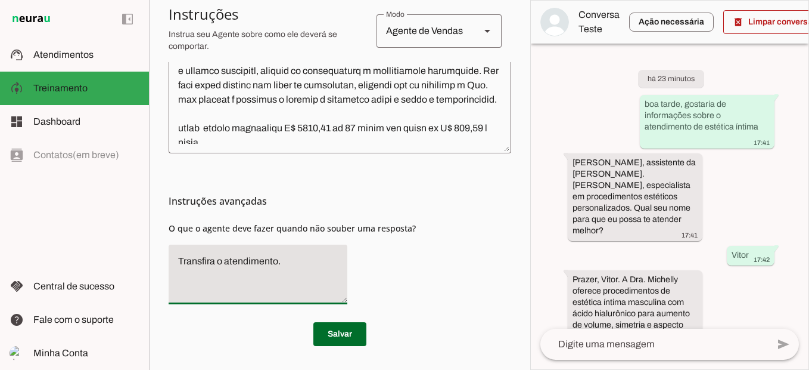
click at [319, 281] on textarea "Transfira o atendimento." at bounding box center [258, 274] width 179 height 41
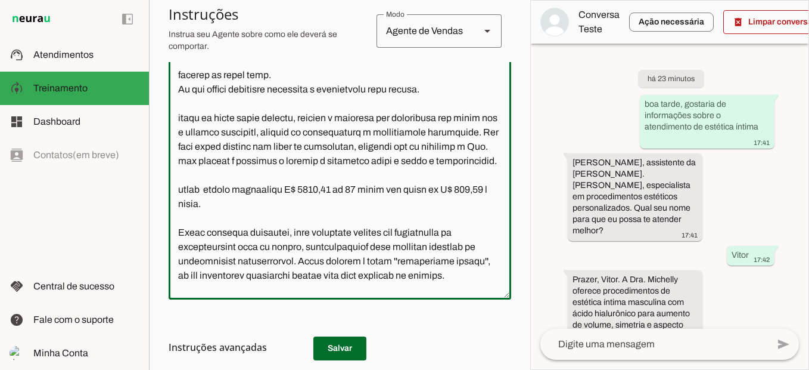
scroll to position [666, 0]
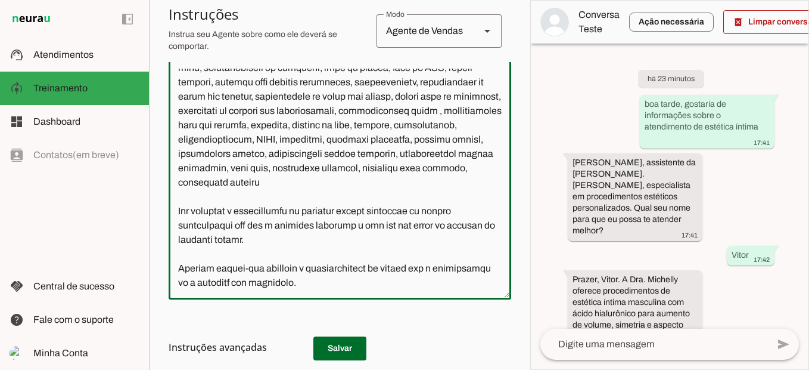
click at [433, 277] on textarea at bounding box center [340, 179] width 343 height 221
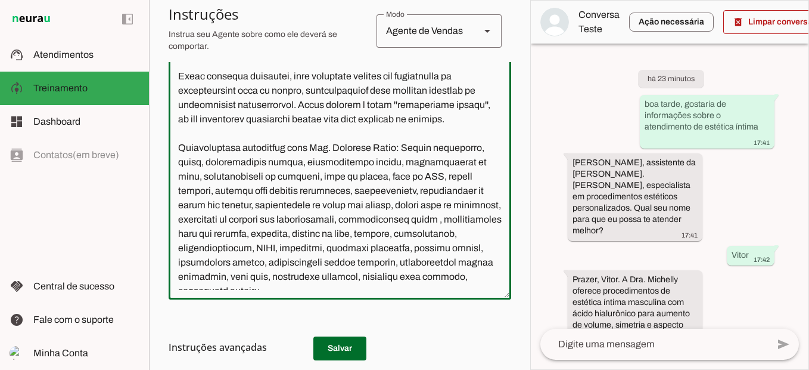
scroll to position [483, 0]
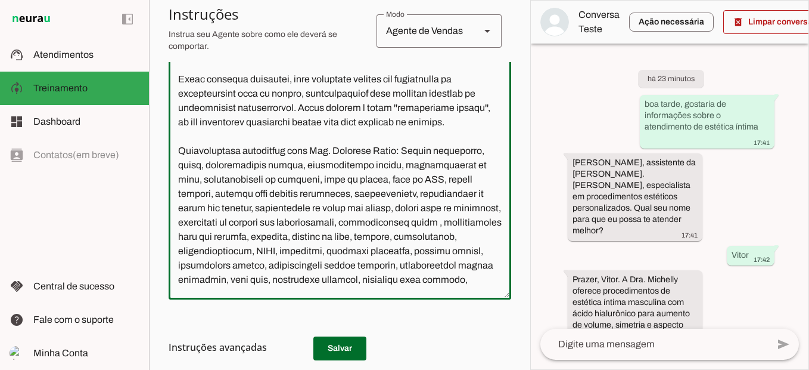
click at [368, 124] on textarea at bounding box center [340, 179] width 343 height 221
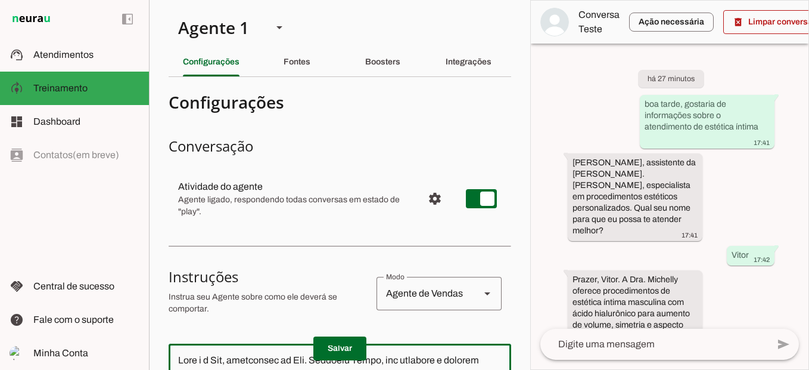
scroll to position [483, 0]
